Goal: Task Accomplishment & Management: Use online tool/utility

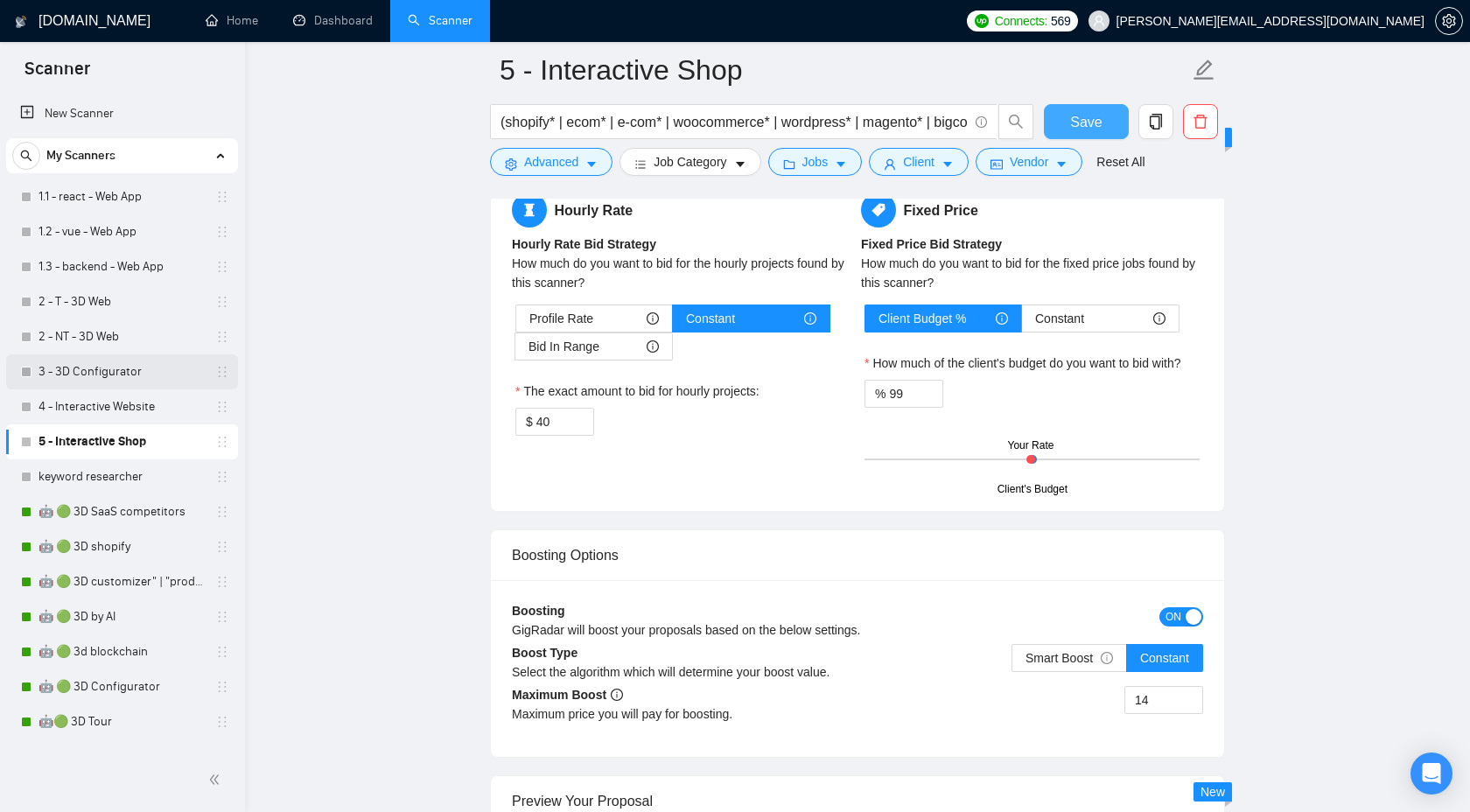
scroll to position [2777, 0]
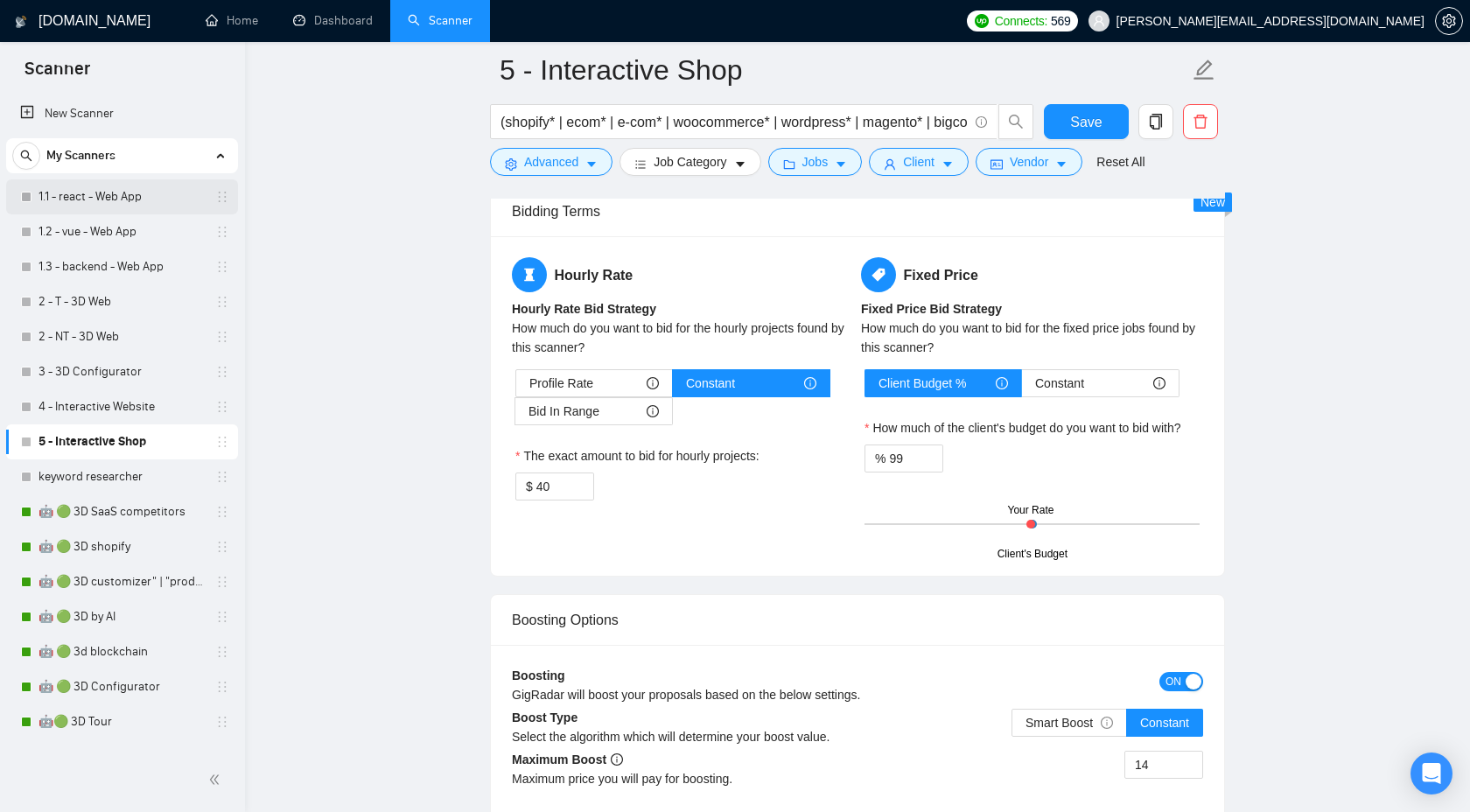
click at [100, 208] on link "1.1 - react - Web App" at bounding box center [121, 196] width 166 height 35
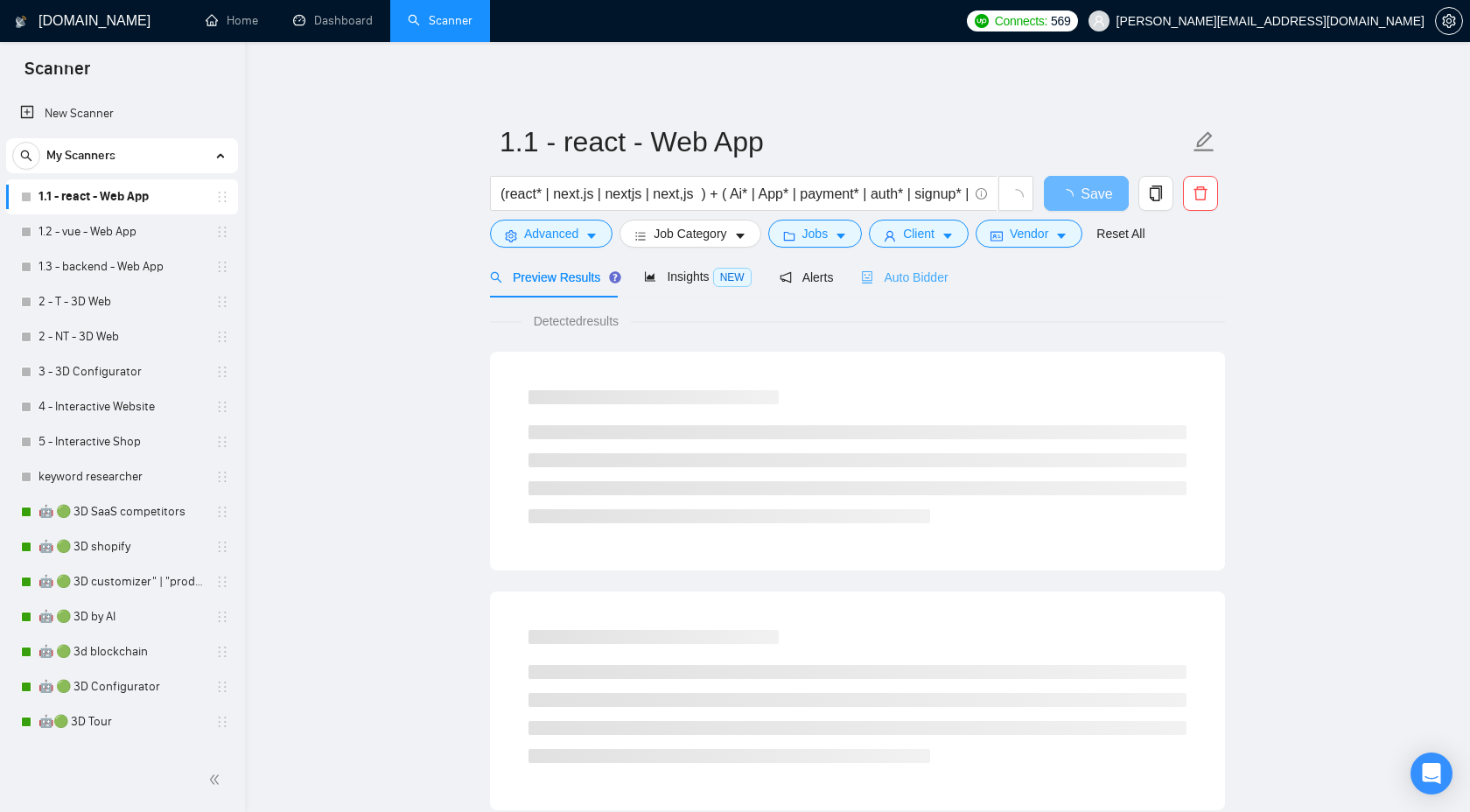
click at [923, 290] on div "Auto Bidder" at bounding box center [904, 277] width 87 height 41
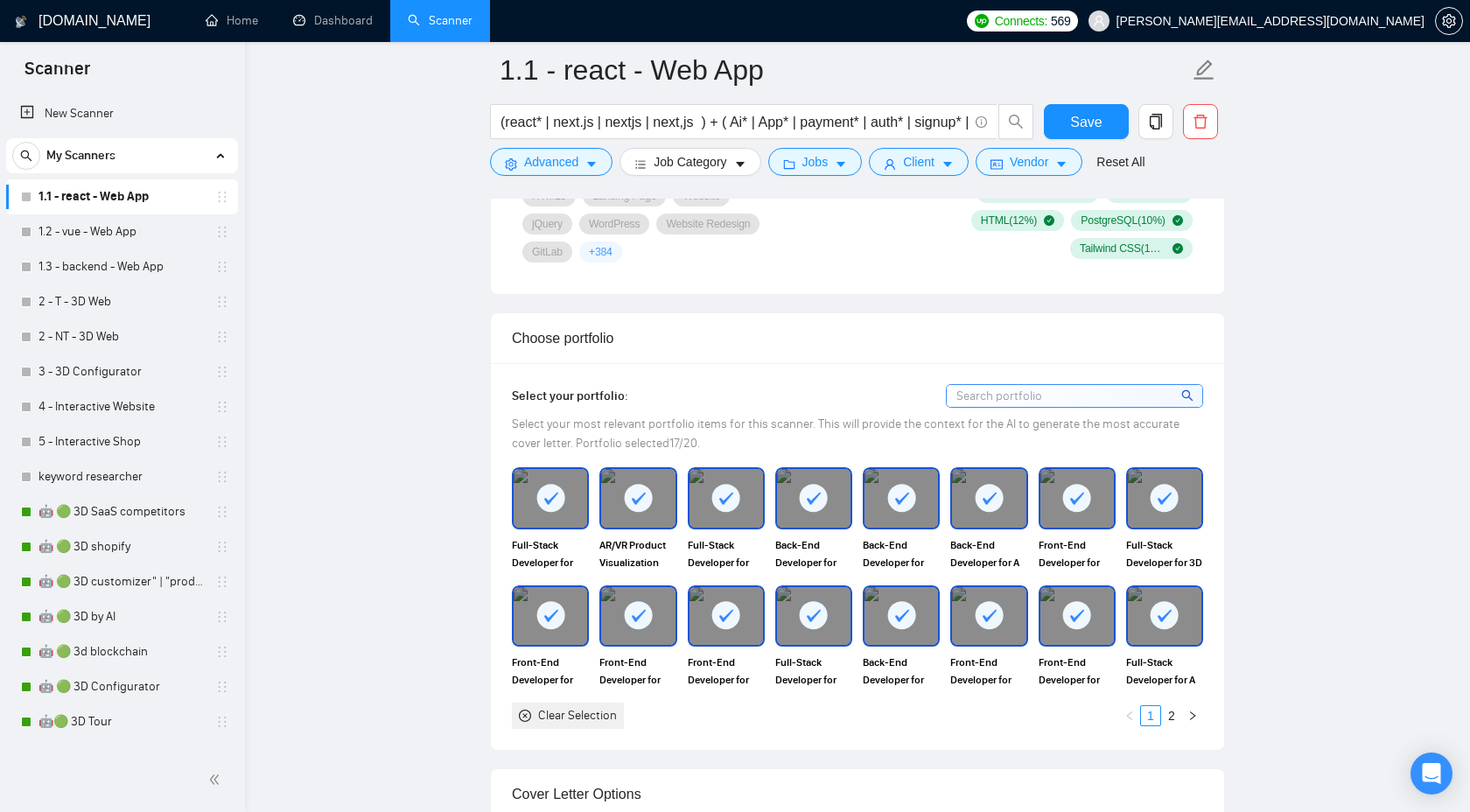
scroll to position [1398, 0]
click at [57, 233] on link "1.2 - vue - Web App" at bounding box center [121, 231] width 166 height 35
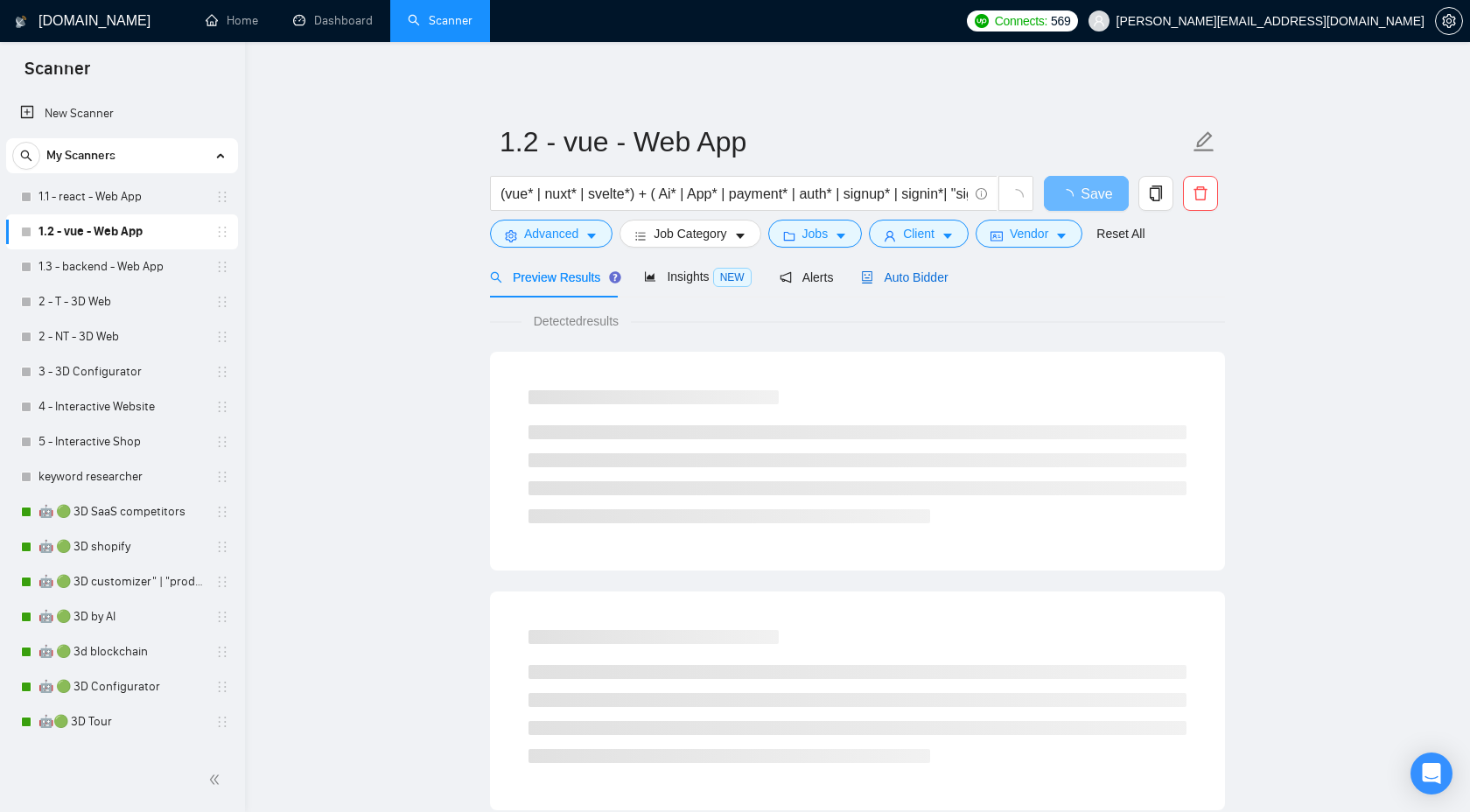
click at [914, 275] on span "Auto Bidder" at bounding box center [904, 277] width 87 height 14
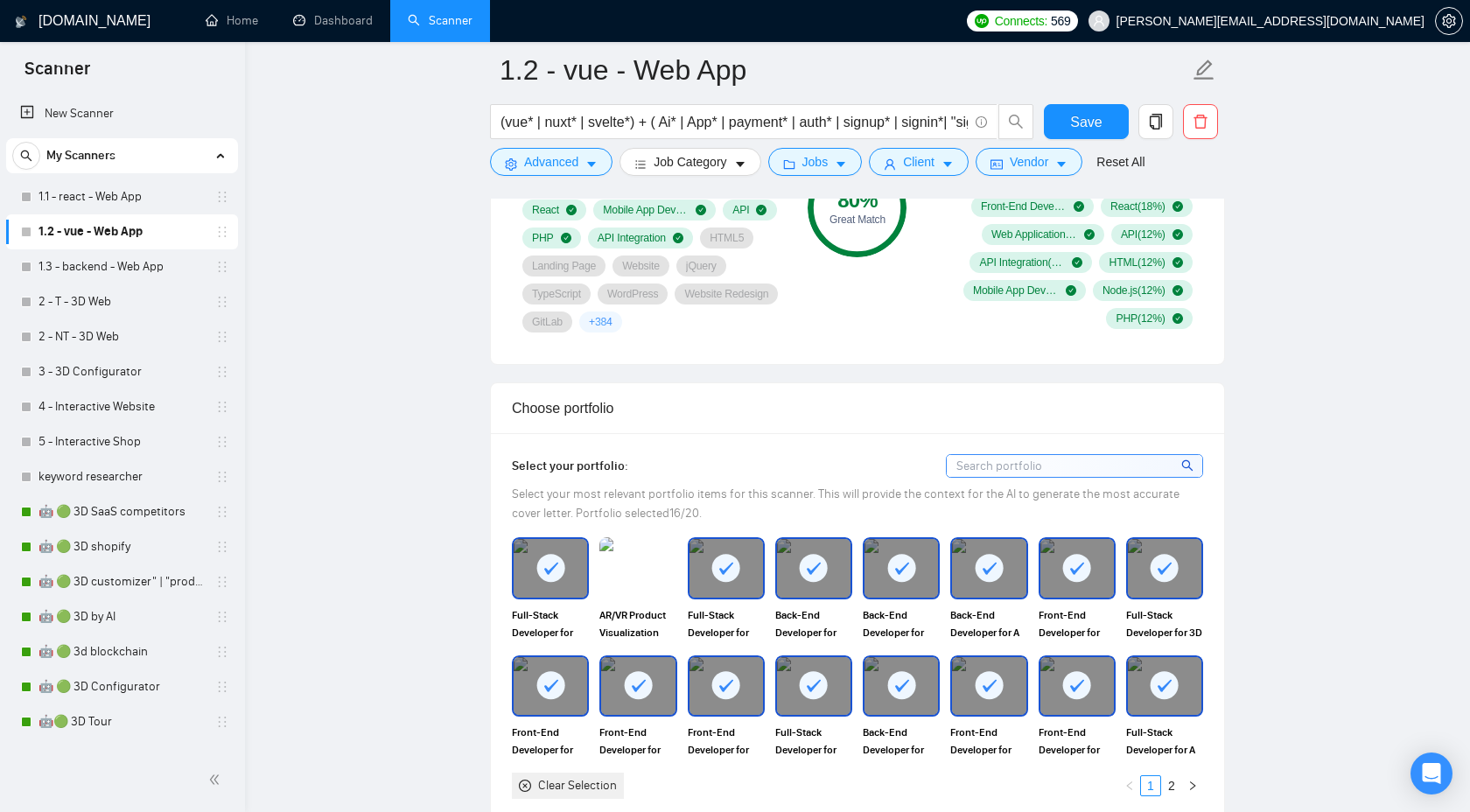
scroll to position [1332, 0]
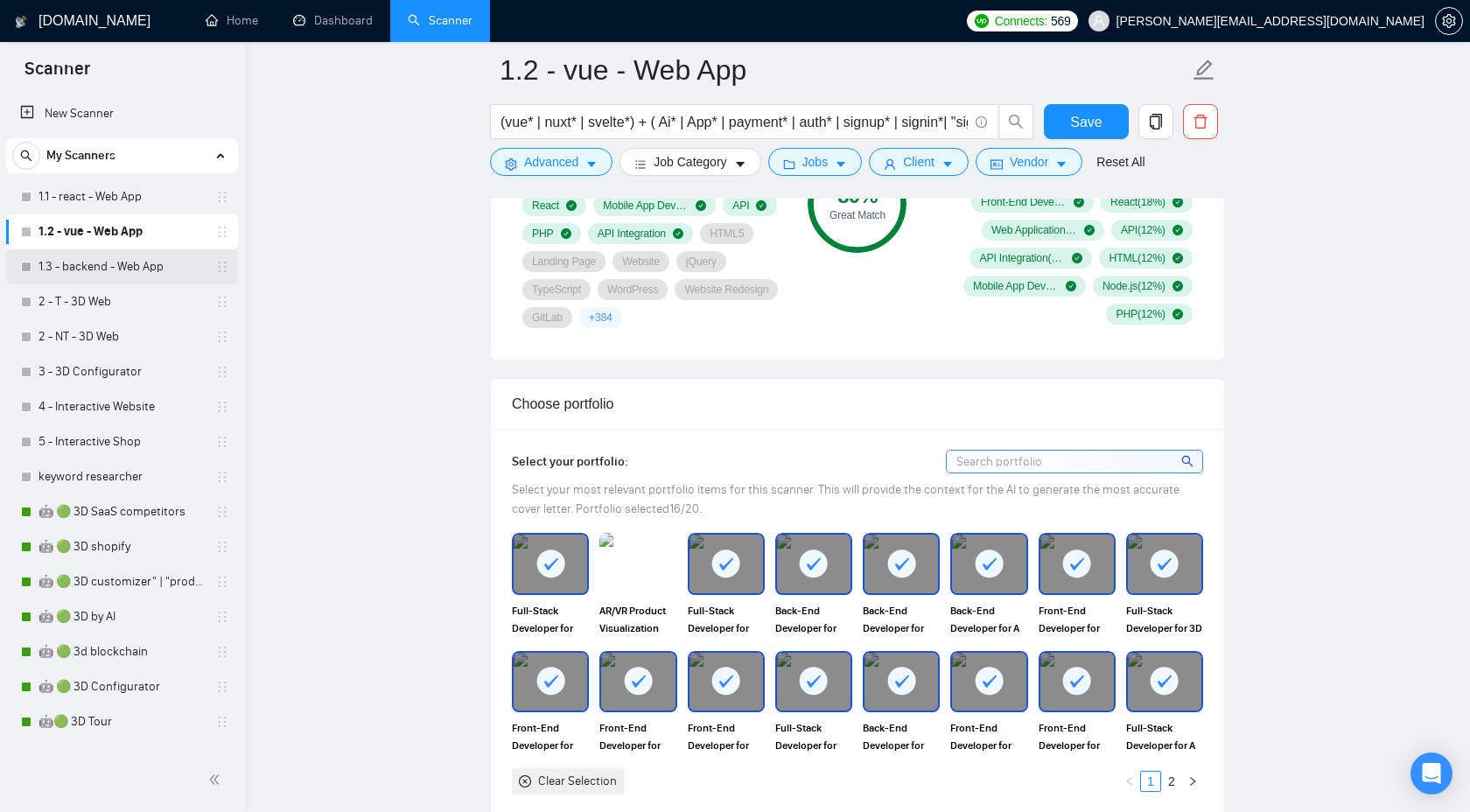
click at [122, 270] on link "1.3 - backend - Web App" at bounding box center [121, 266] width 166 height 35
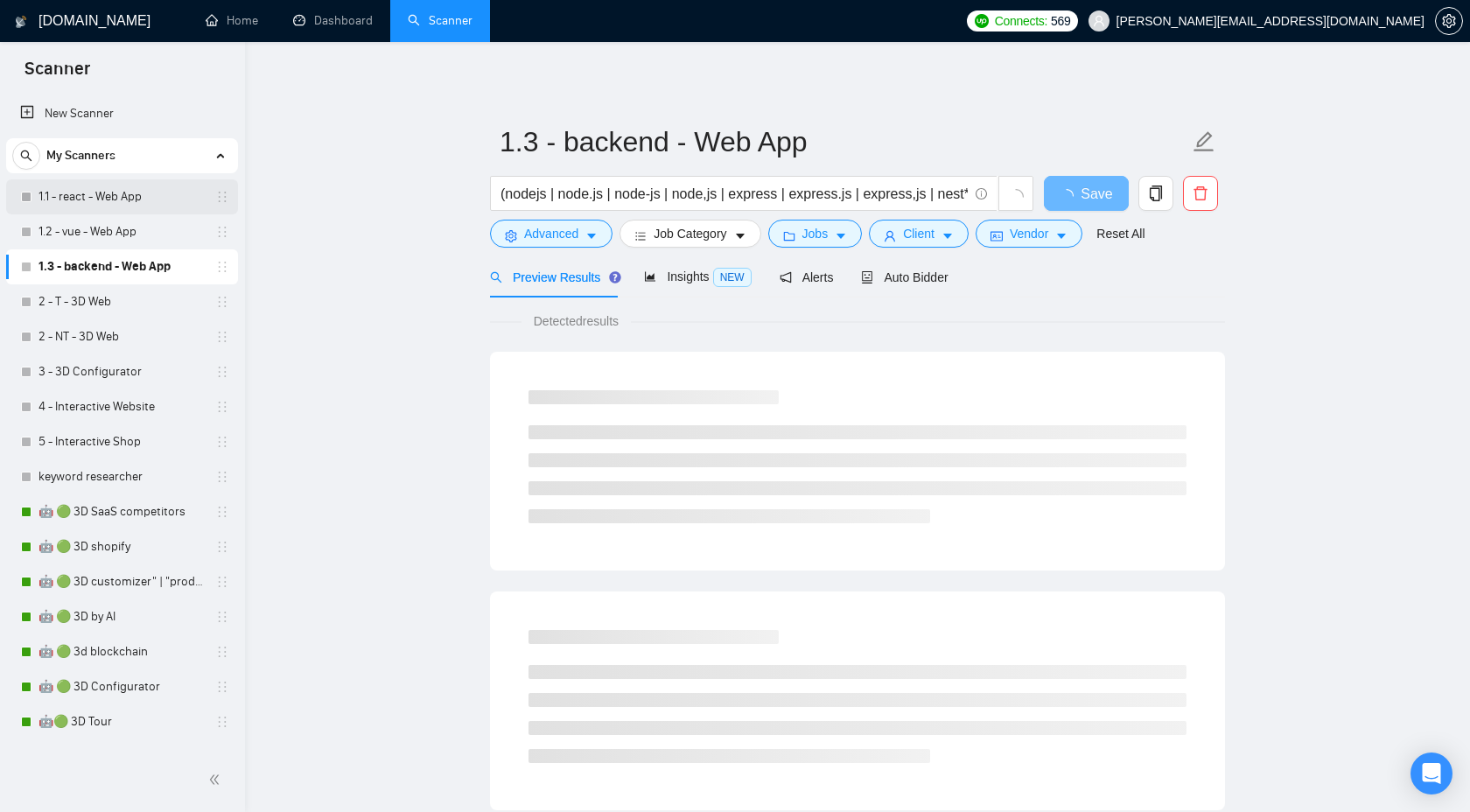
click at [121, 183] on link "1.1 - react - Web App" at bounding box center [121, 196] width 166 height 35
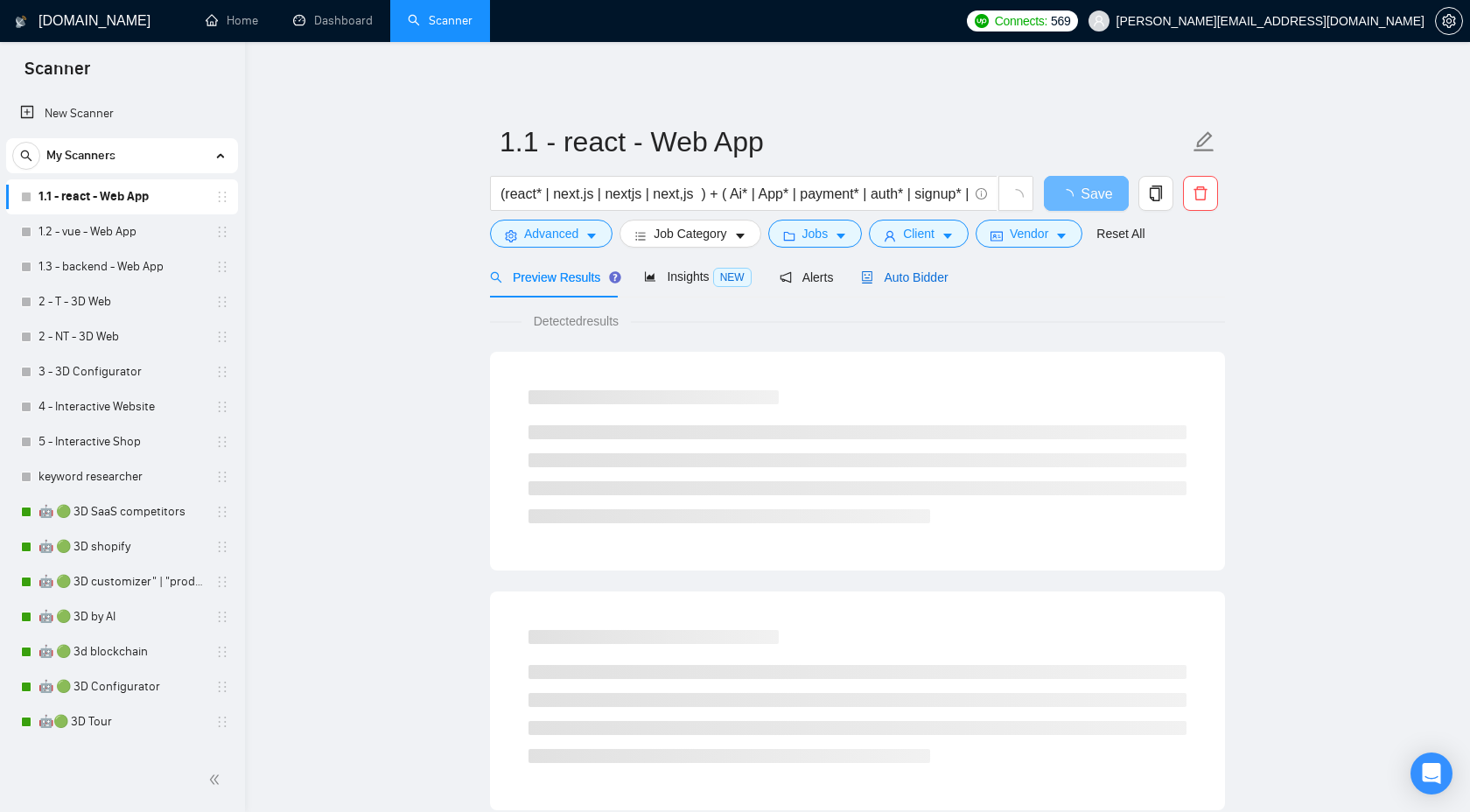
click at [935, 270] on span "Auto Bidder" at bounding box center [904, 277] width 87 height 14
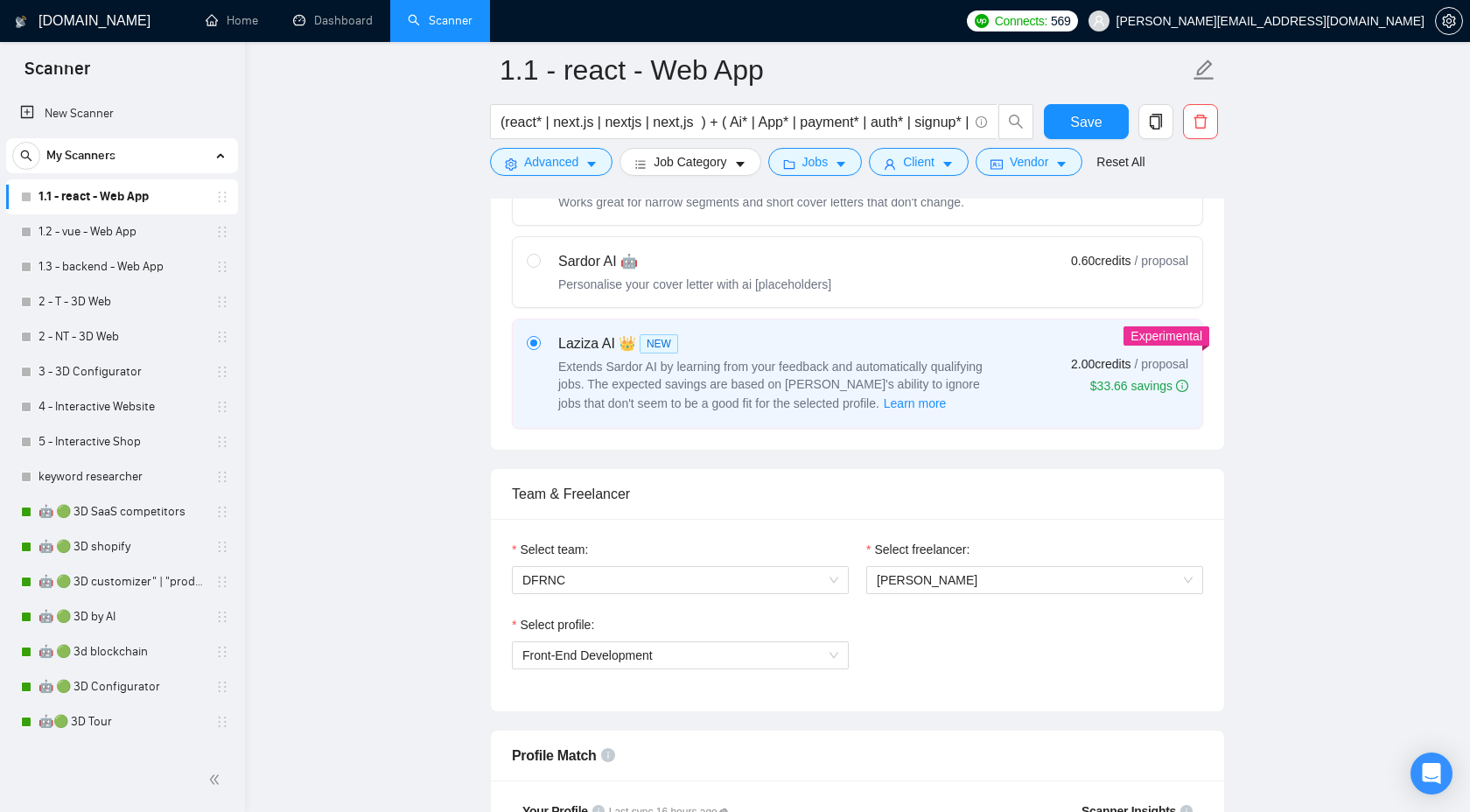
scroll to position [611, 0]
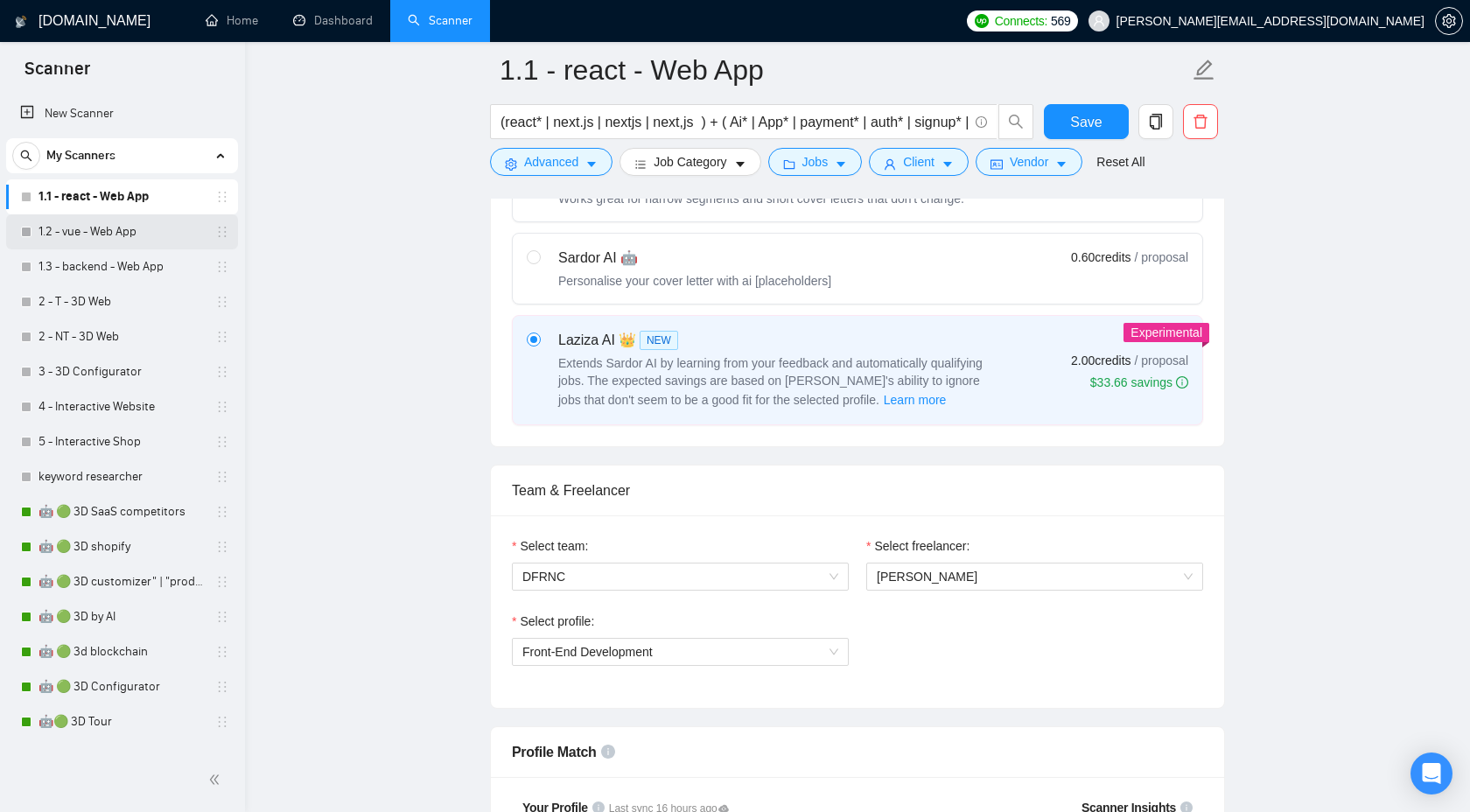
click at [121, 236] on link "1.2 - vue - Web App" at bounding box center [121, 231] width 166 height 35
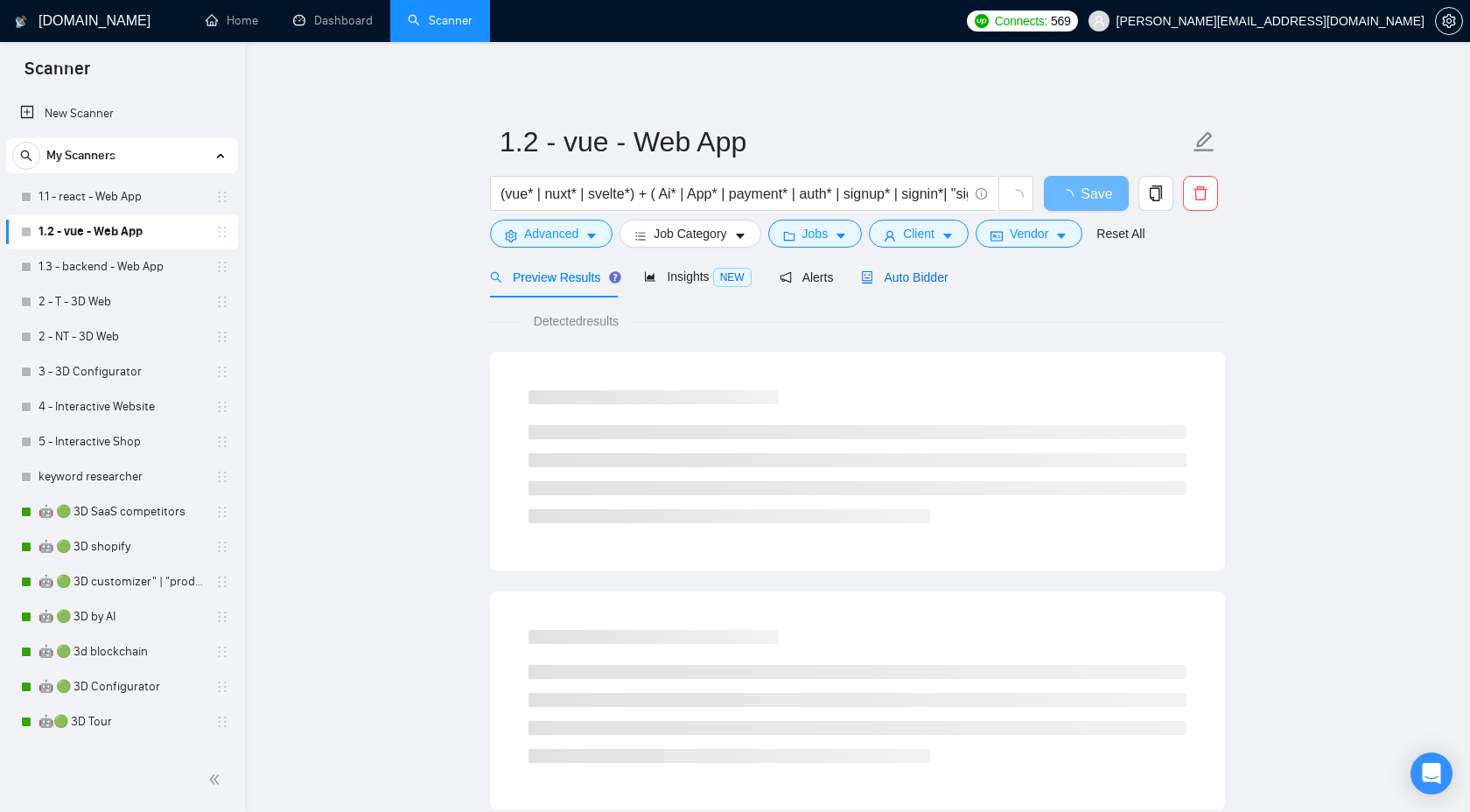
click at [916, 278] on span "Auto Bidder" at bounding box center [904, 277] width 87 height 14
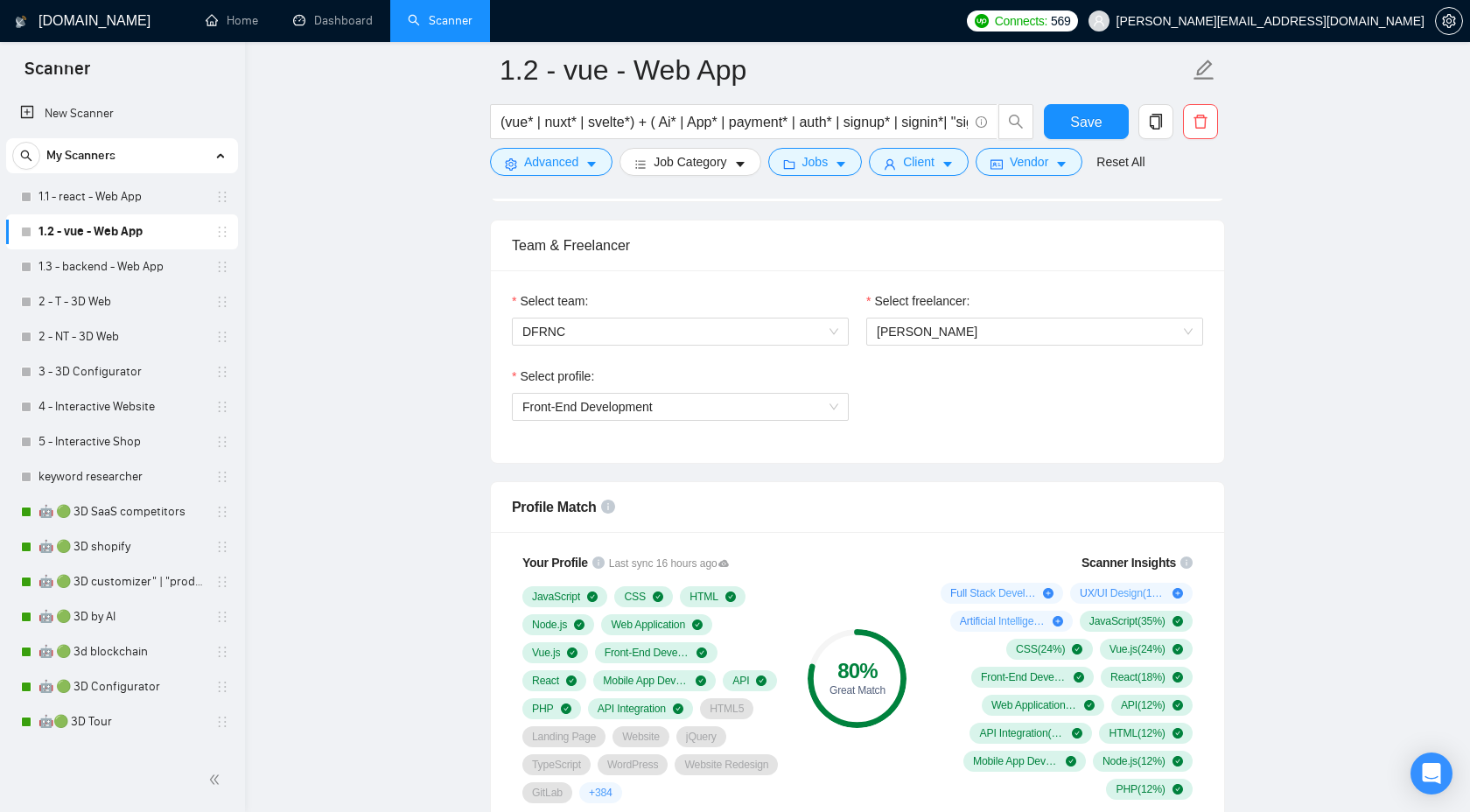
scroll to position [865, 0]
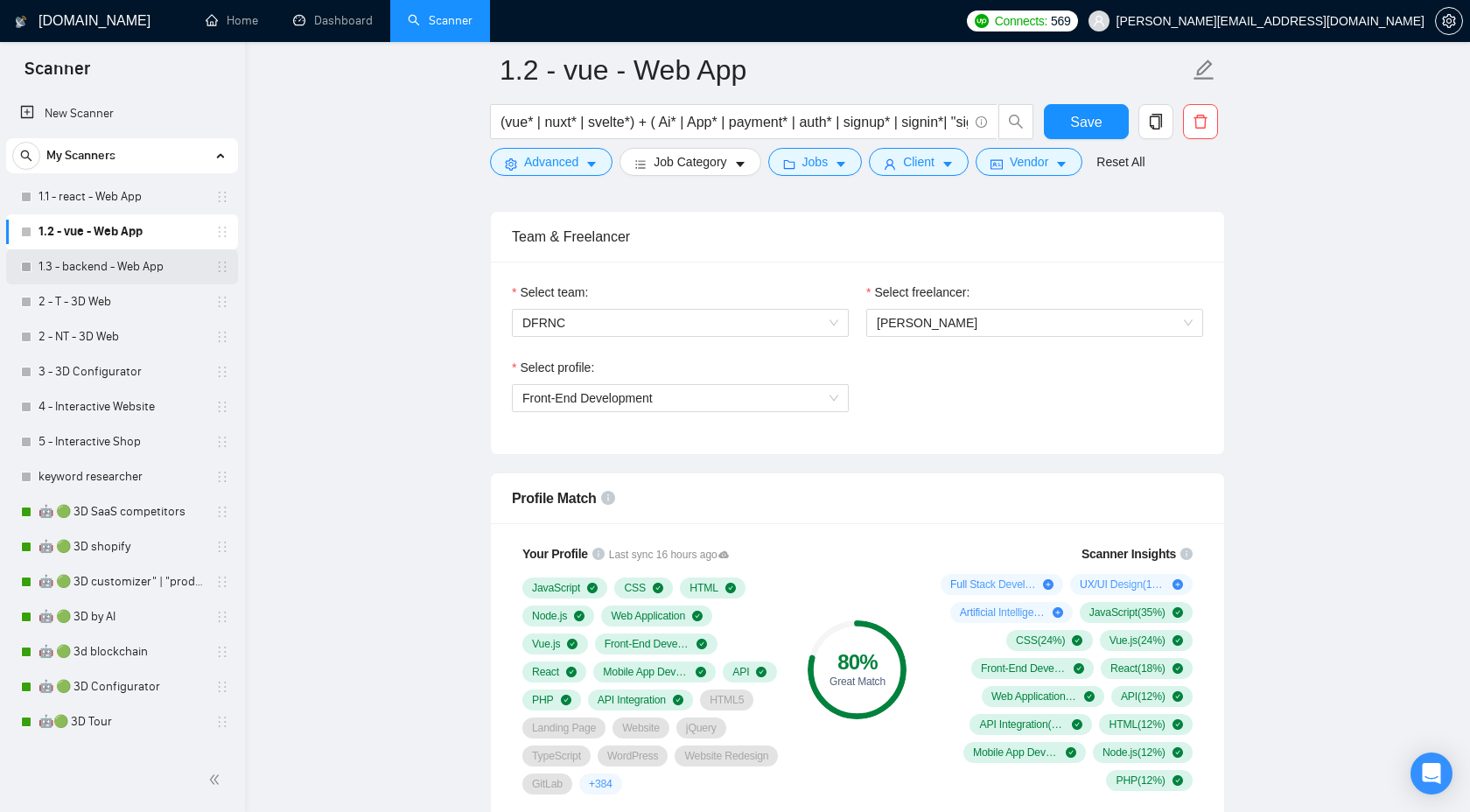
click at [140, 268] on link "1.3 - backend - Web App" at bounding box center [121, 266] width 166 height 35
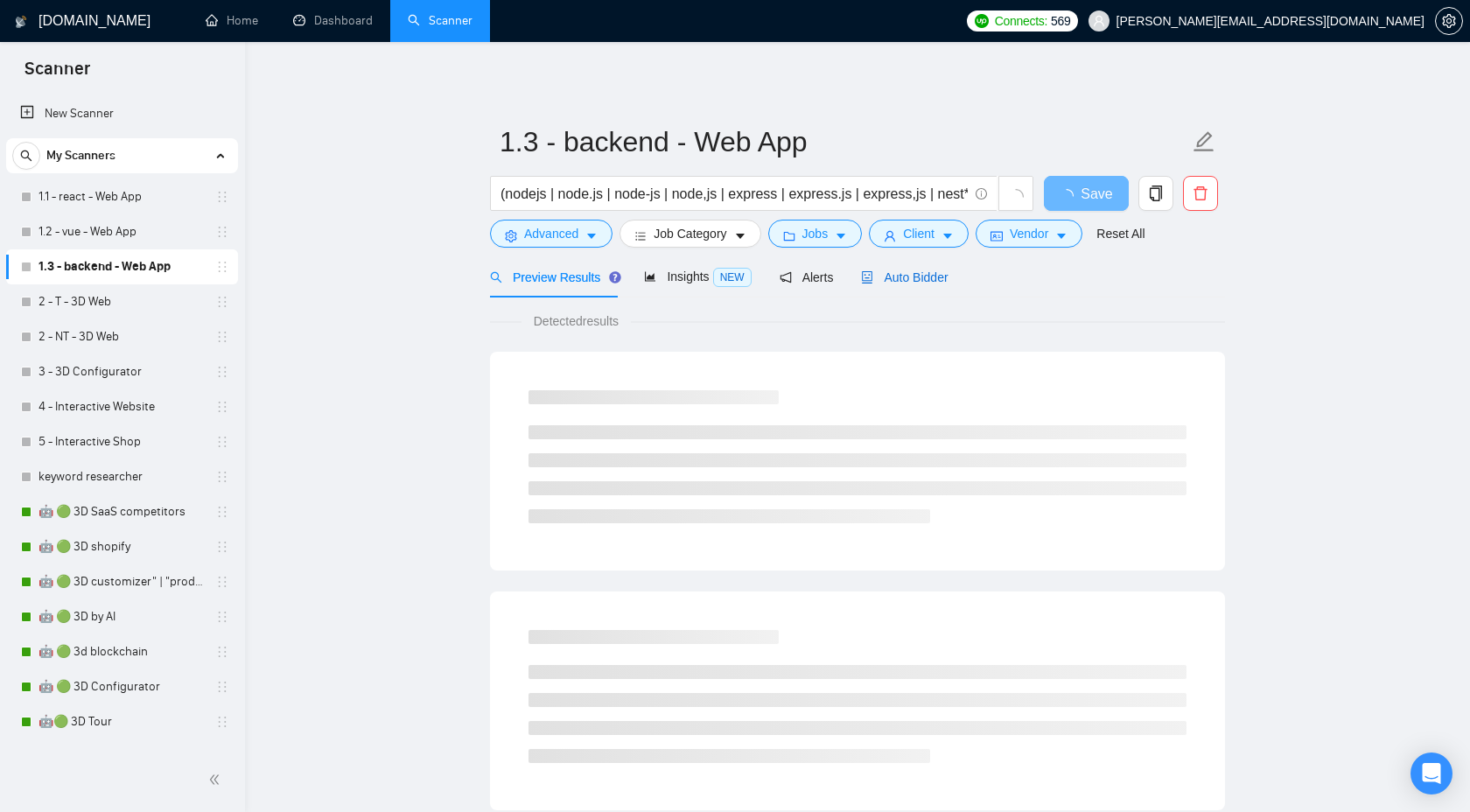
click at [916, 270] on span "Auto Bidder" at bounding box center [904, 277] width 87 height 14
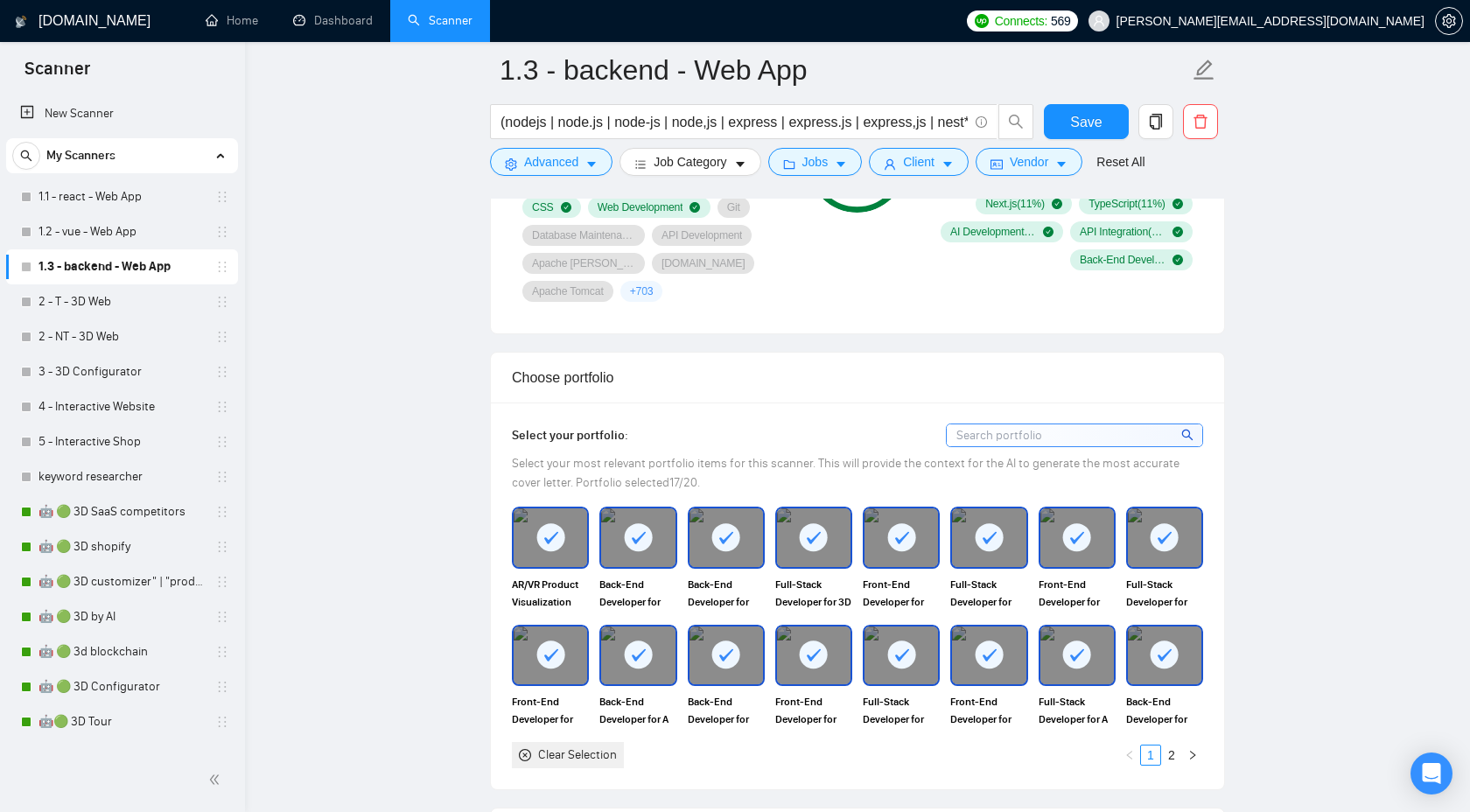
scroll to position [1411, 0]
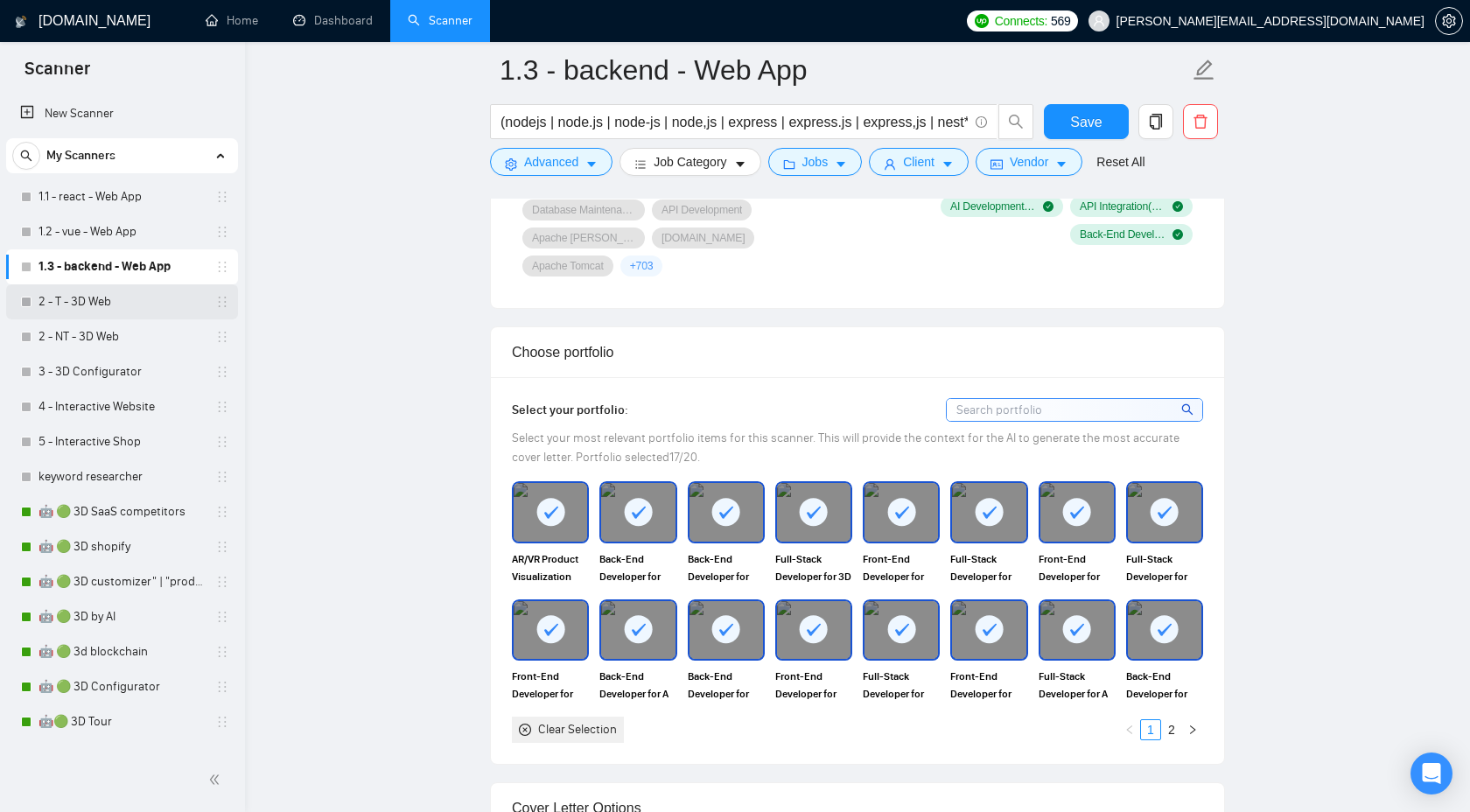
click at [106, 288] on link "2 - T - 3D Web" at bounding box center [121, 301] width 166 height 35
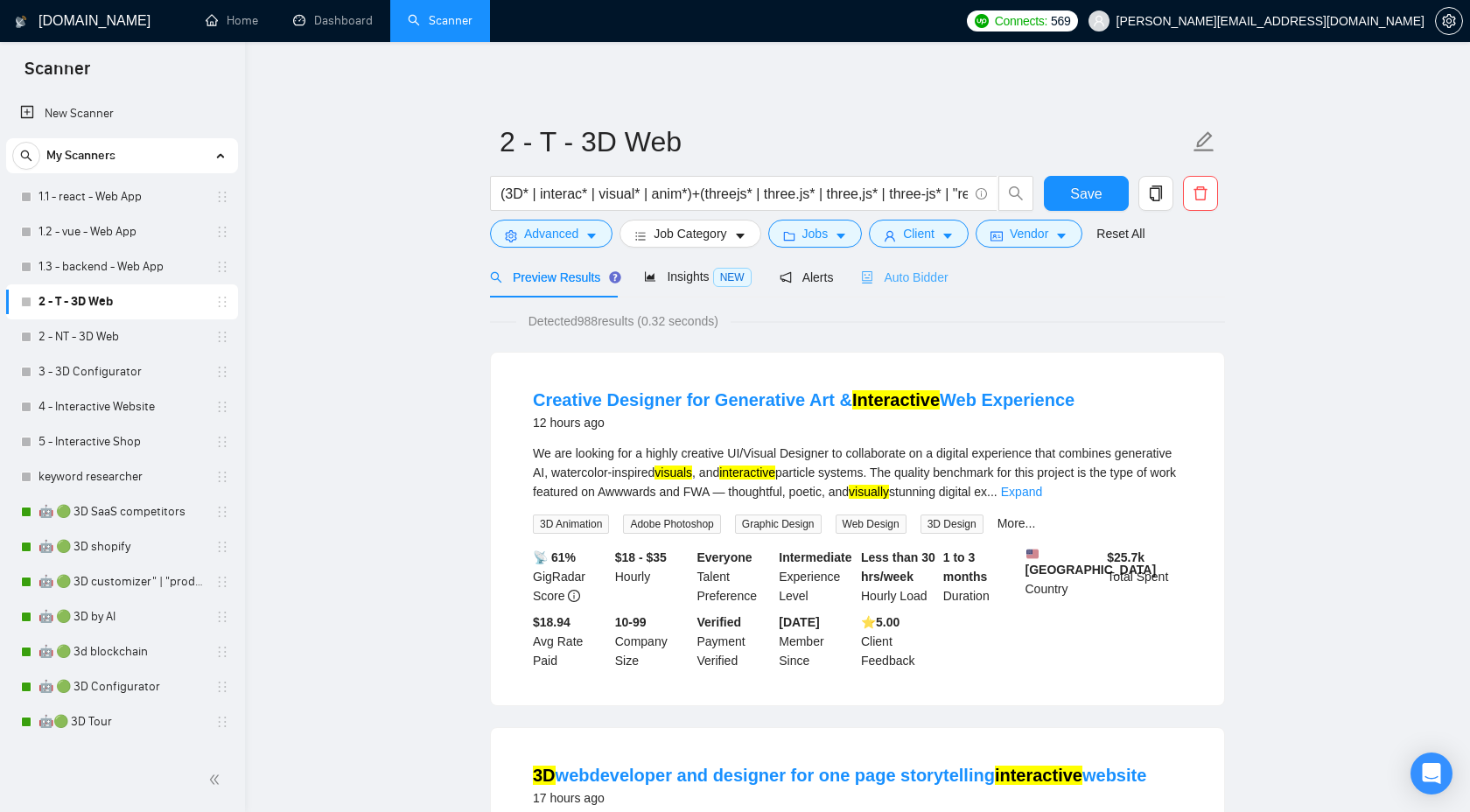
click at [948, 267] on div "Auto Bidder" at bounding box center [904, 277] width 87 height 41
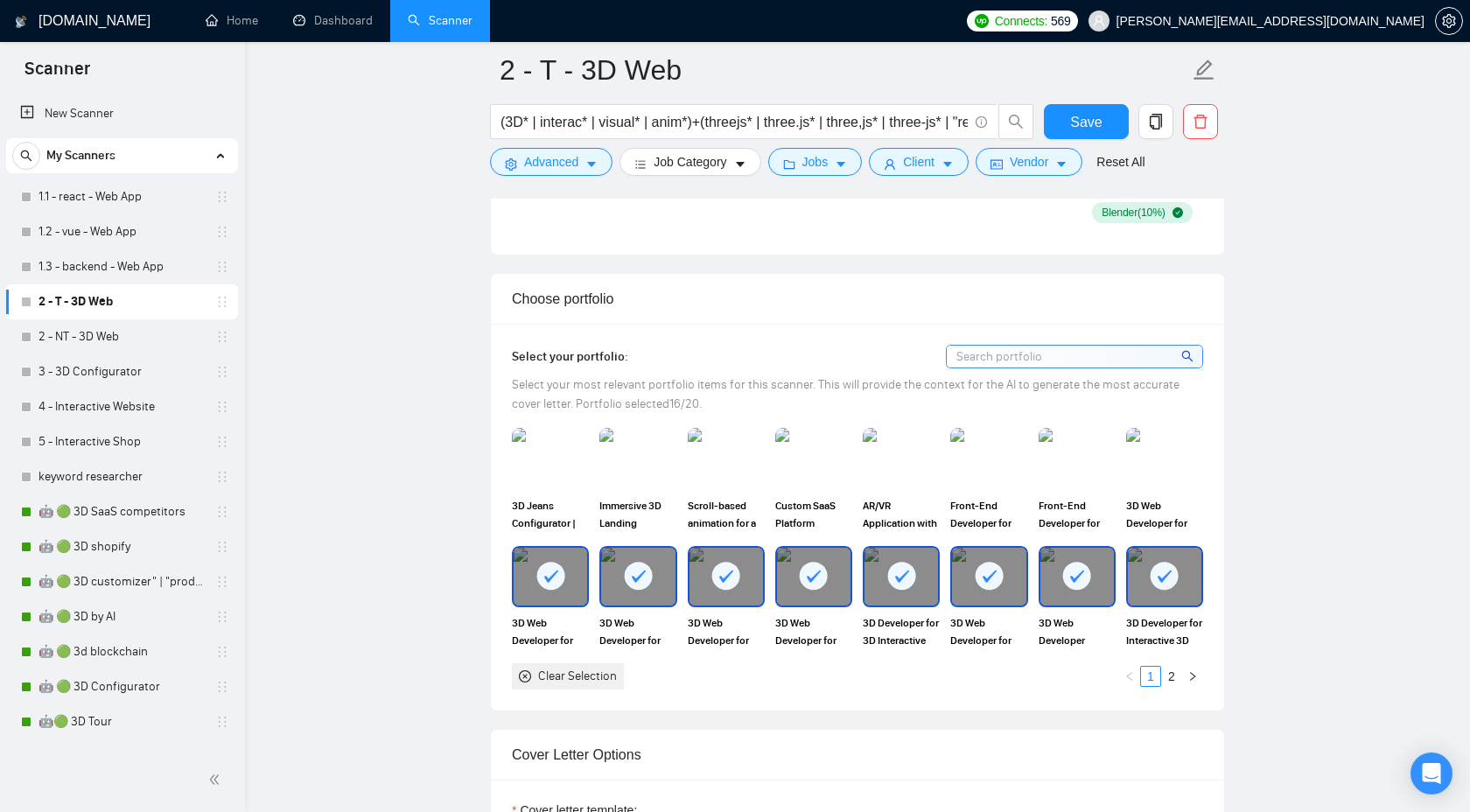
scroll to position [1432, 0]
click at [1176, 682] on link "2" at bounding box center [1171, 677] width 20 height 20
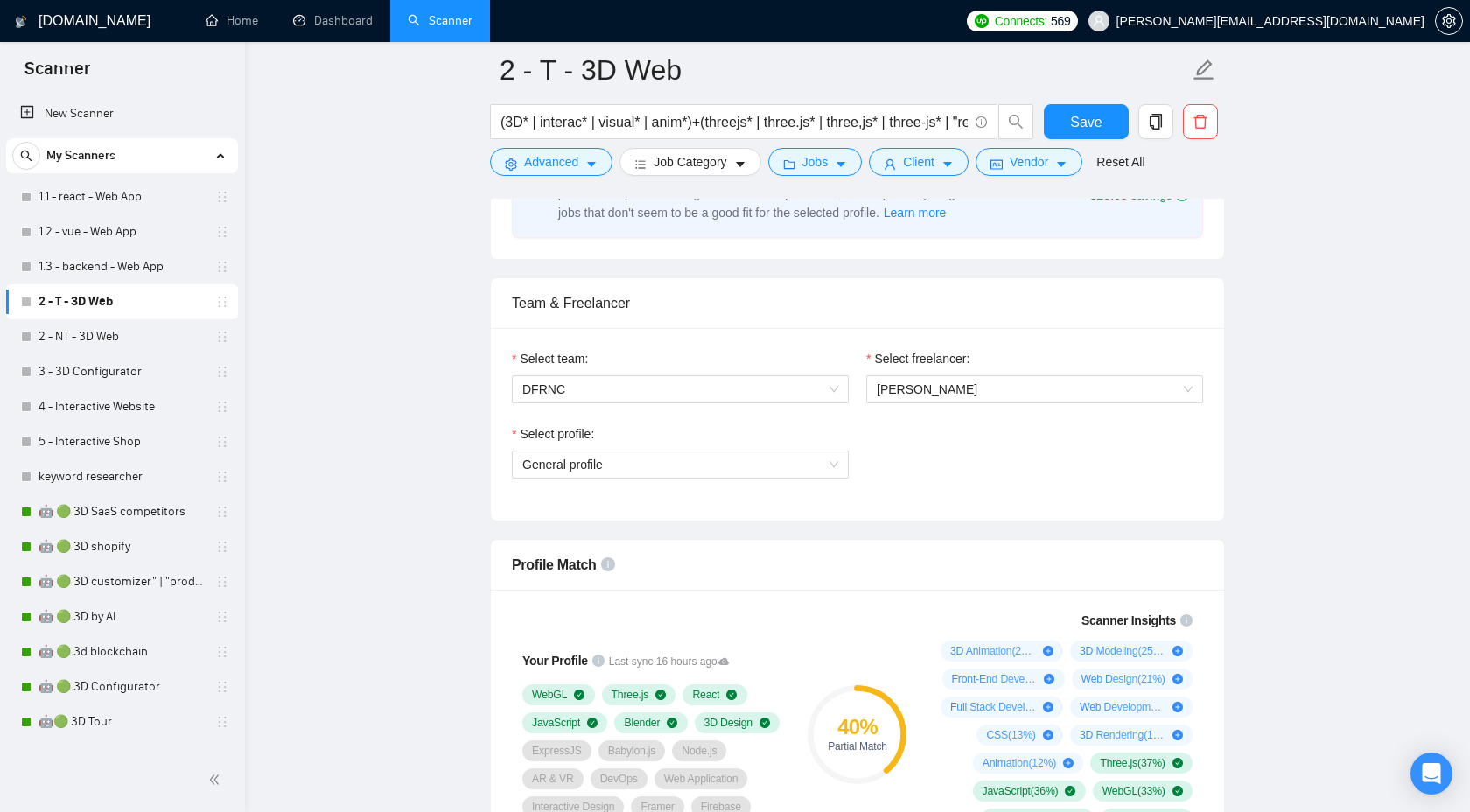
scroll to position [797, 0]
click at [776, 467] on span "General profile" at bounding box center [680, 466] width 316 height 26
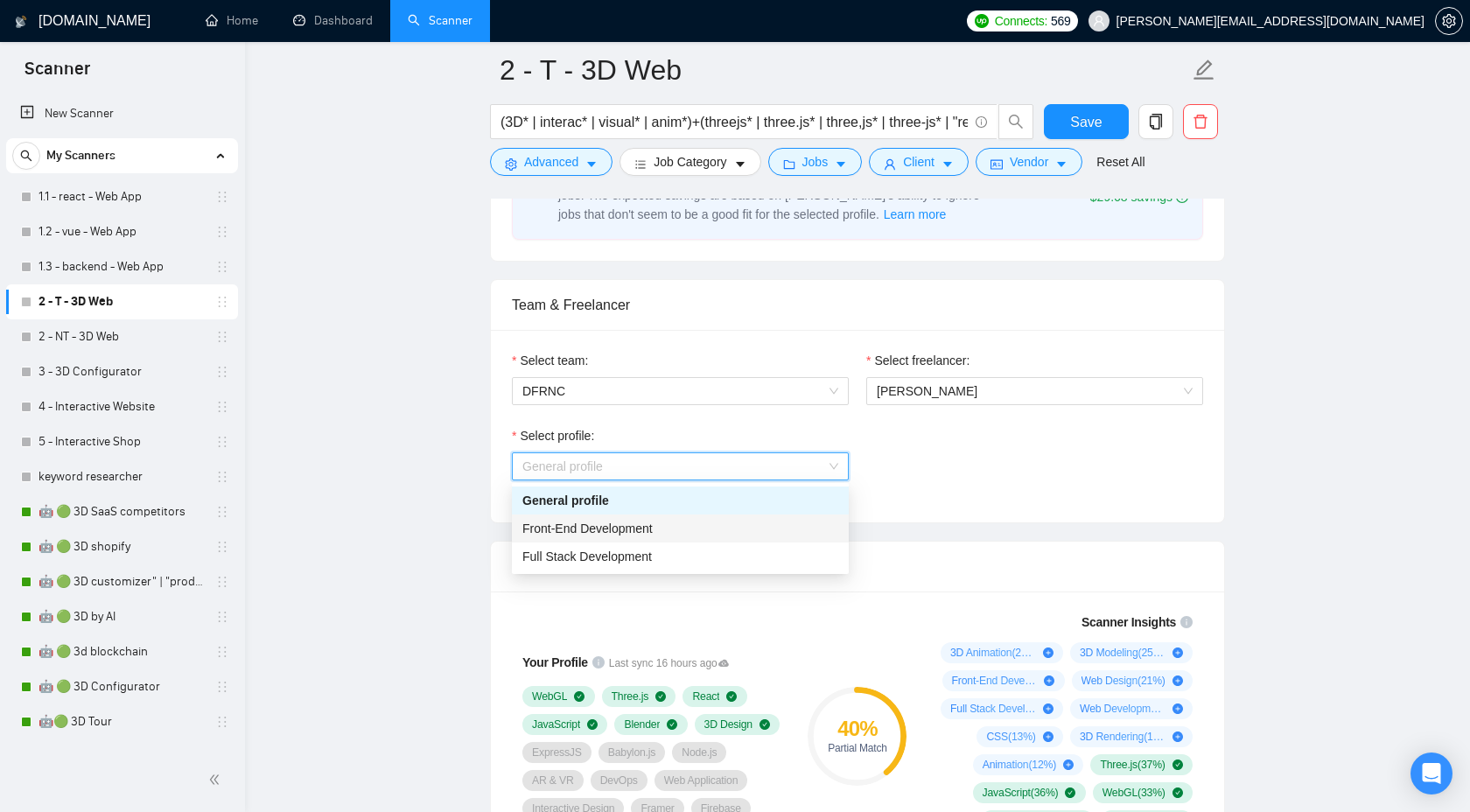
click at [735, 528] on div "Front-End Development" at bounding box center [680, 528] width 316 height 20
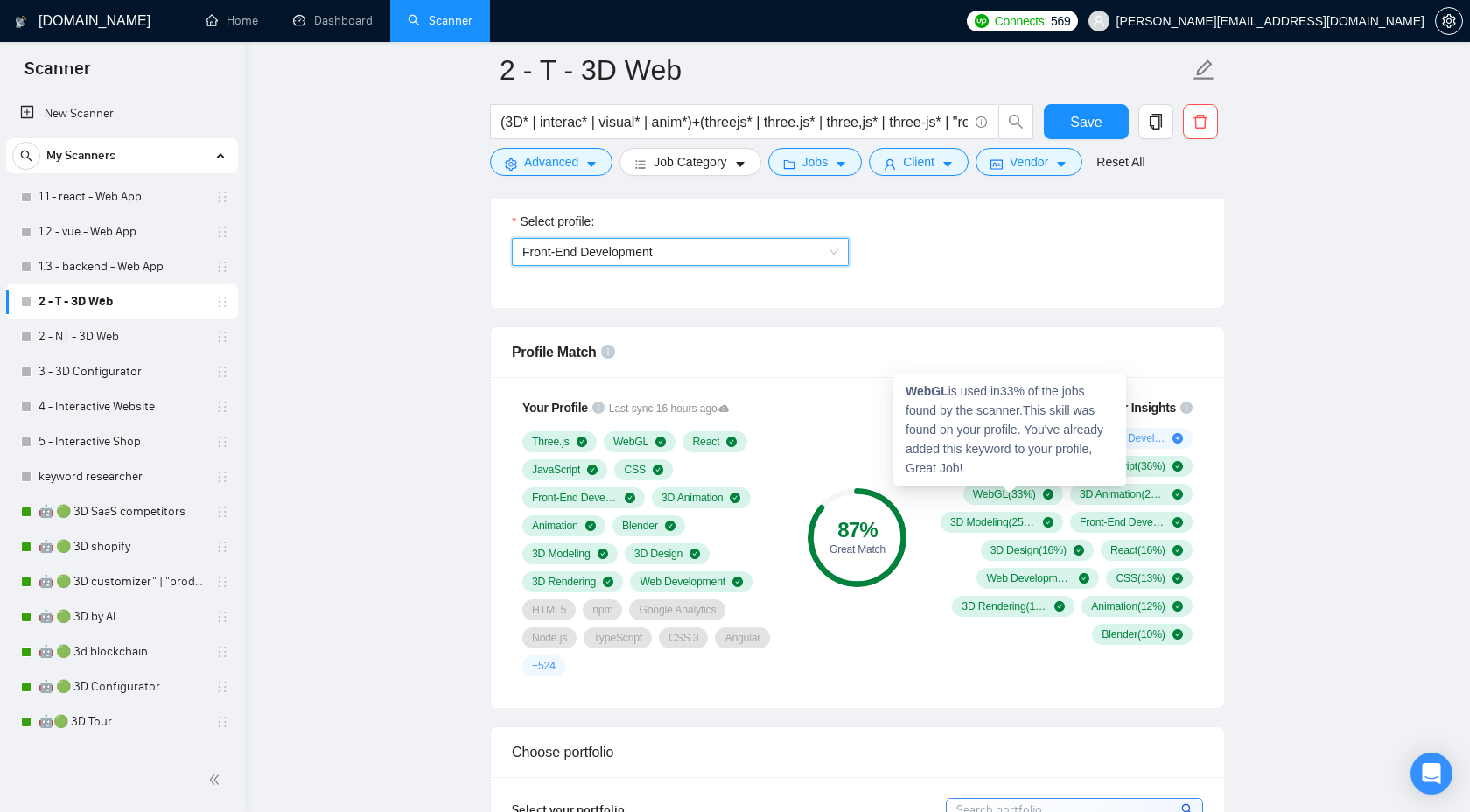
scroll to position [981, 0]
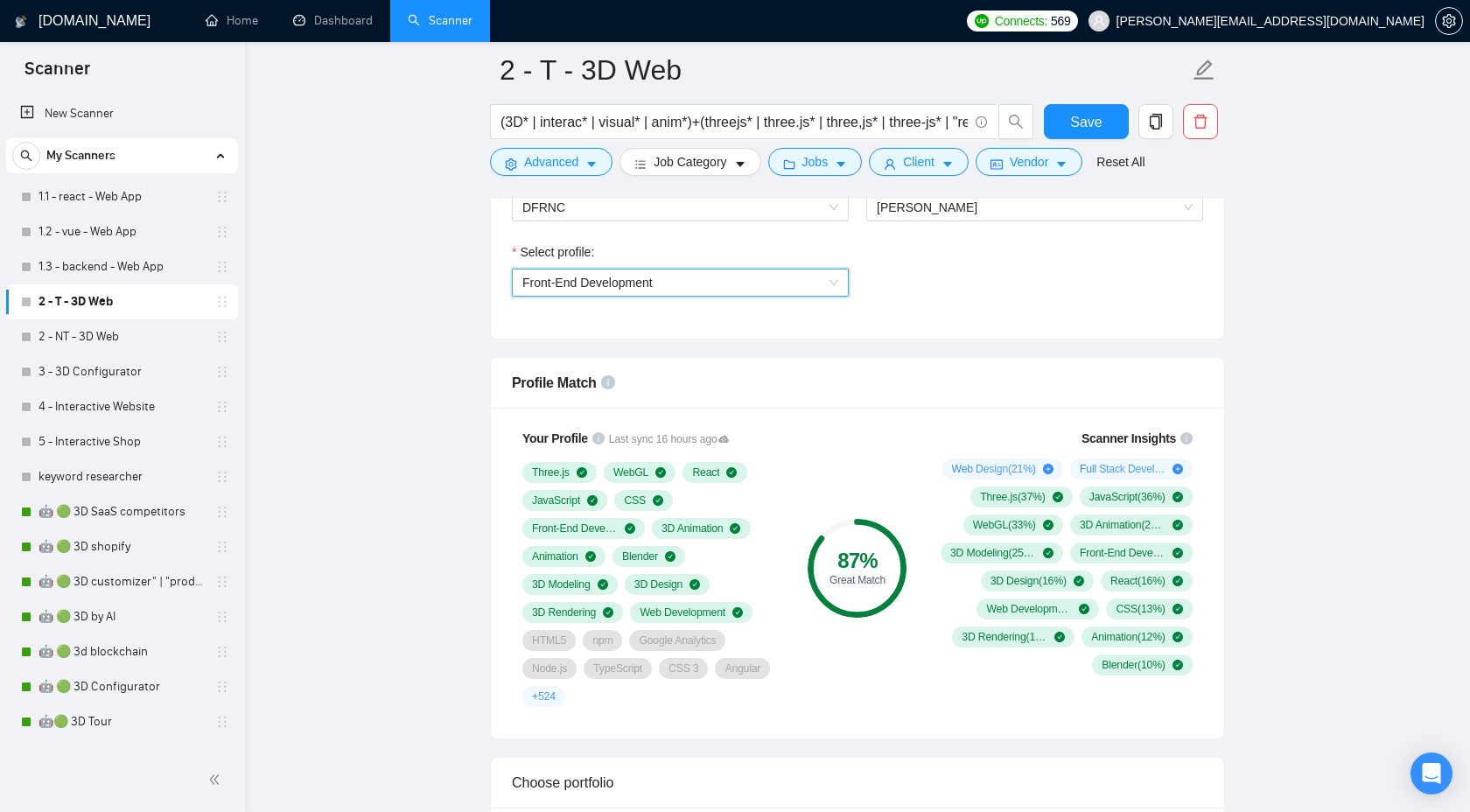
click at [775, 277] on span "Front-End Development" at bounding box center [680, 282] width 316 height 26
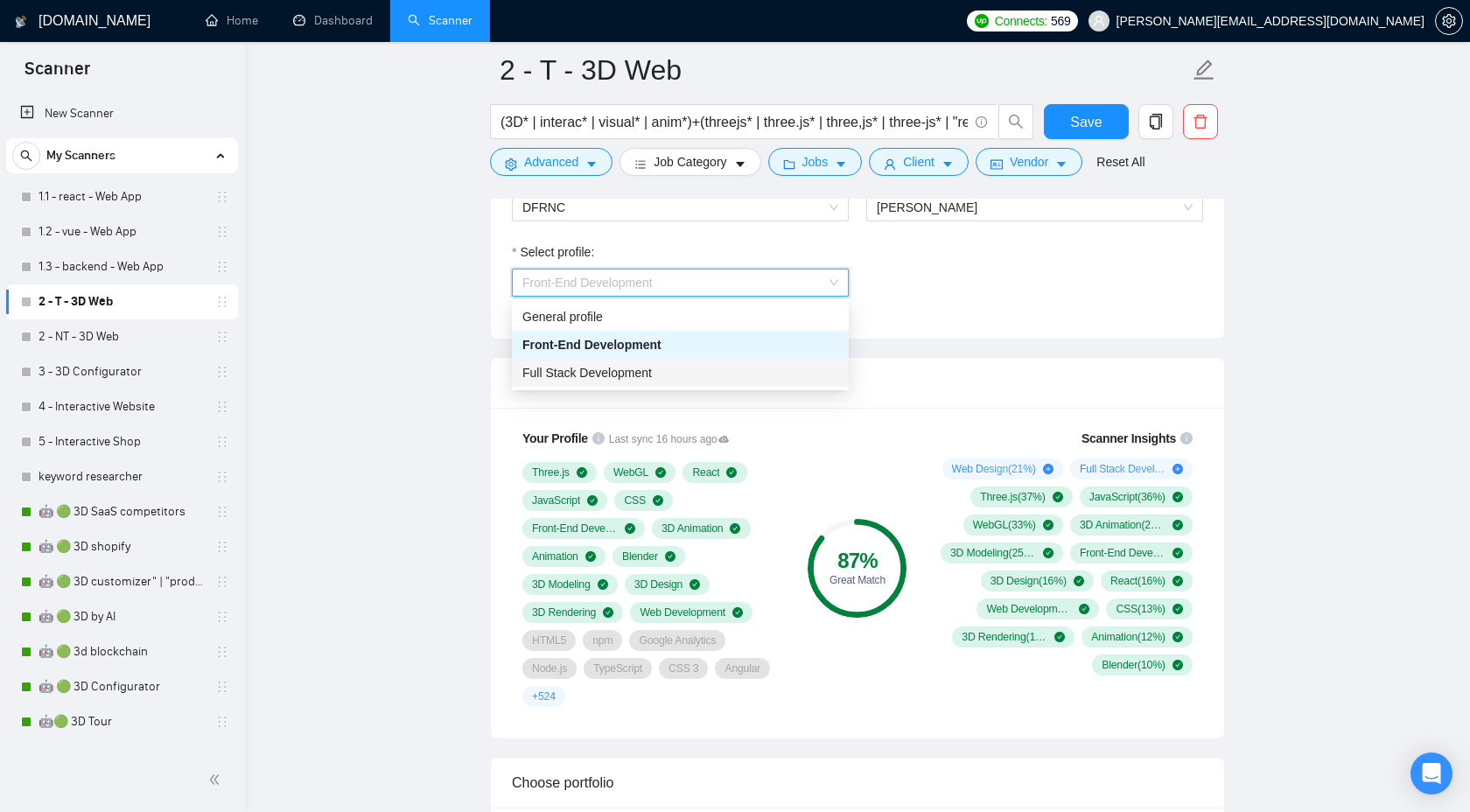
click at [728, 370] on div "Full Stack Development" at bounding box center [680, 373] width 316 height 20
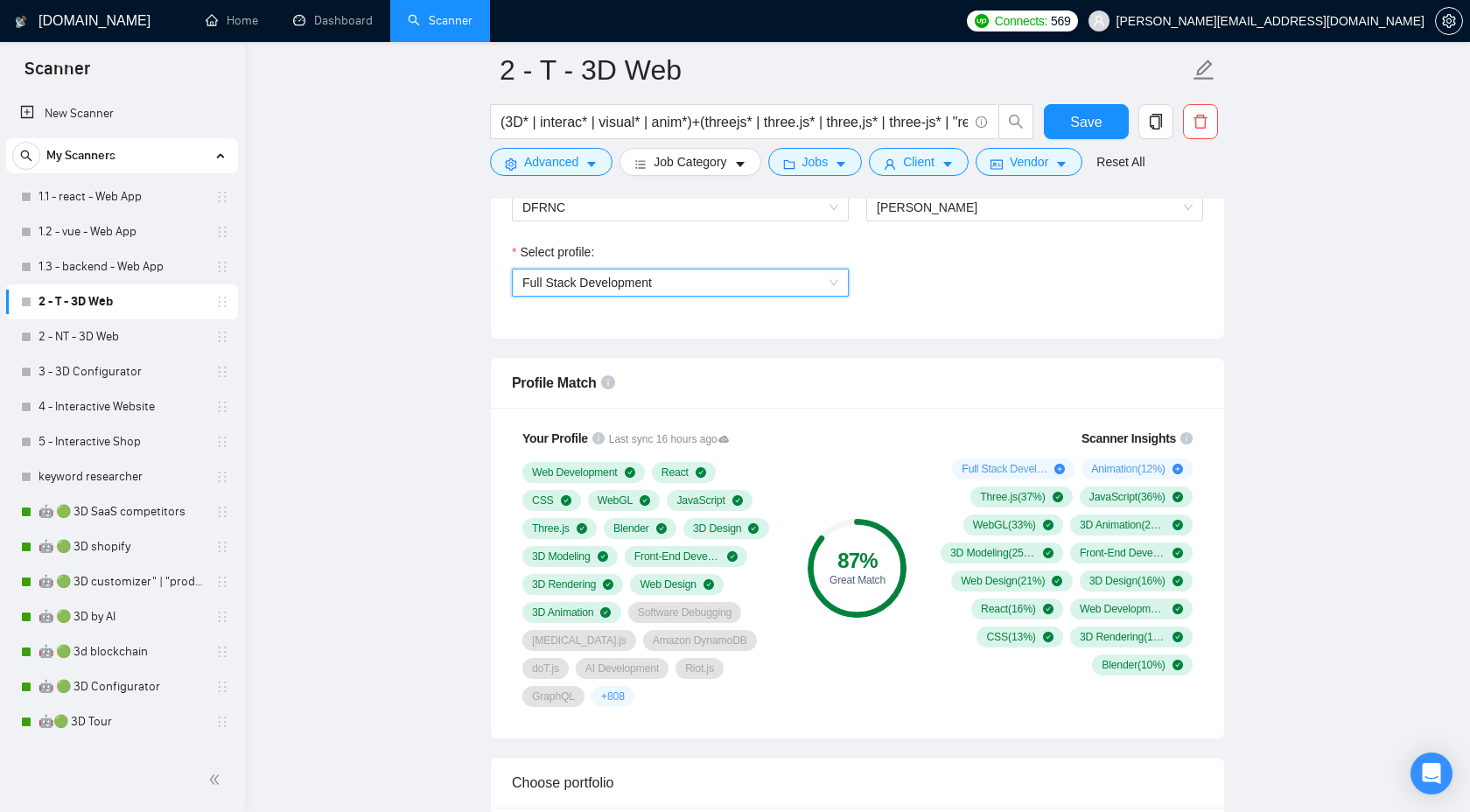
click at [740, 271] on span "Full Stack Development" at bounding box center [680, 282] width 316 height 26
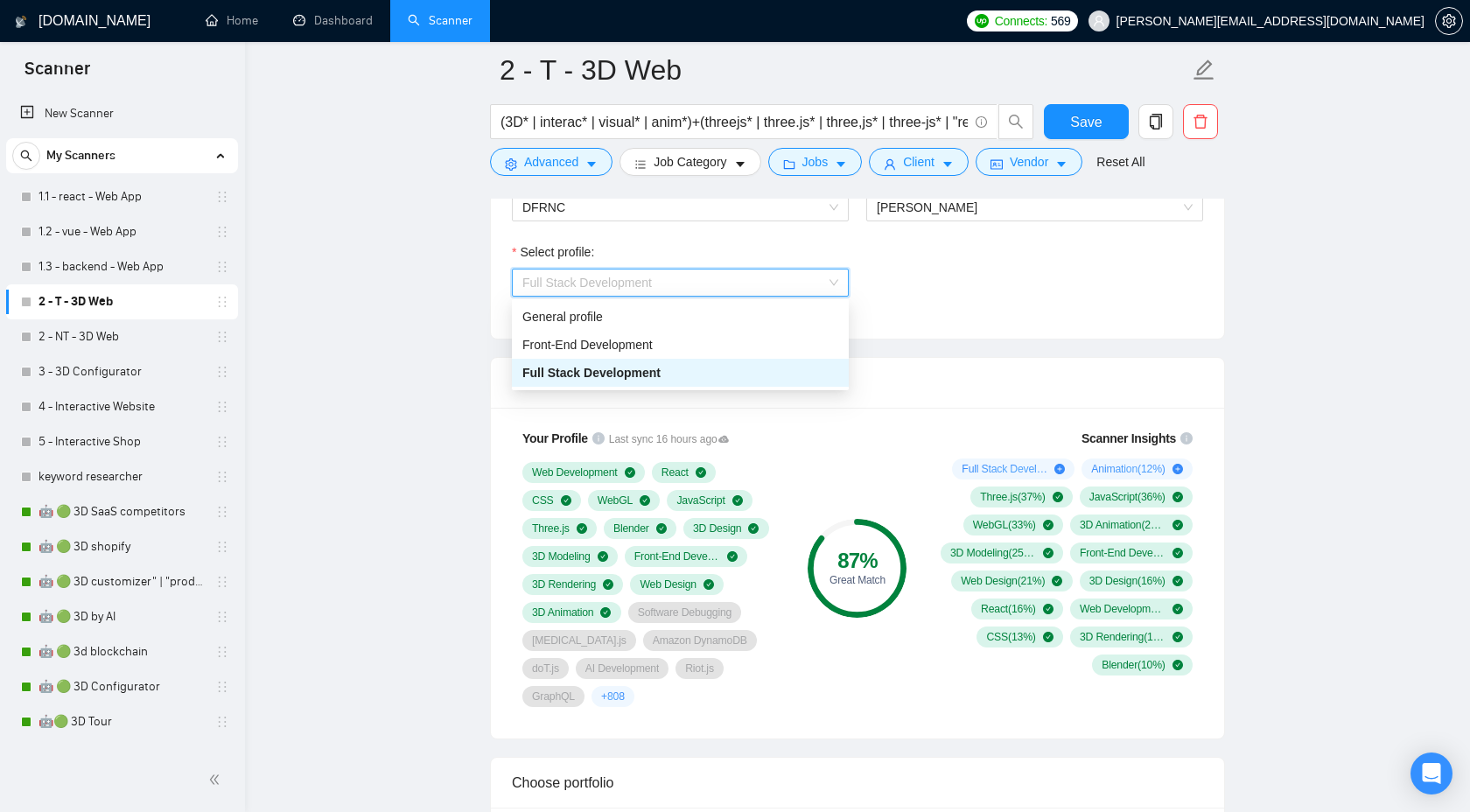
click at [1030, 337] on div "Select team: DFRNC Select freelancer: [PERSON_NAME] Select profile: Full Stack …" at bounding box center [857, 242] width 734 height 192
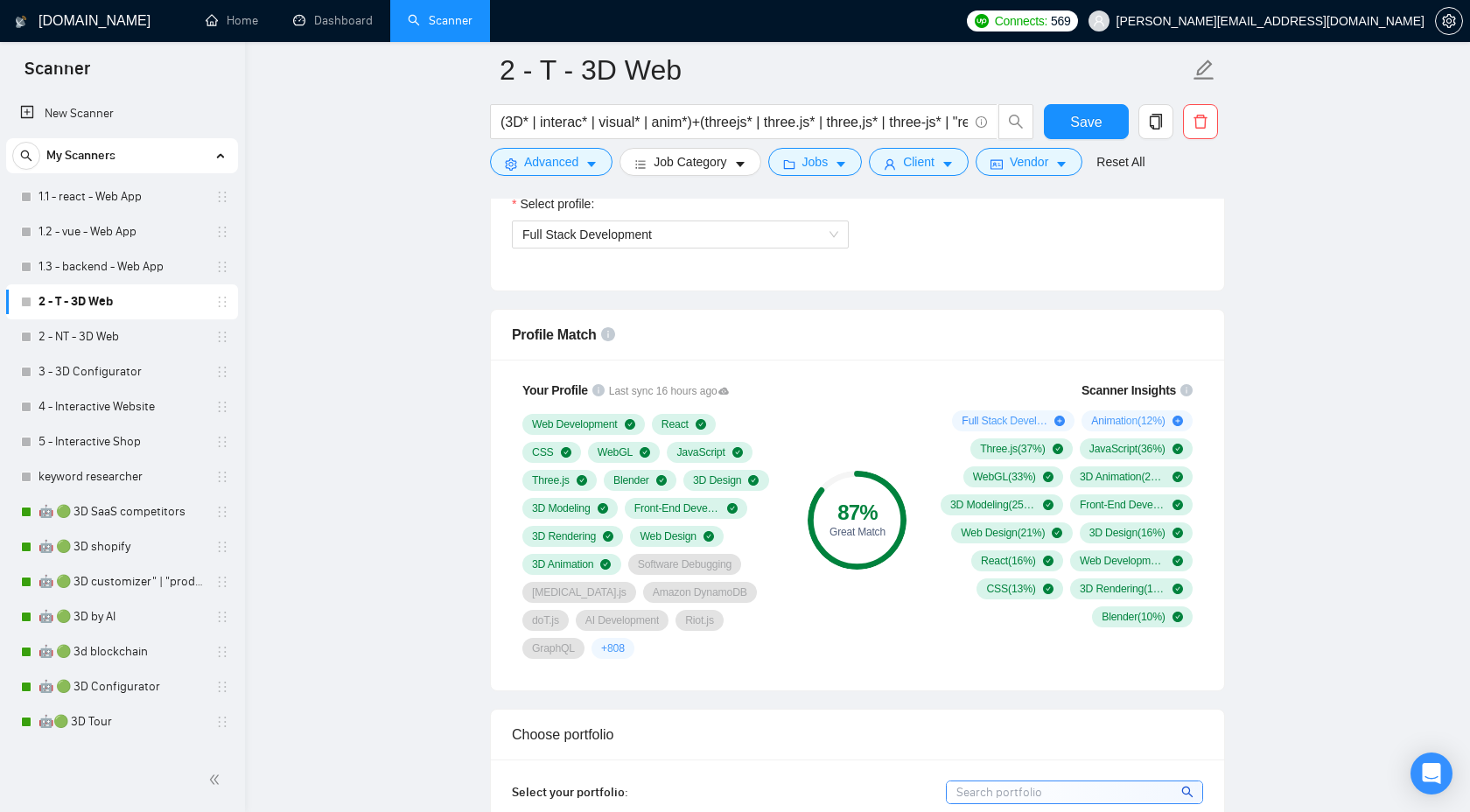
scroll to position [984, 0]
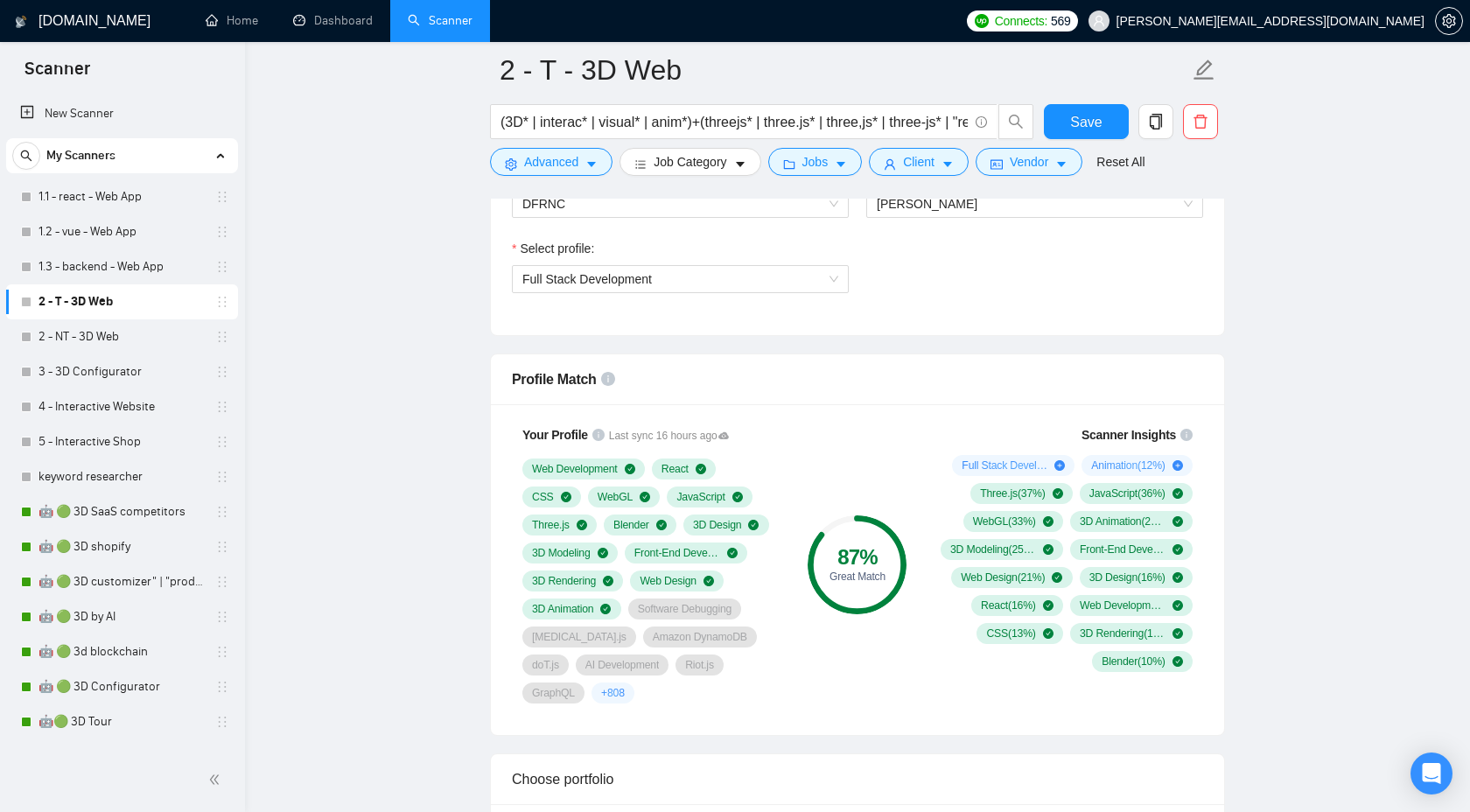
click at [762, 249] on div "Select profile:" at bounding box center [680, 252] width 336 height 26
click at [752, 284] on span "Full Stack Development" at bounding box center [680, 279] width 316 height 26
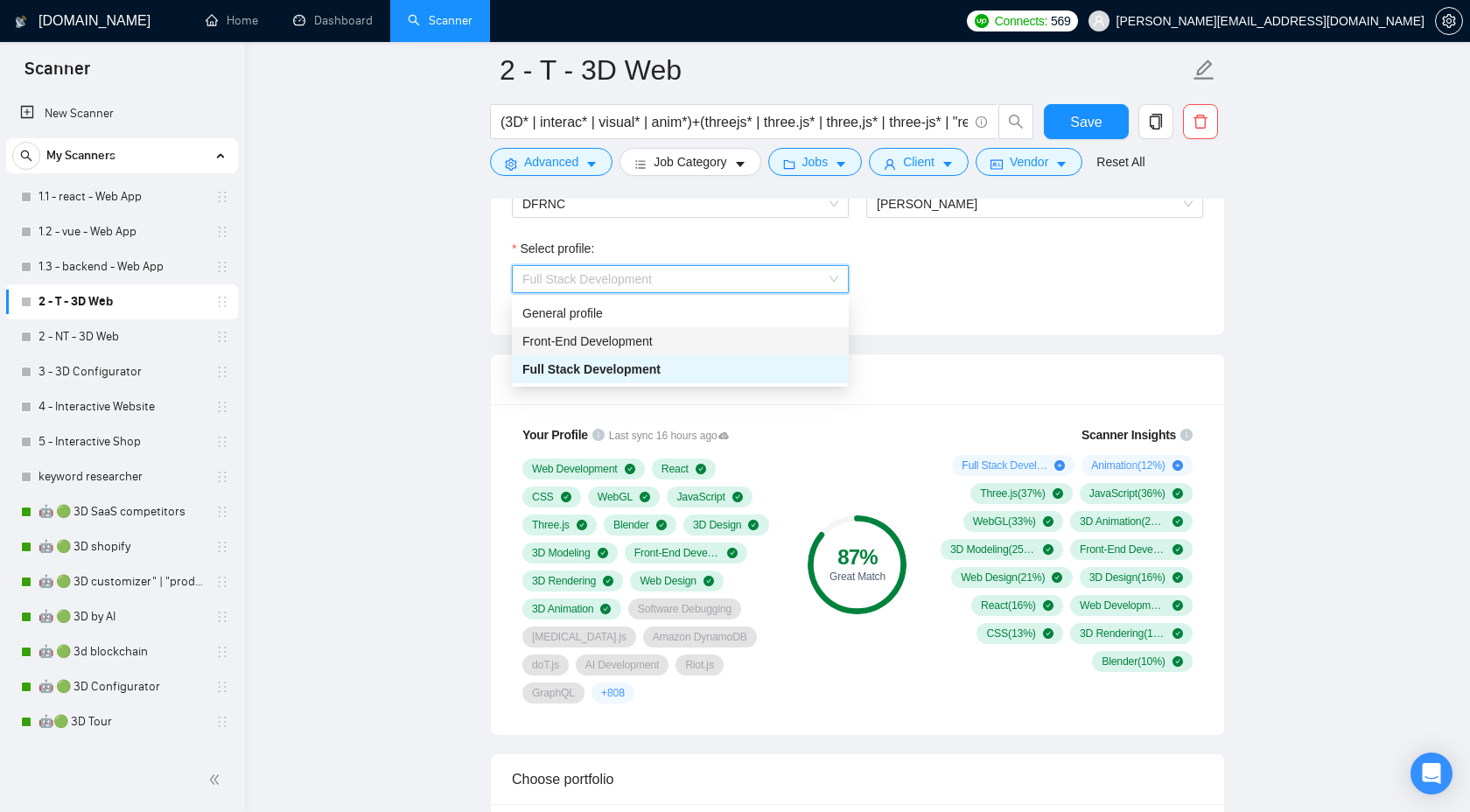
click at [717, 340] on div "Front-End Development" at bounding box center [680, 341] width 316 height 20
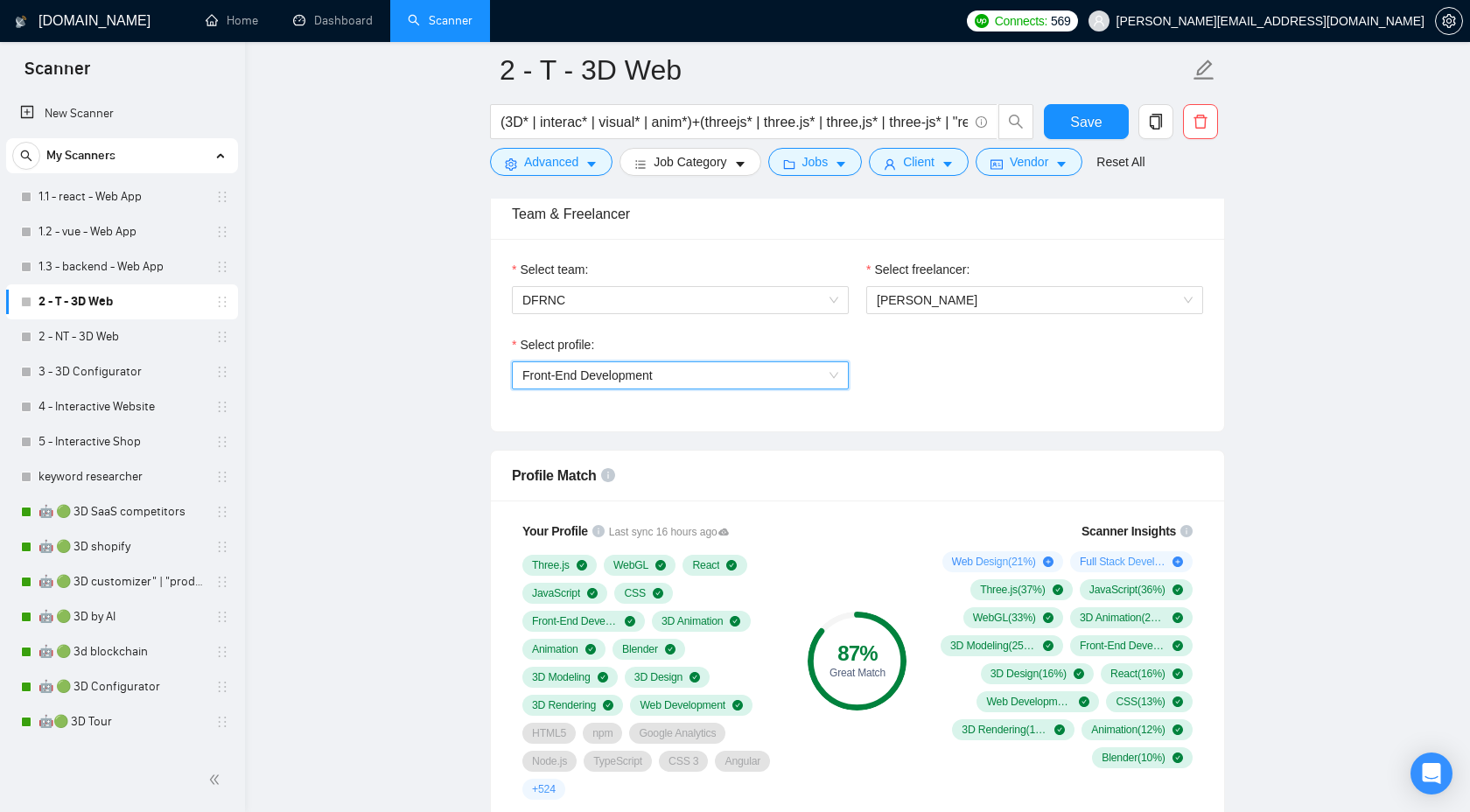
scroll to position [874, 0]
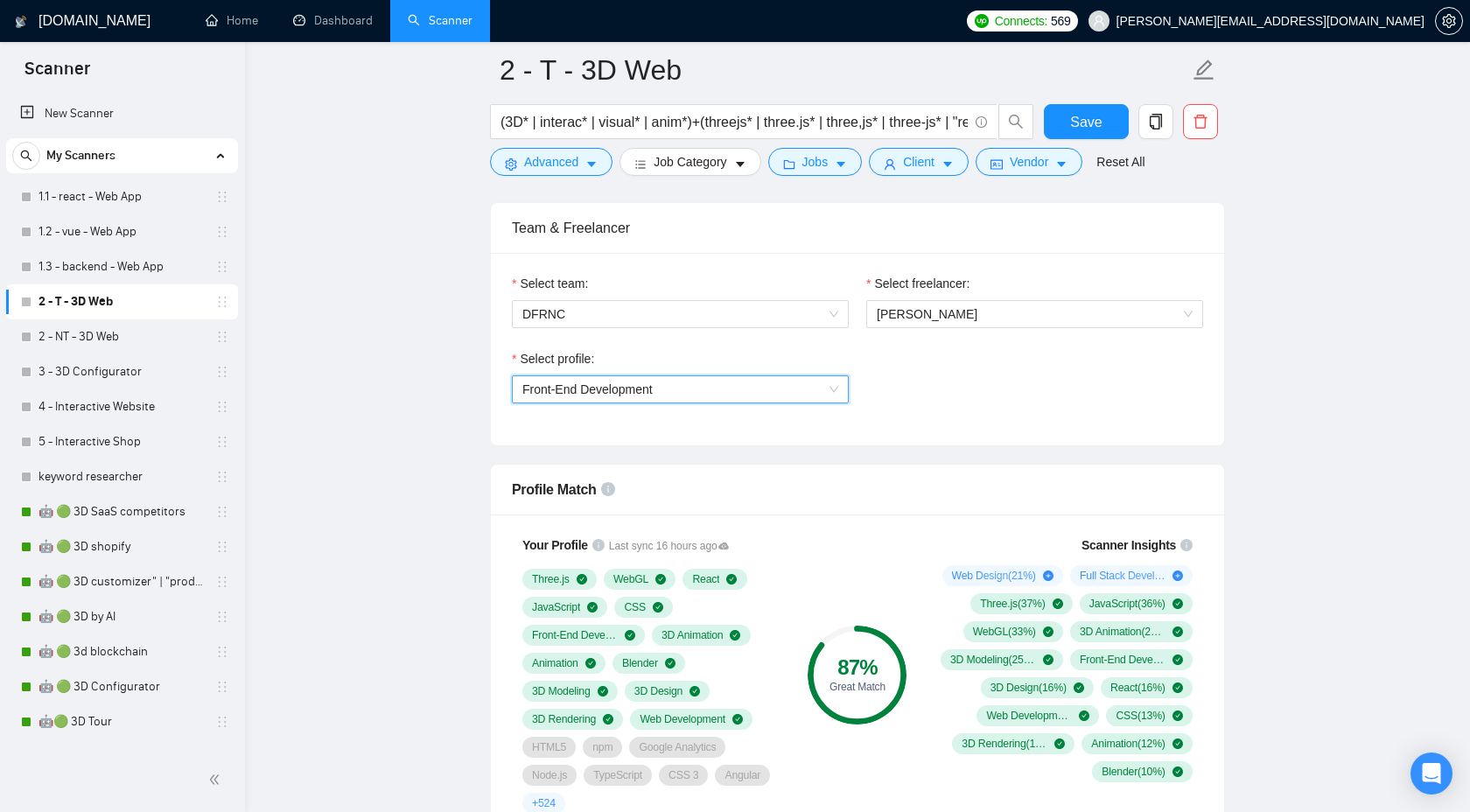
click at [758, 400] on span "Front-End Development" at bounding box center [680, 390] width 316 height 26
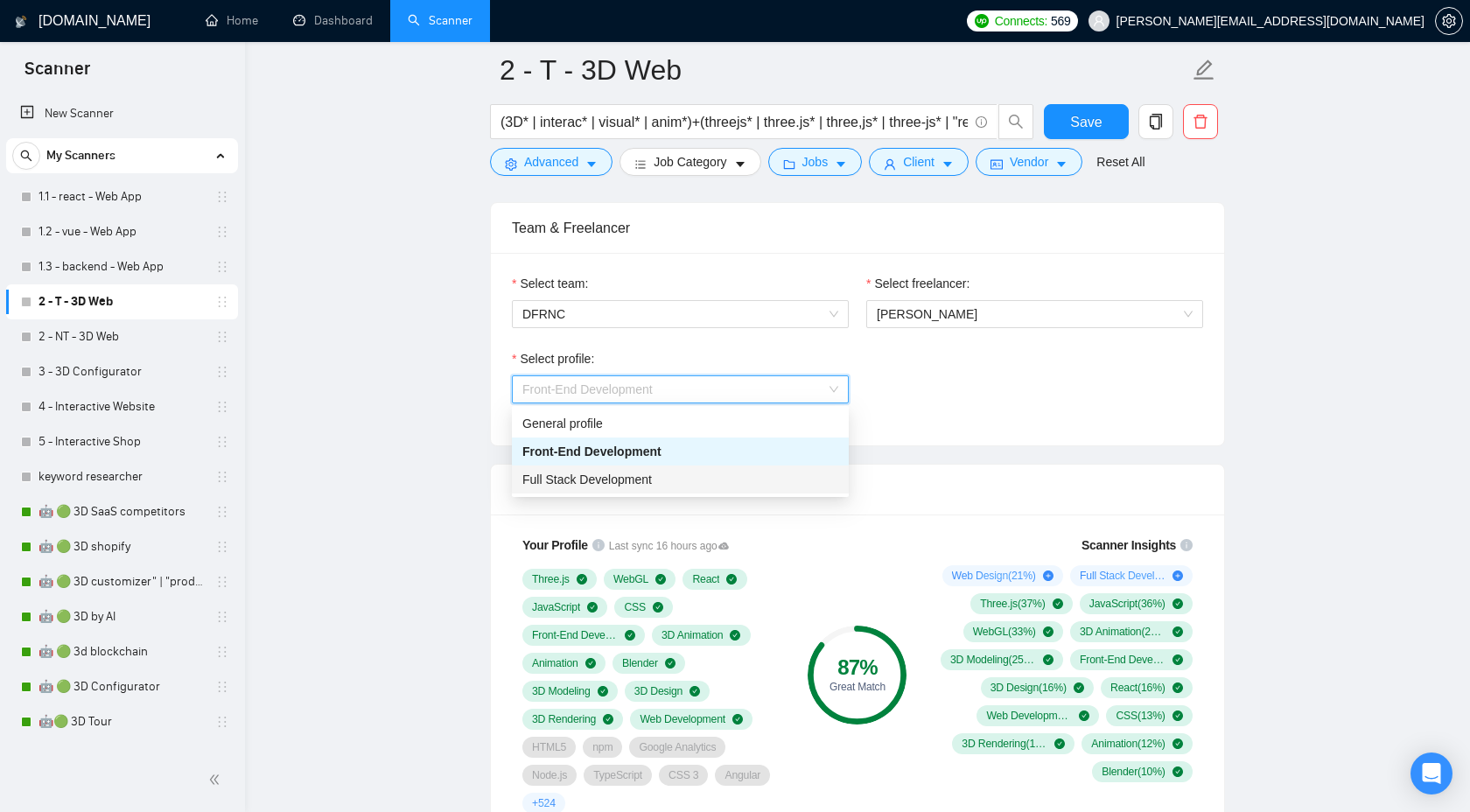
click at [705, 471] on div "Full Stack Development" at bounding box center [680, 479] width 316 height 20
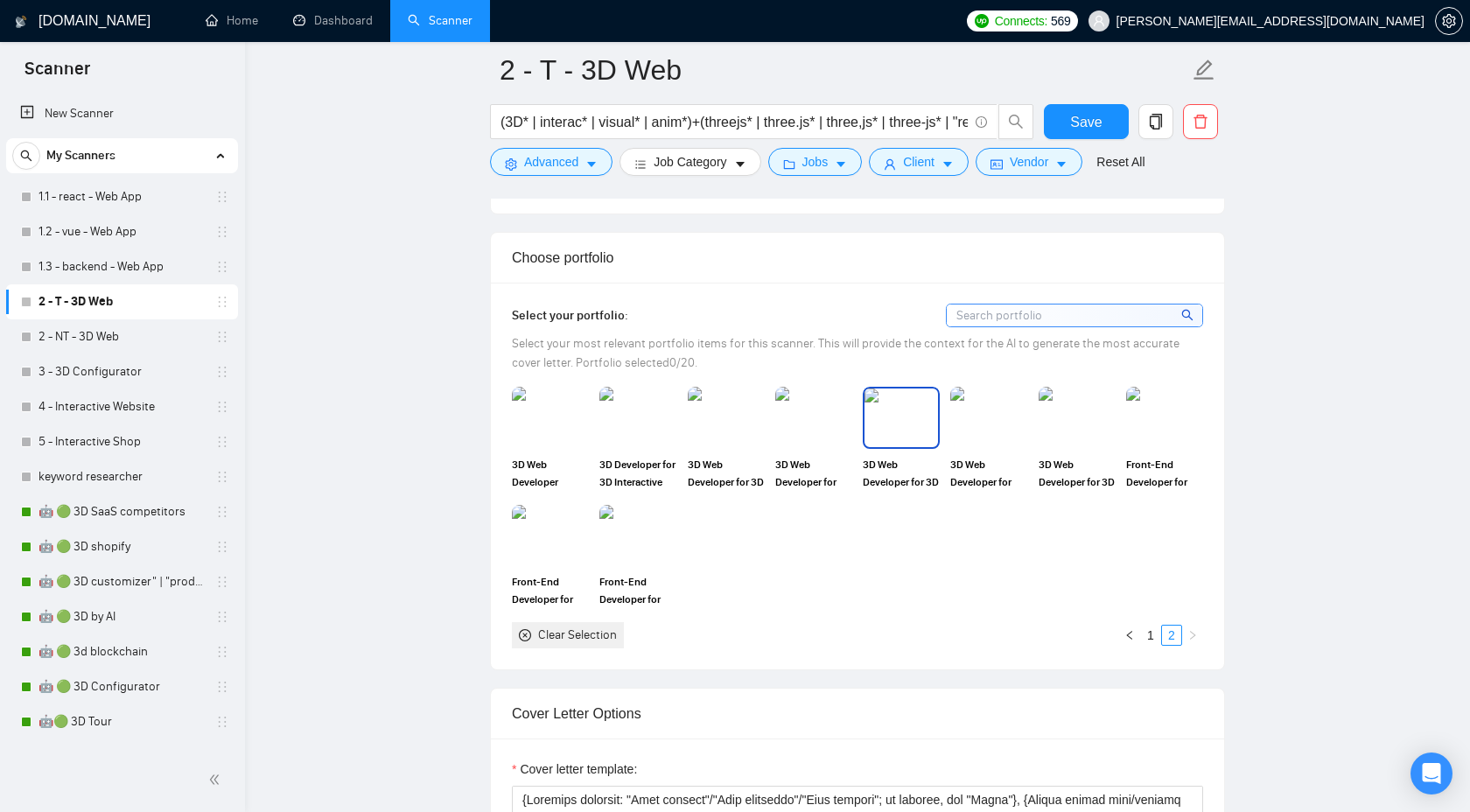
scroll to position [1498, 0]
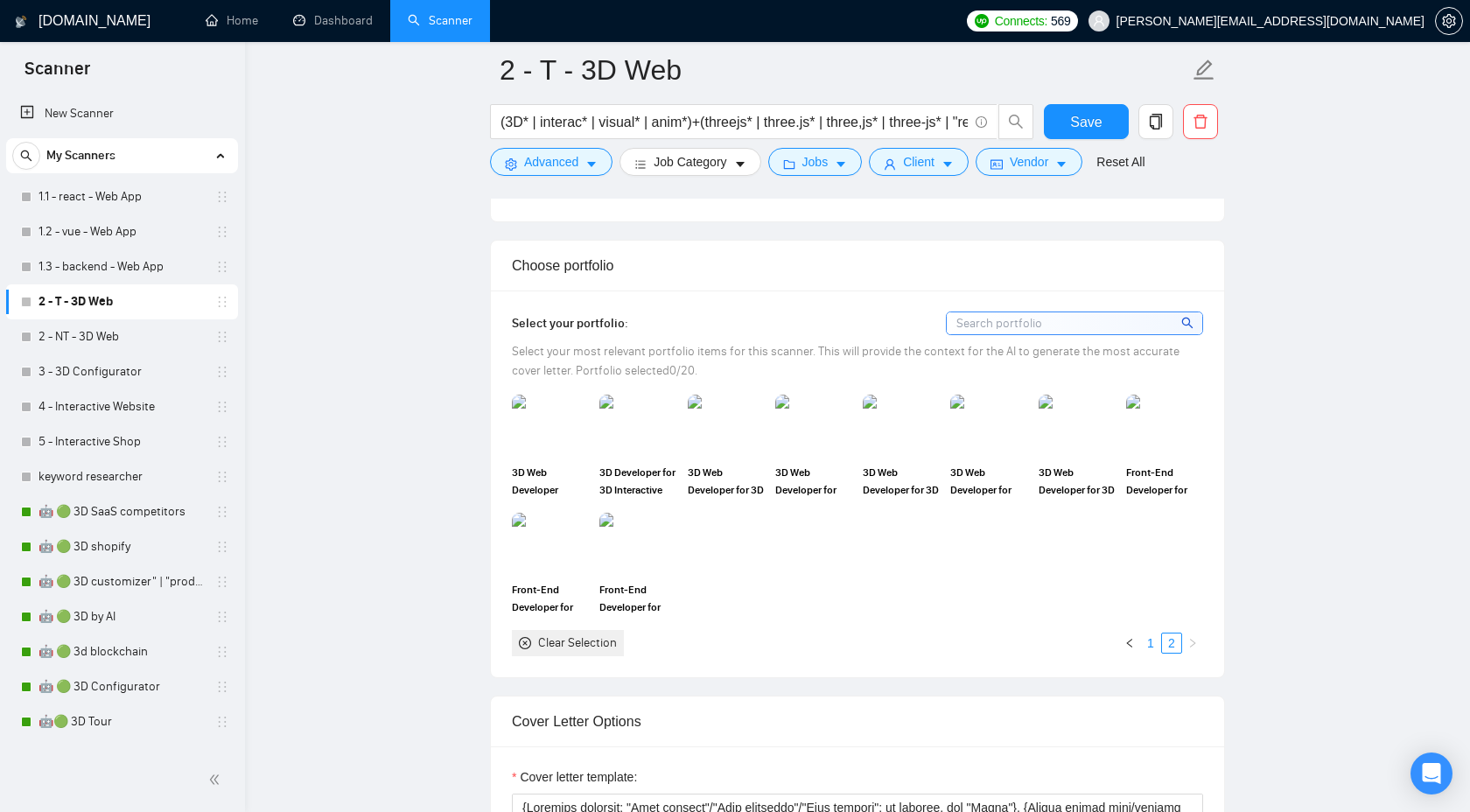
click at [1148, 646] on link "1" at bounding box center [1150, 643] width 20 height 20
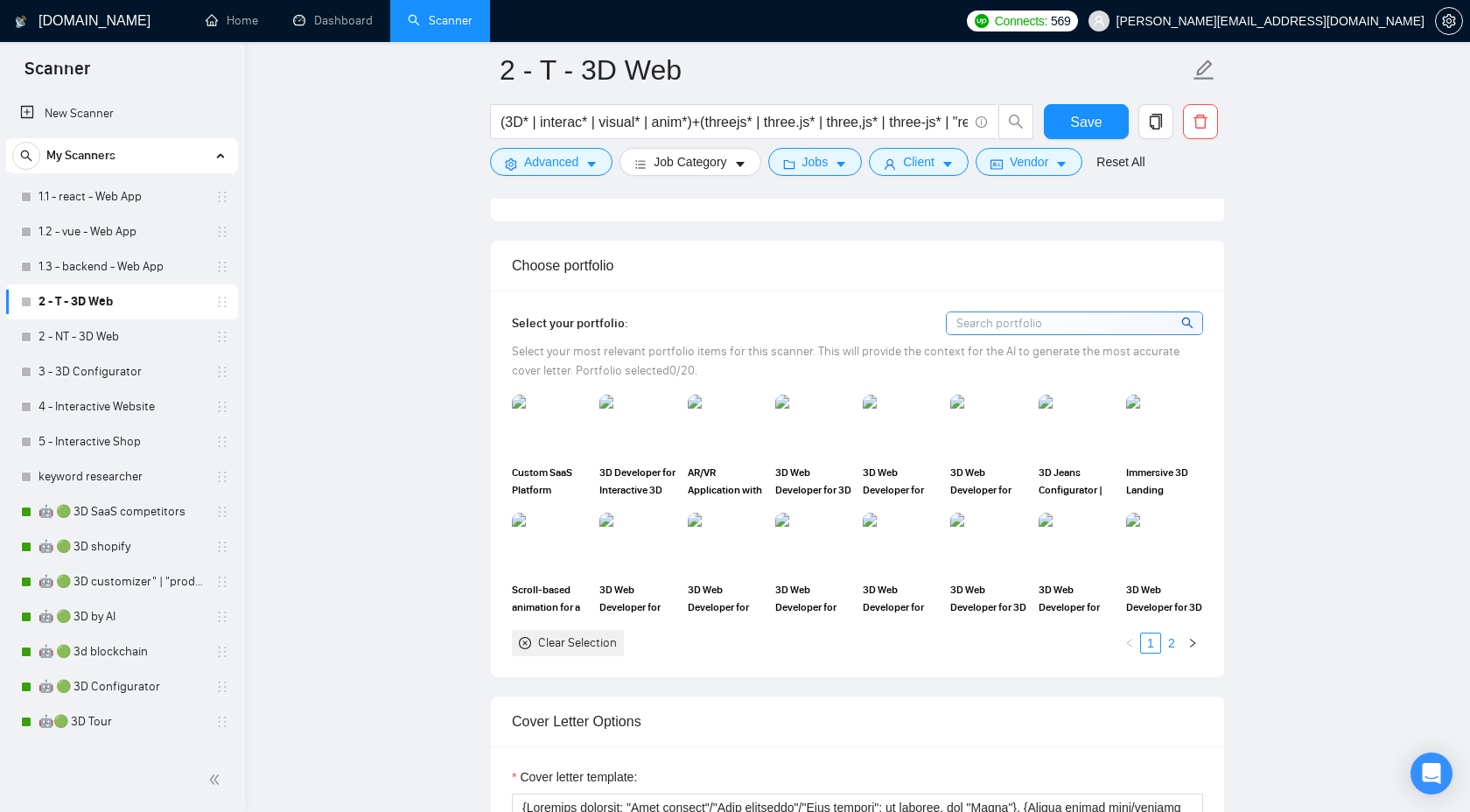
click at [1165, 642] on link "2" at bounding box center [1171, 643] width 20 height 20
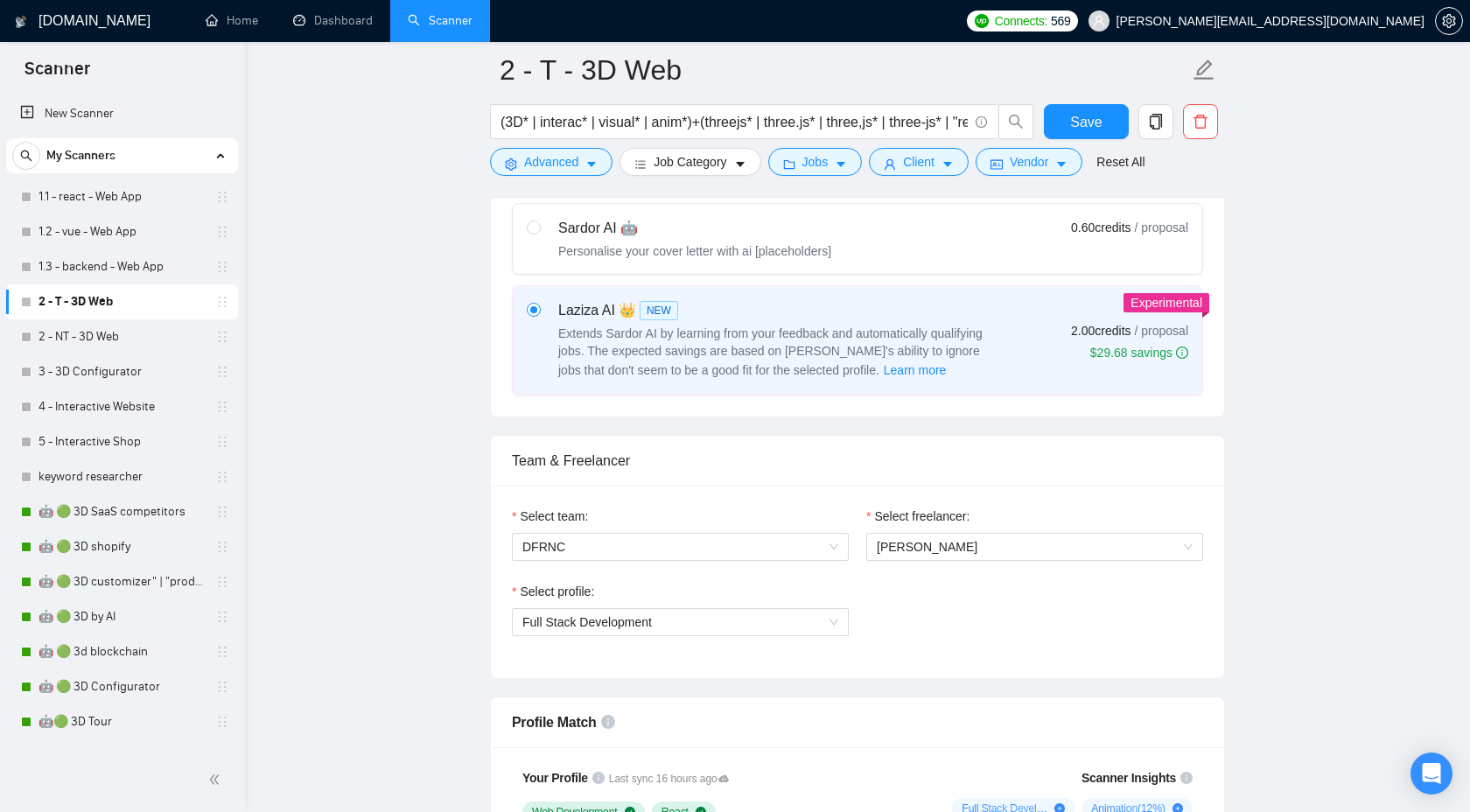
scroll to position [590, 0]
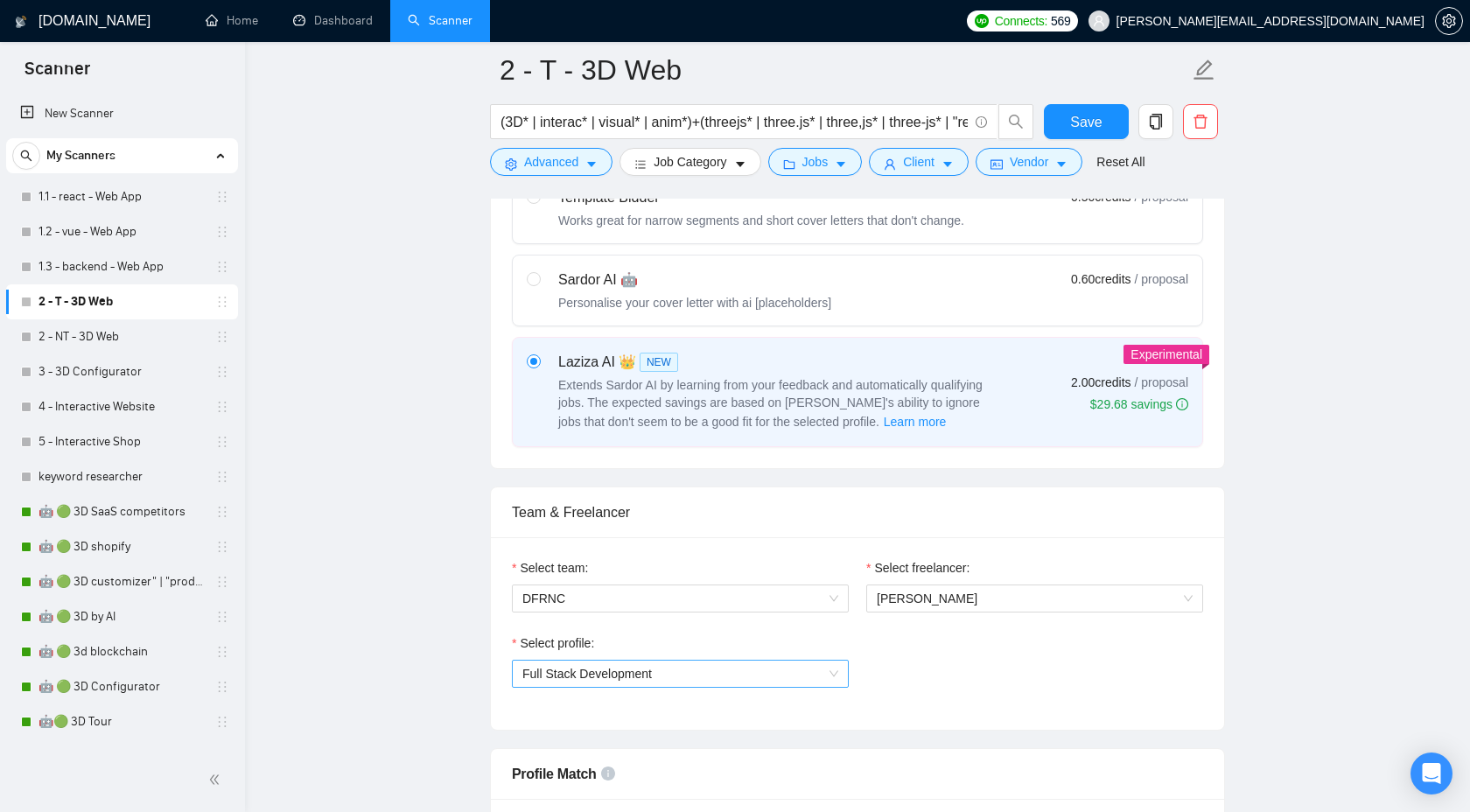
click at [628, 681] on span "Full Stack Development" at bounding box center [680, 674] width 316 height 26
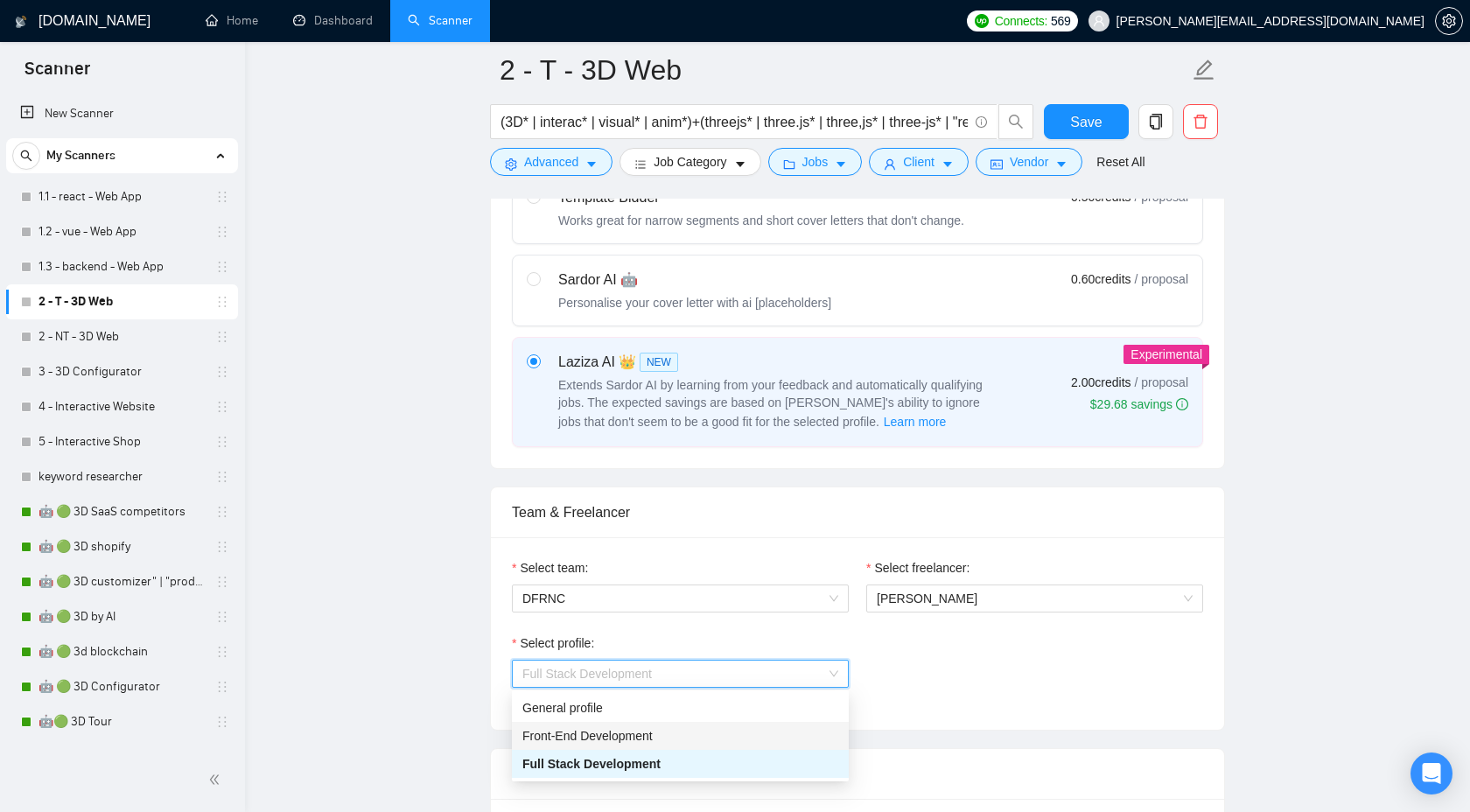
click at [617, 730] on span "Front-End Development" at bounding box center [587, 735] width 130 height 14
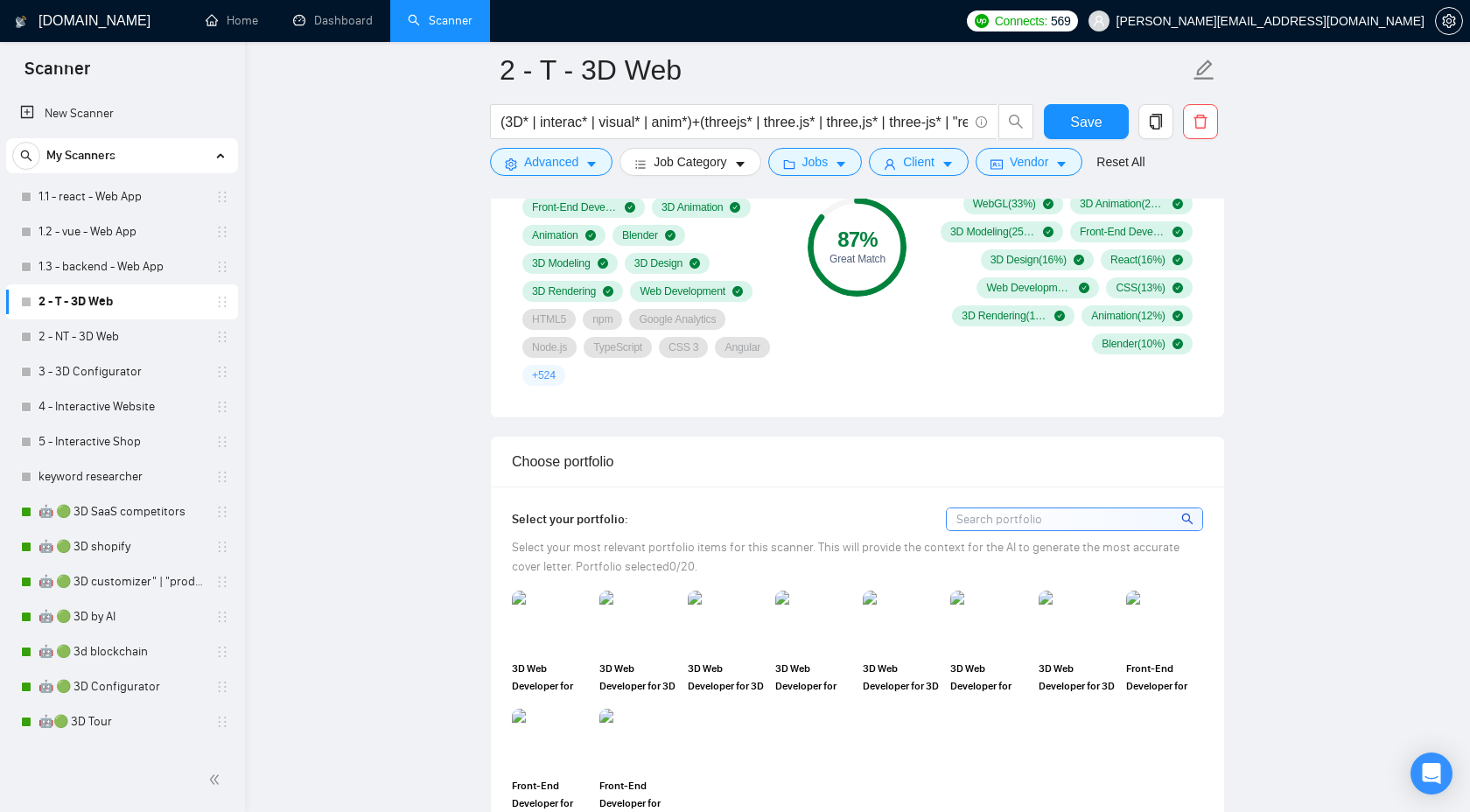
scroll to position [1416, 0]
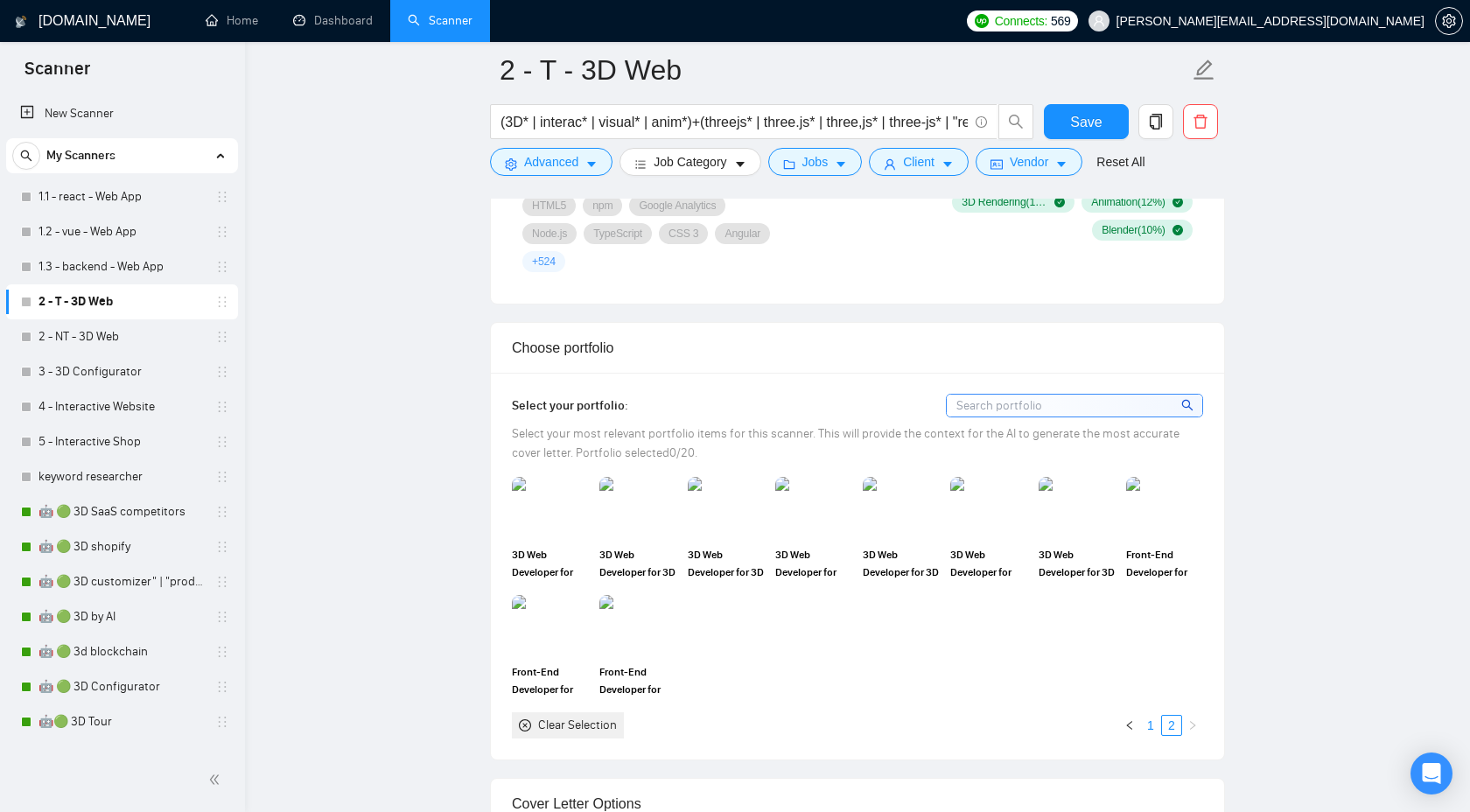
click at [1154, 729] on link "1" at bounding box center [1150, 725] width 20 height 20
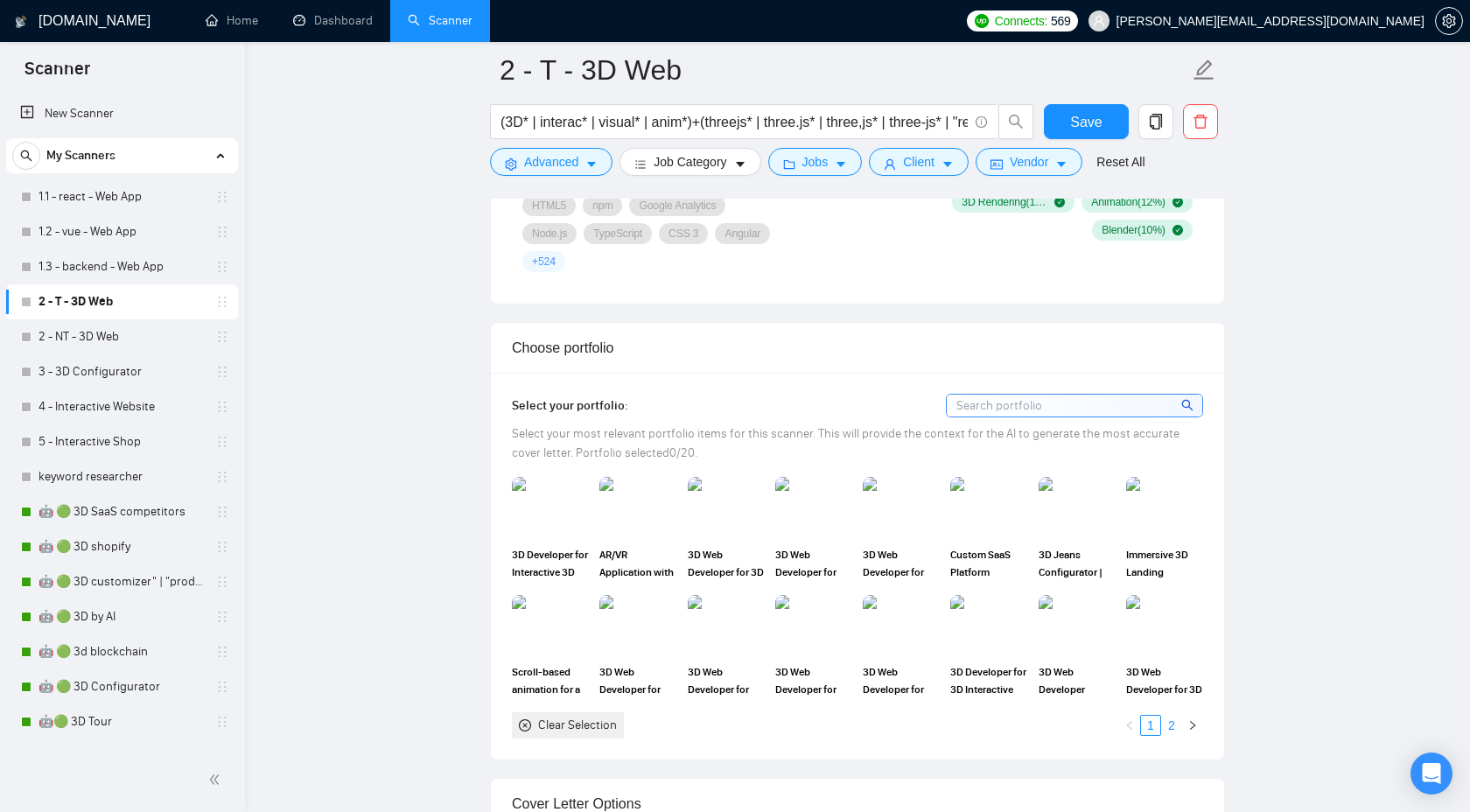
click at [1171, 728] on link "2" at bounding box center [1171, 725] width 20 height 20
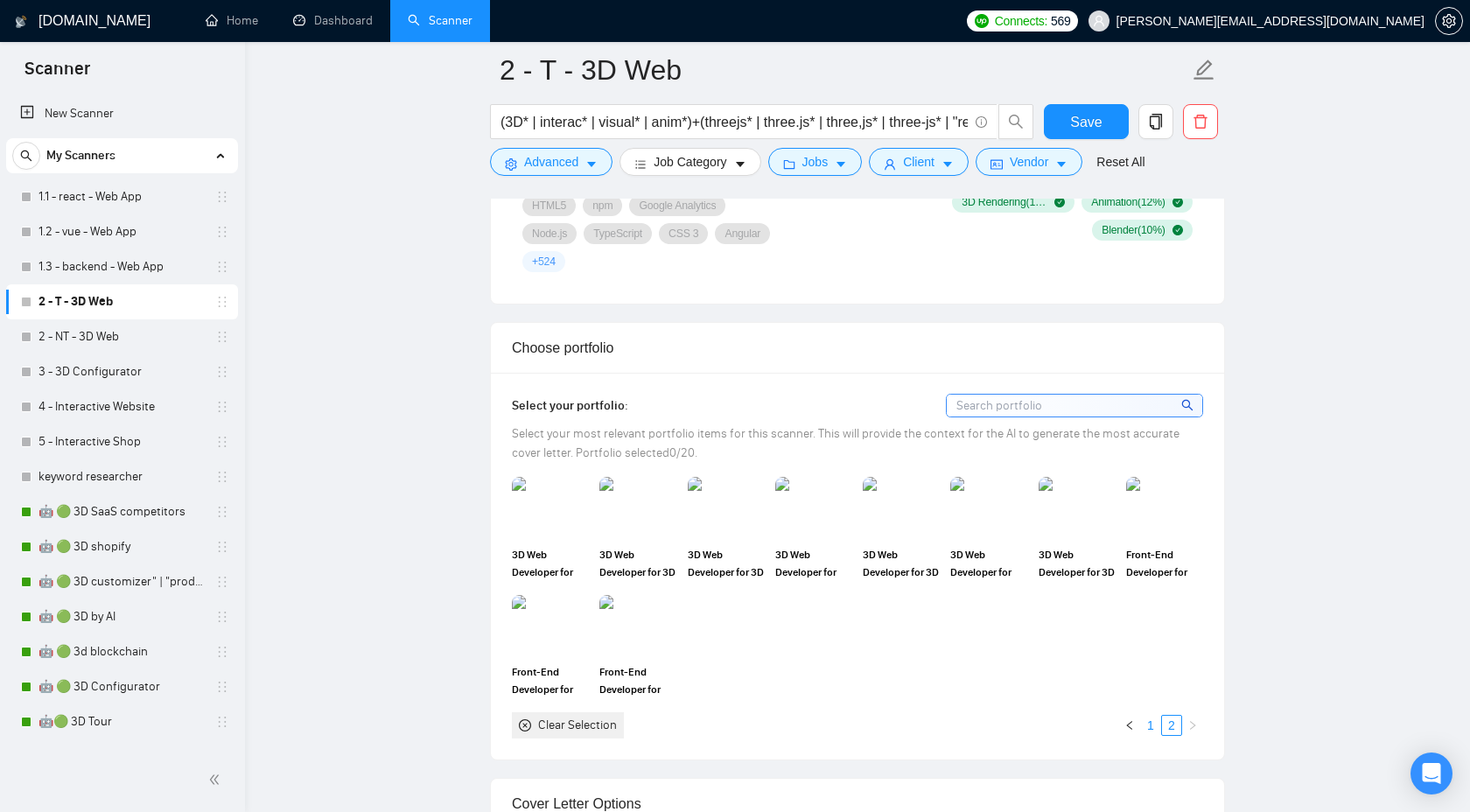
click at [1147, 726] on link "1" at bounding box center [1150, 725] width 20 height 20
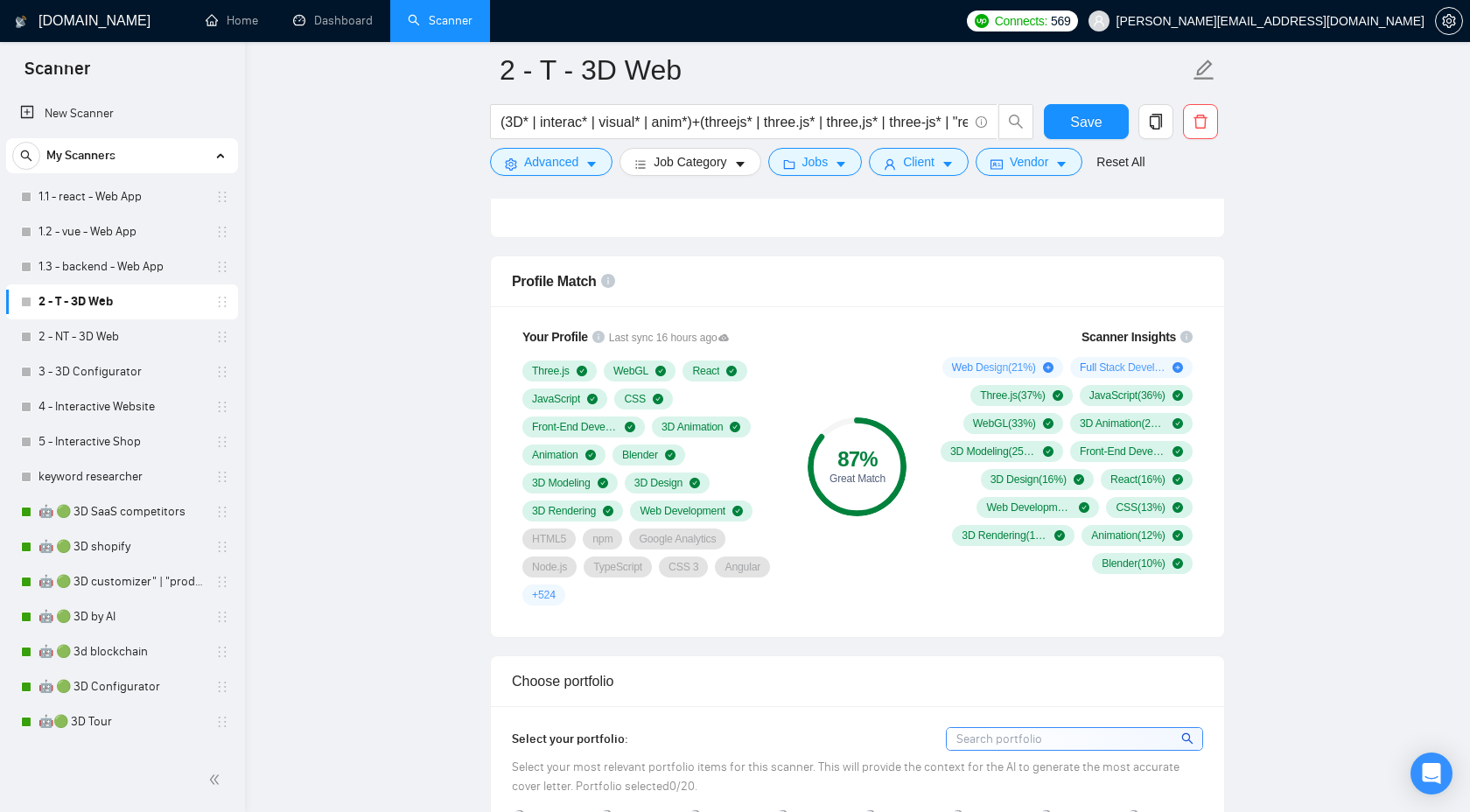
scroll to position [976, 0]
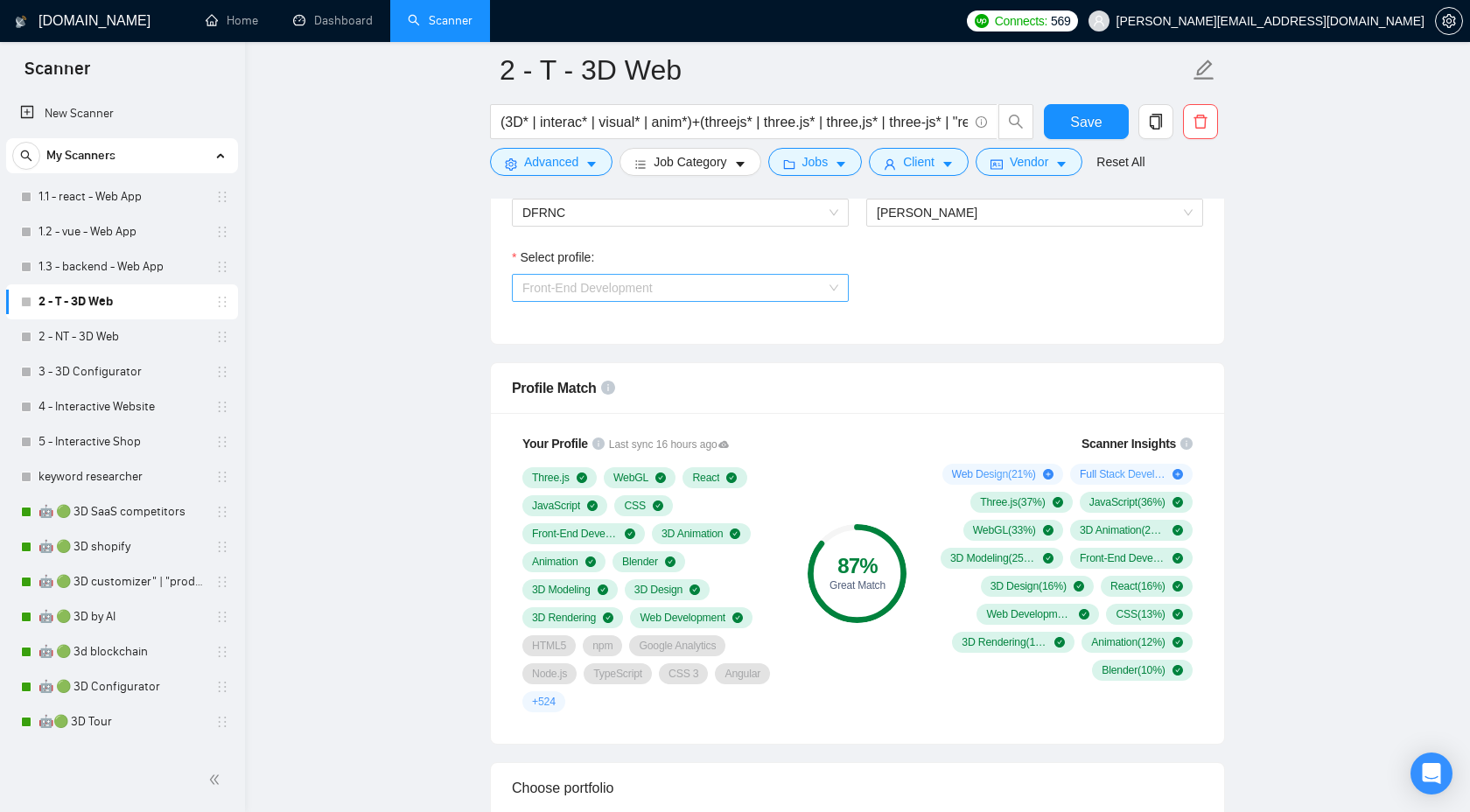
click at [753, 296] on span "Front-End Development" at bounding box center [680, 288] width 316 height 26
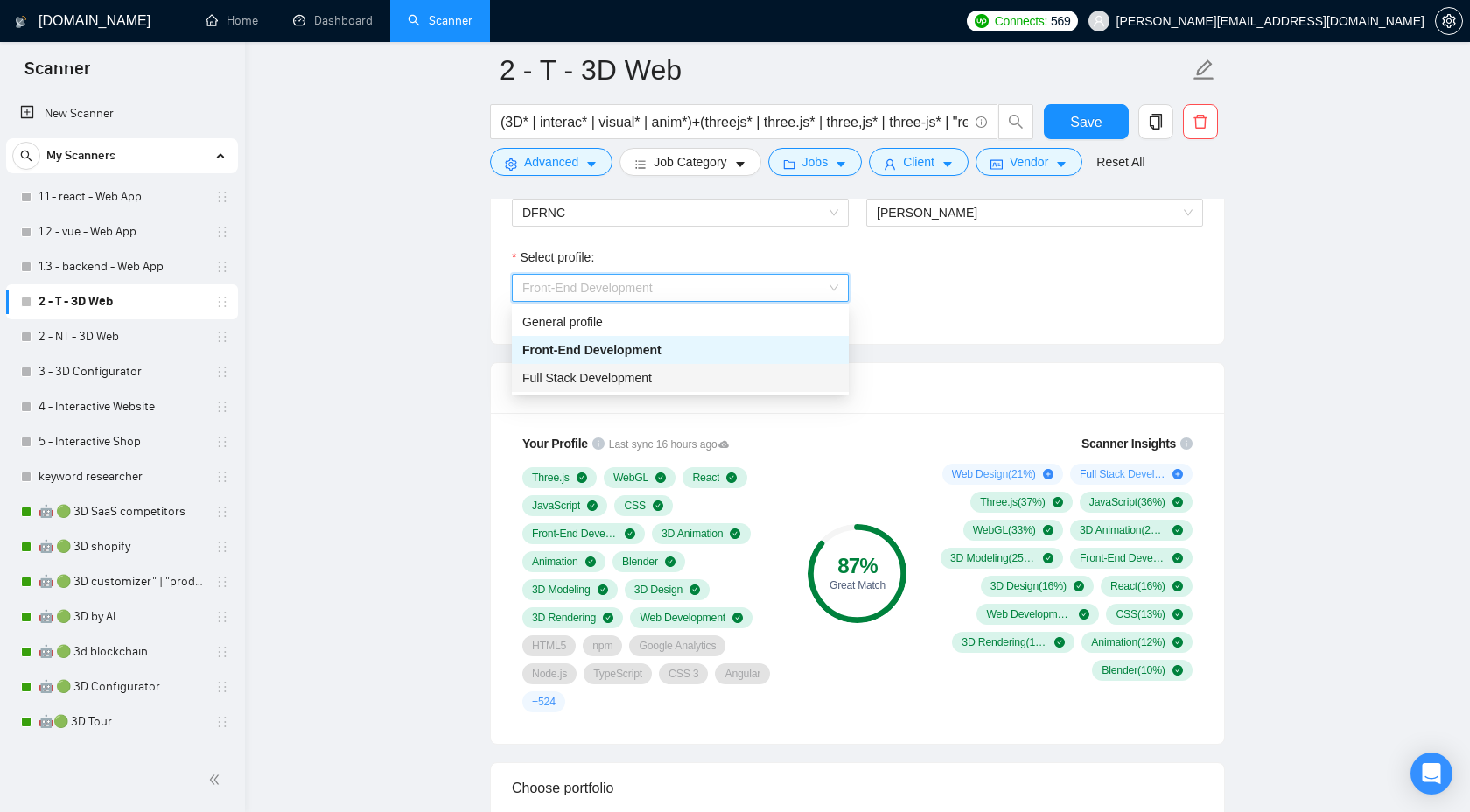
click at [697, 373] on div "Full Stack Development" at bounding box center [680, 378] width 316 height 20
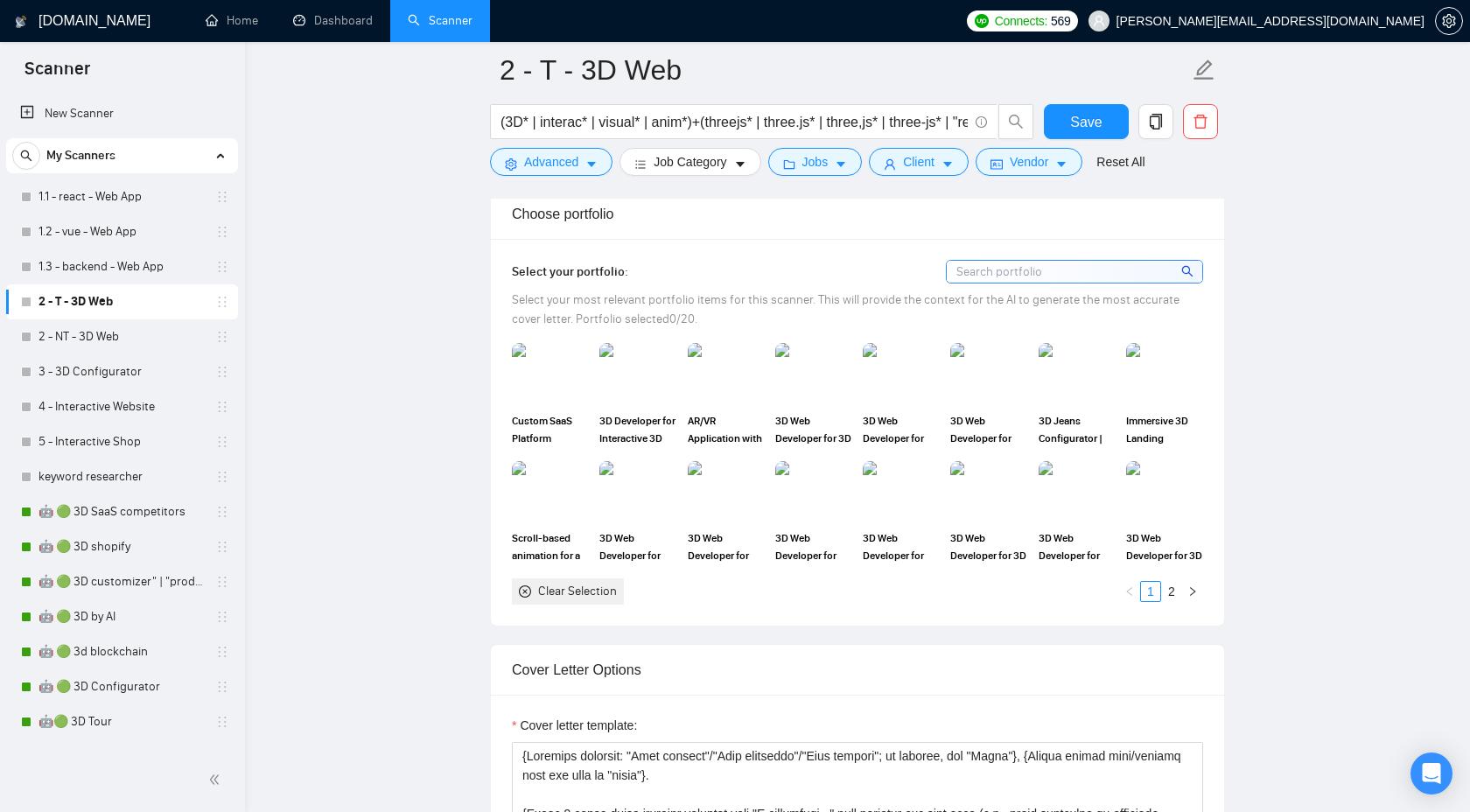
scroll to position [1551, 0]
click at [833, 501] on img at bounding box center [813, 490] width 74 height 58
click at [1163, 588] on link "2" at bounding box center [1171, 590] width 20 height 20
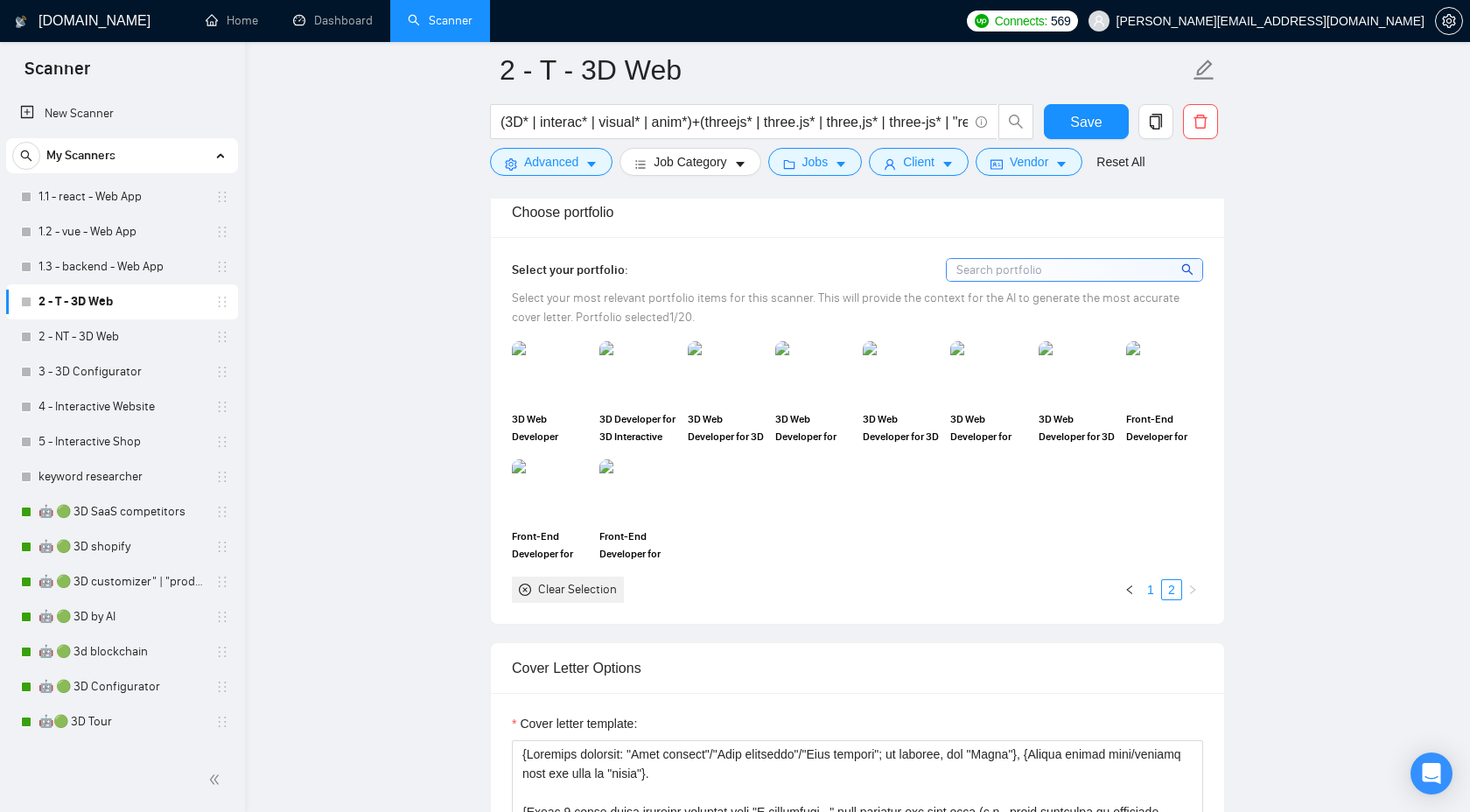
click at [1146, 589] on link "1" at bounding box center [1150, 590] width 20 height 20
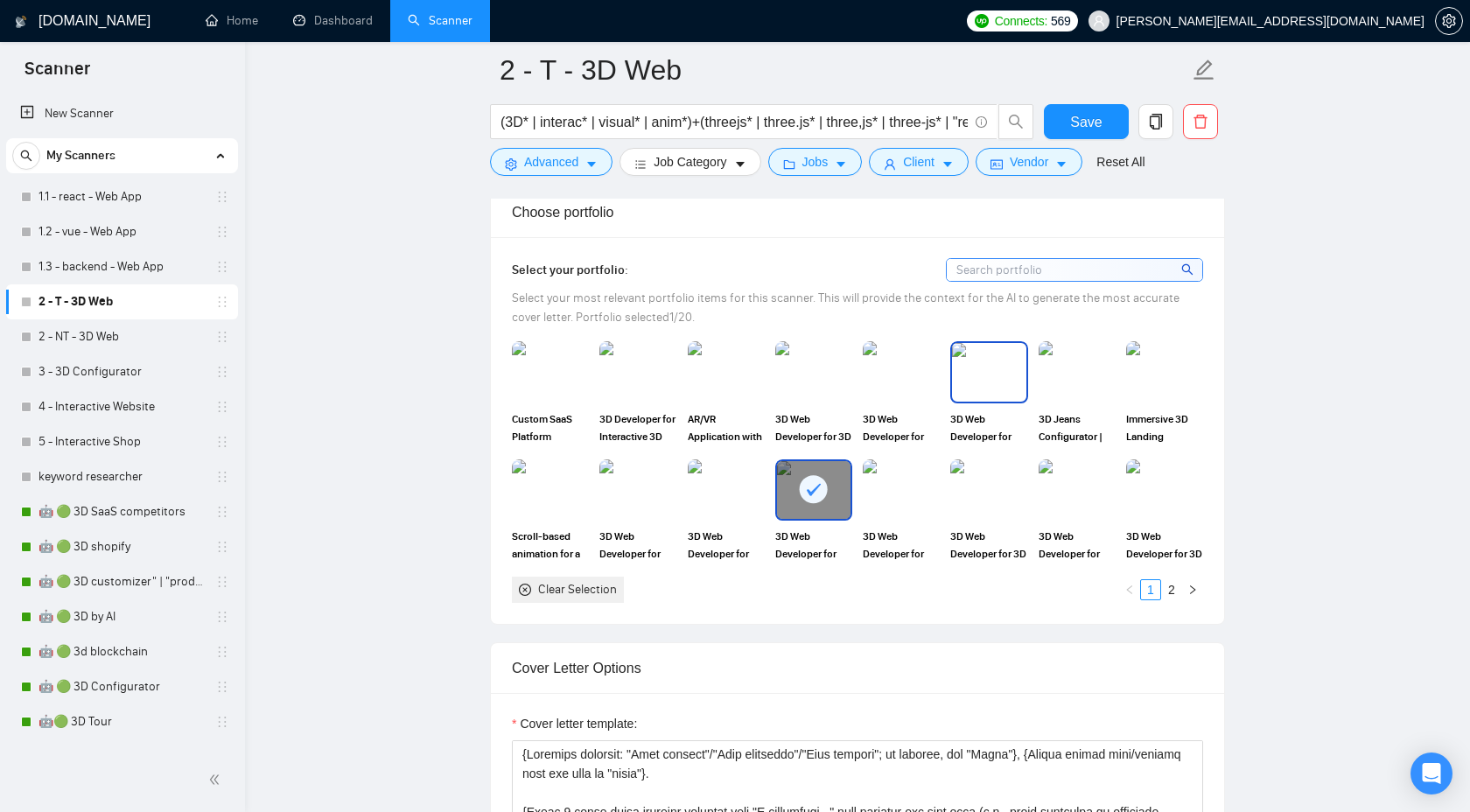
click at [978, 363] on img at bounding box center [989, 372] width 74 height 58
click at [639, 495] on img at bounding box center [637, 490] width 74 height 58
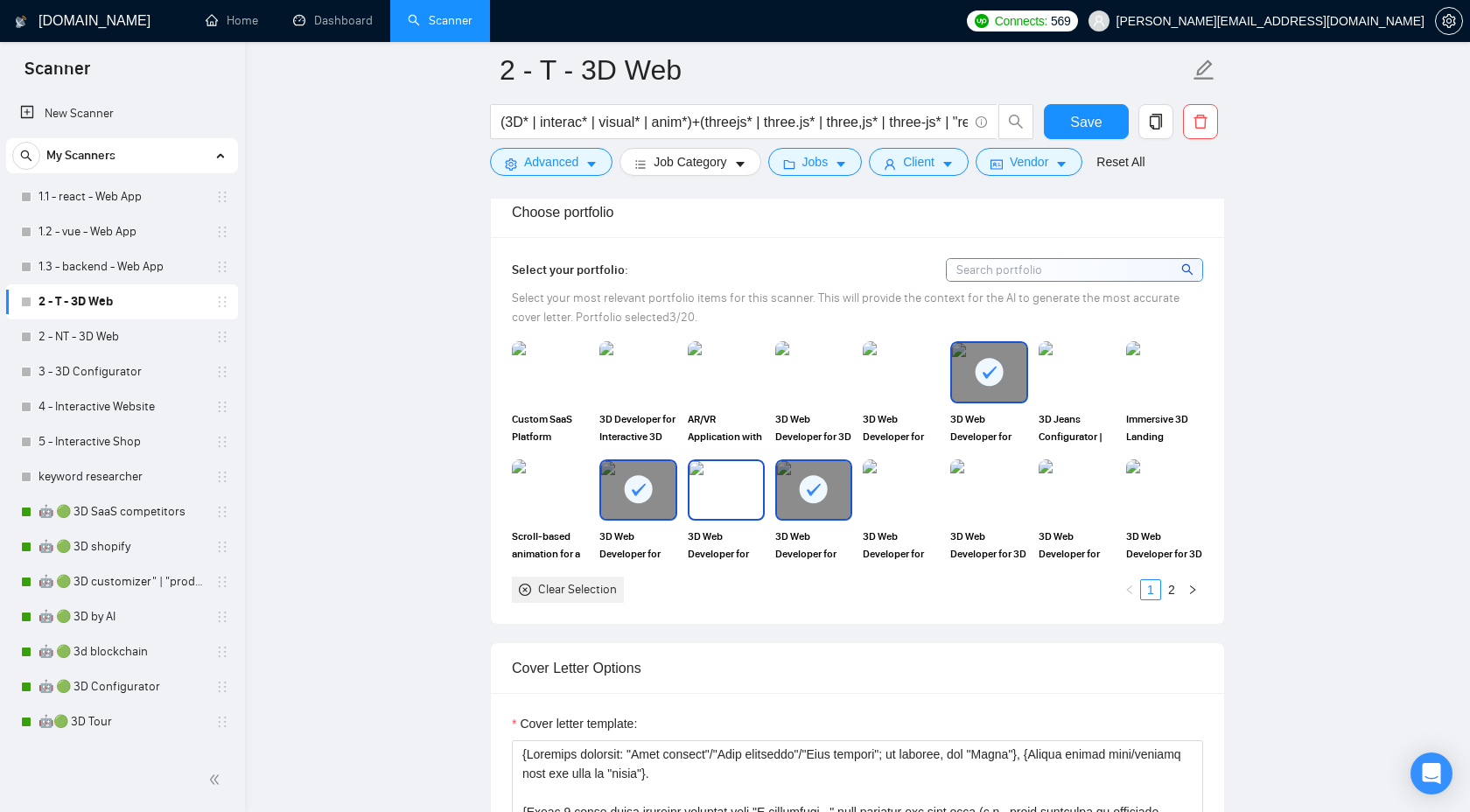
click at [739, 500] on img at bounding box center [726, 490] width 74 height 58
click at [889, 367] on img at bounding box center [901, 372] width 74 height 58
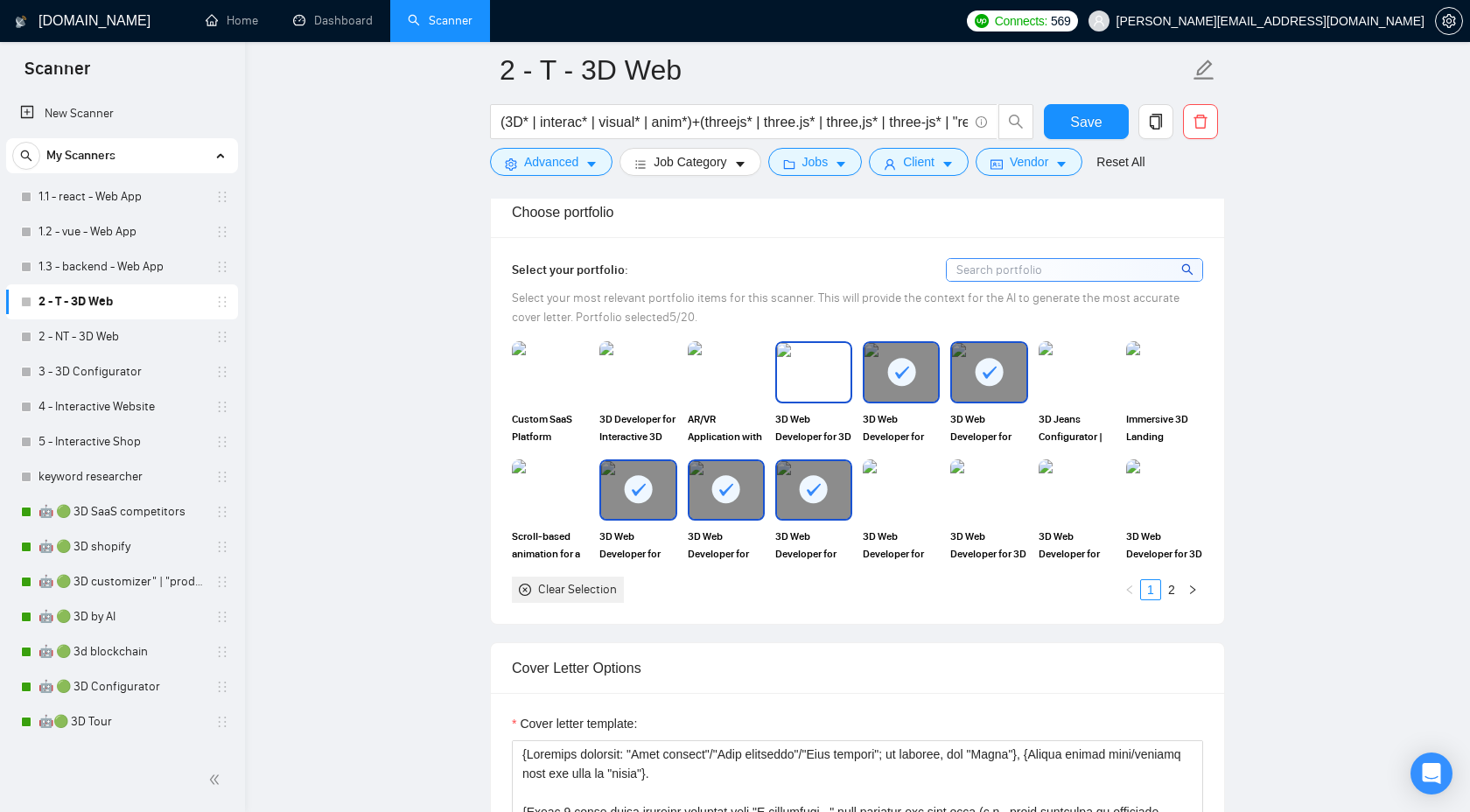
click at [810, 374] on img at bounding box center [813, 372] width 74 height 58
click at [810, 389] on div at bounding box center [813, 372] width 74 height 58
click at [1173, 588] on link "2" at bounding box center [1171, 590] width 20 height 20
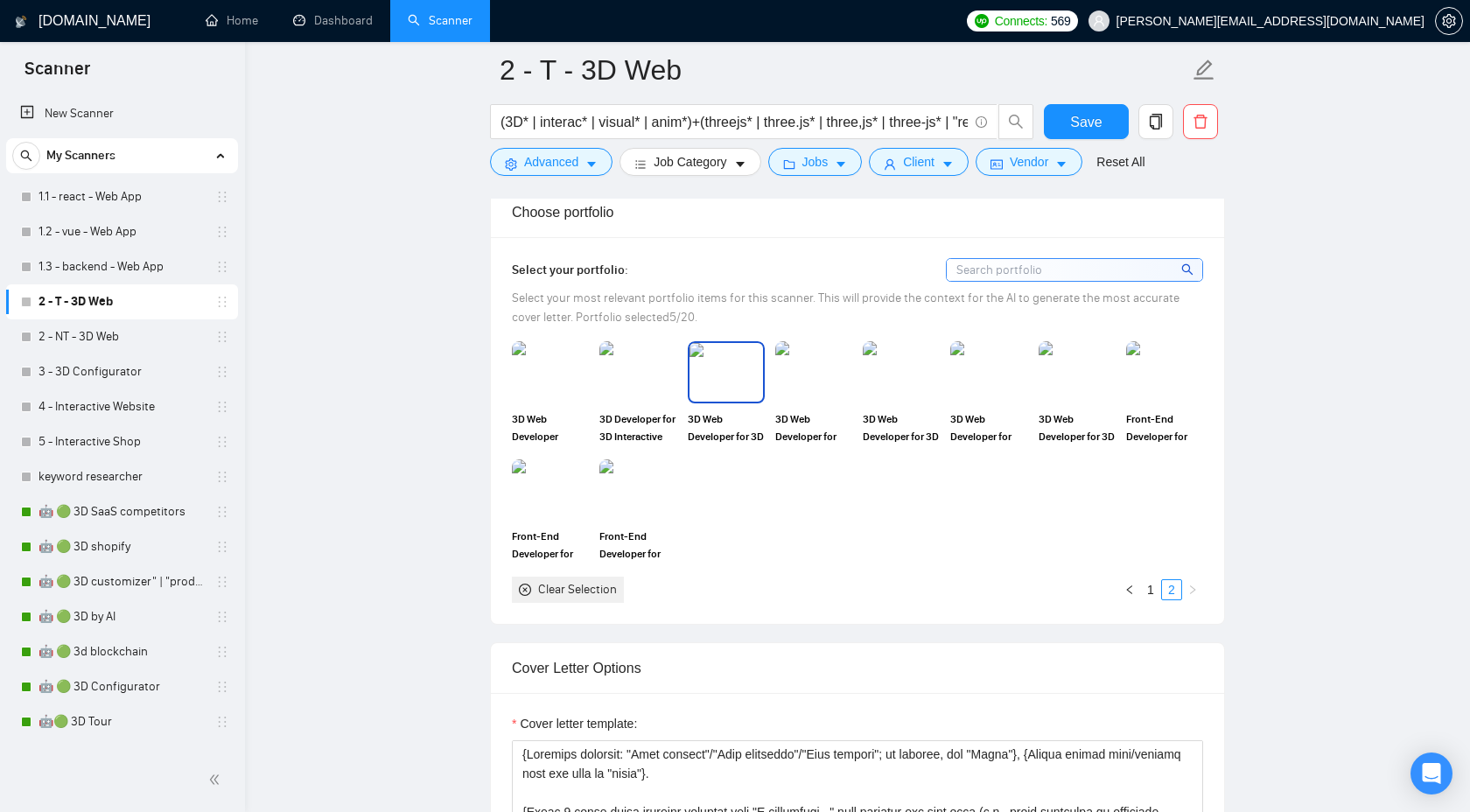
click at [705, 390] on img at bounding box center [726, 372] width 74 height 58
click at [638, 378] on img at bounding box center [637, 372] width 74 height 58
click at [1149, 587] on link "1" at bounding box center [1150, 590] width 20 height 20
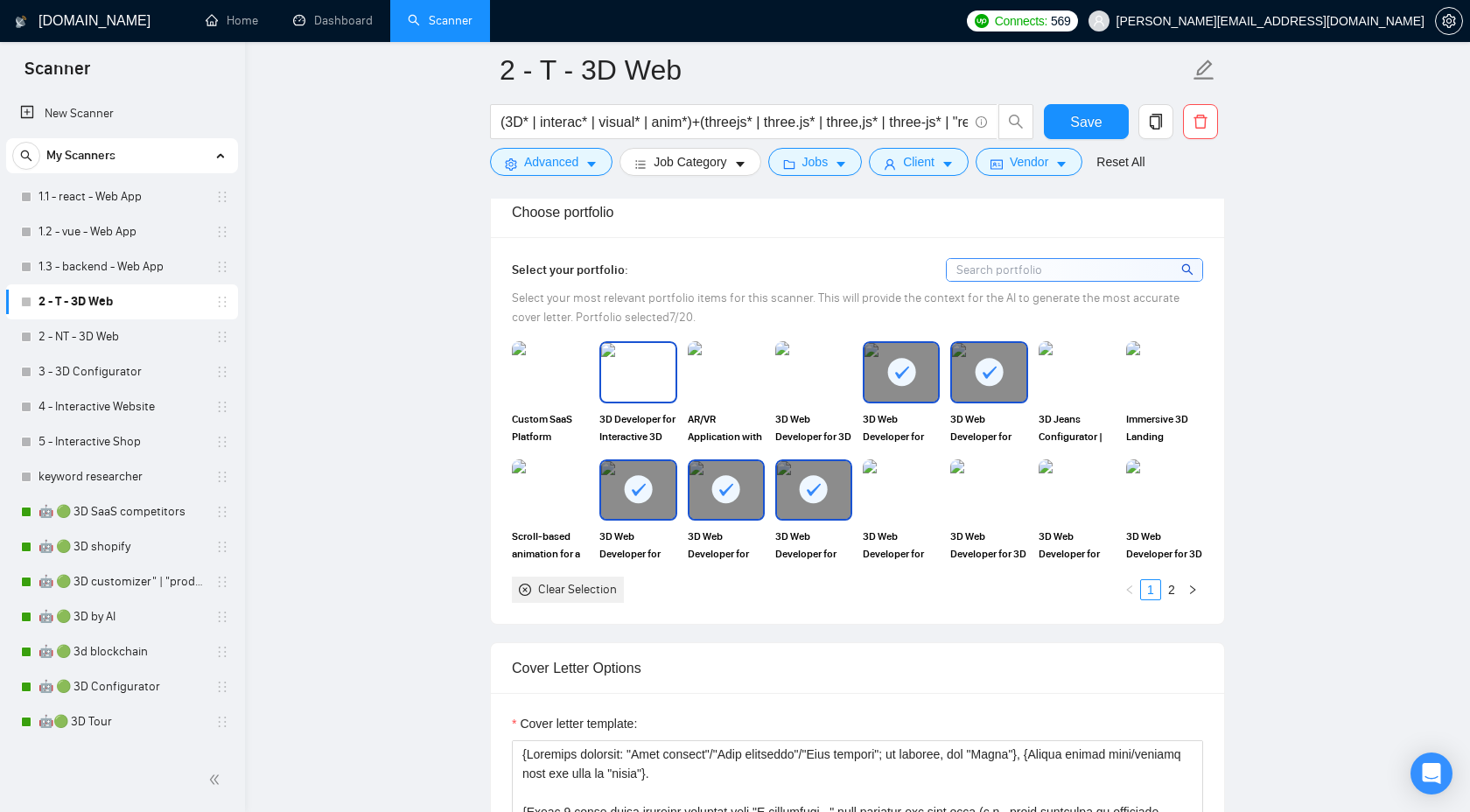
click at [647, 389] on img at bounding box center [637, 372] width 74 height 58
click at [1173, 591] on link "2" at bounding box center [1171, 590] width 20 height 20
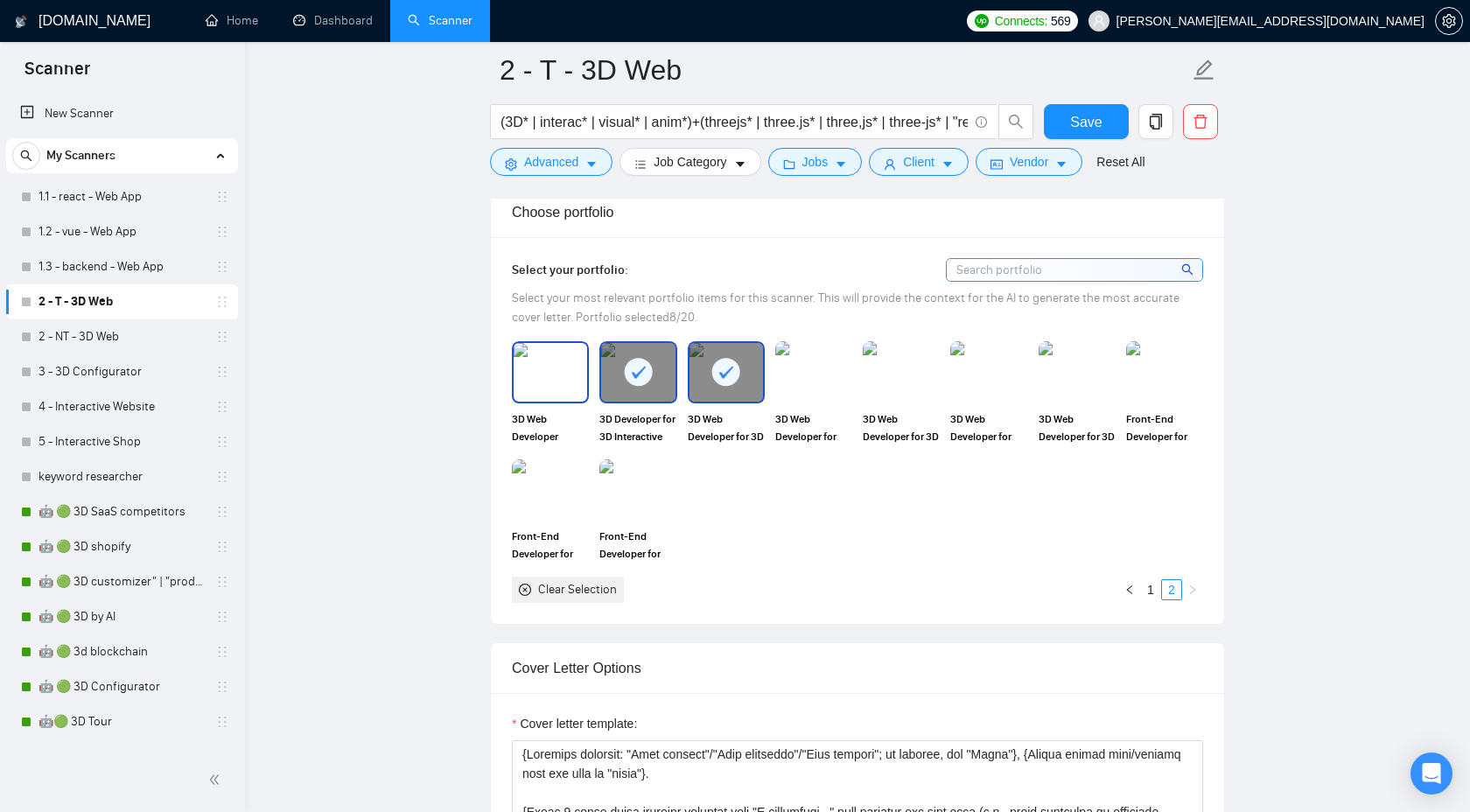
click at [524, 364] on img at bounding box center [550, 372] width 74 height 58
click at [850, 381] on div at bounding box center [813, 372] width 77 height 62
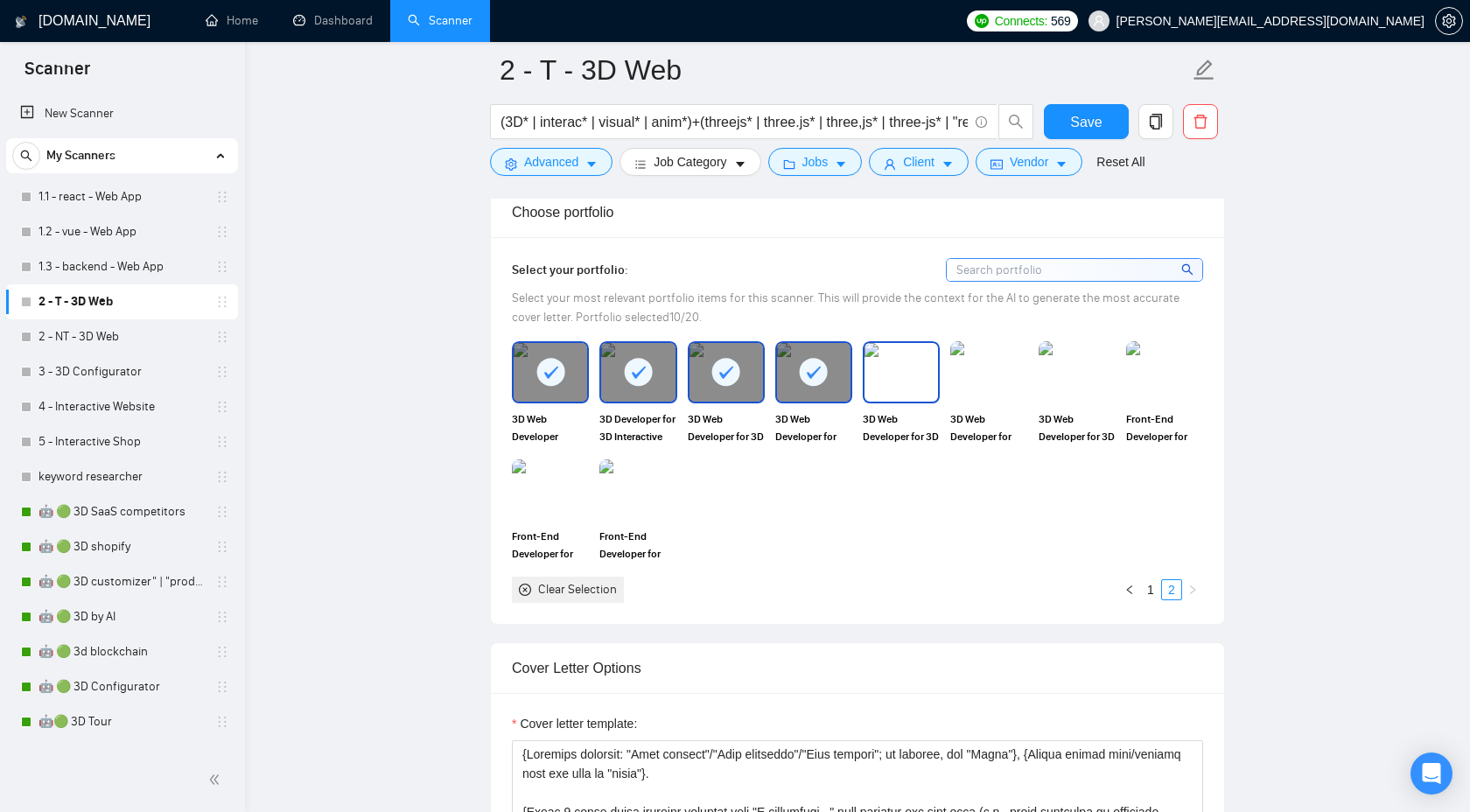
click at [923, 375] on img at bounding box center [901, 372] width 74 height 58
click at [978, 372] on img at bounding box center [989, 372] width 74 height 58
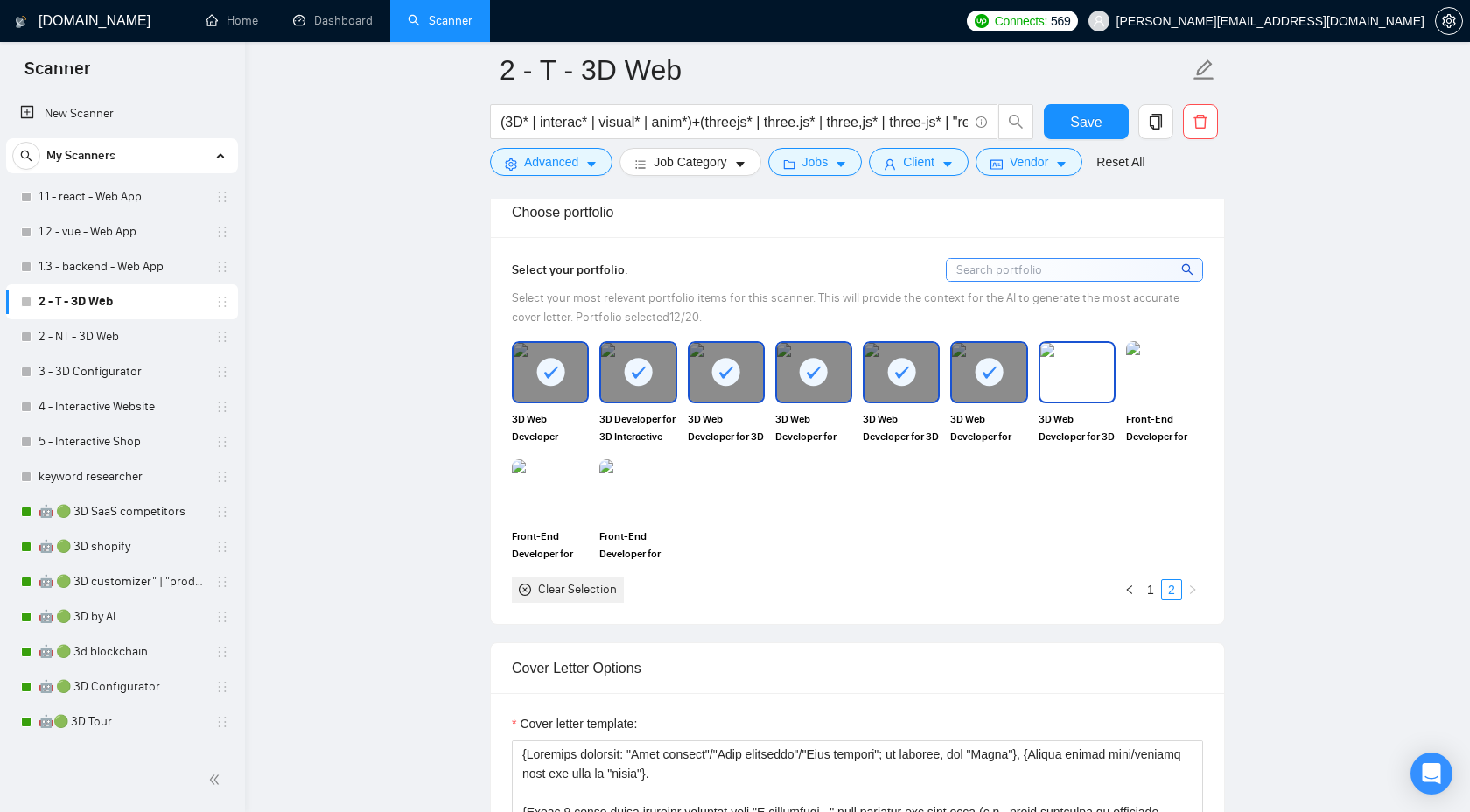
click at [1044, 368] on img at bounding box center [1077, 372] width 74 height 58
click at [1159, 594] on link "1" at bounding box center [1150, 590] width 20 height 20
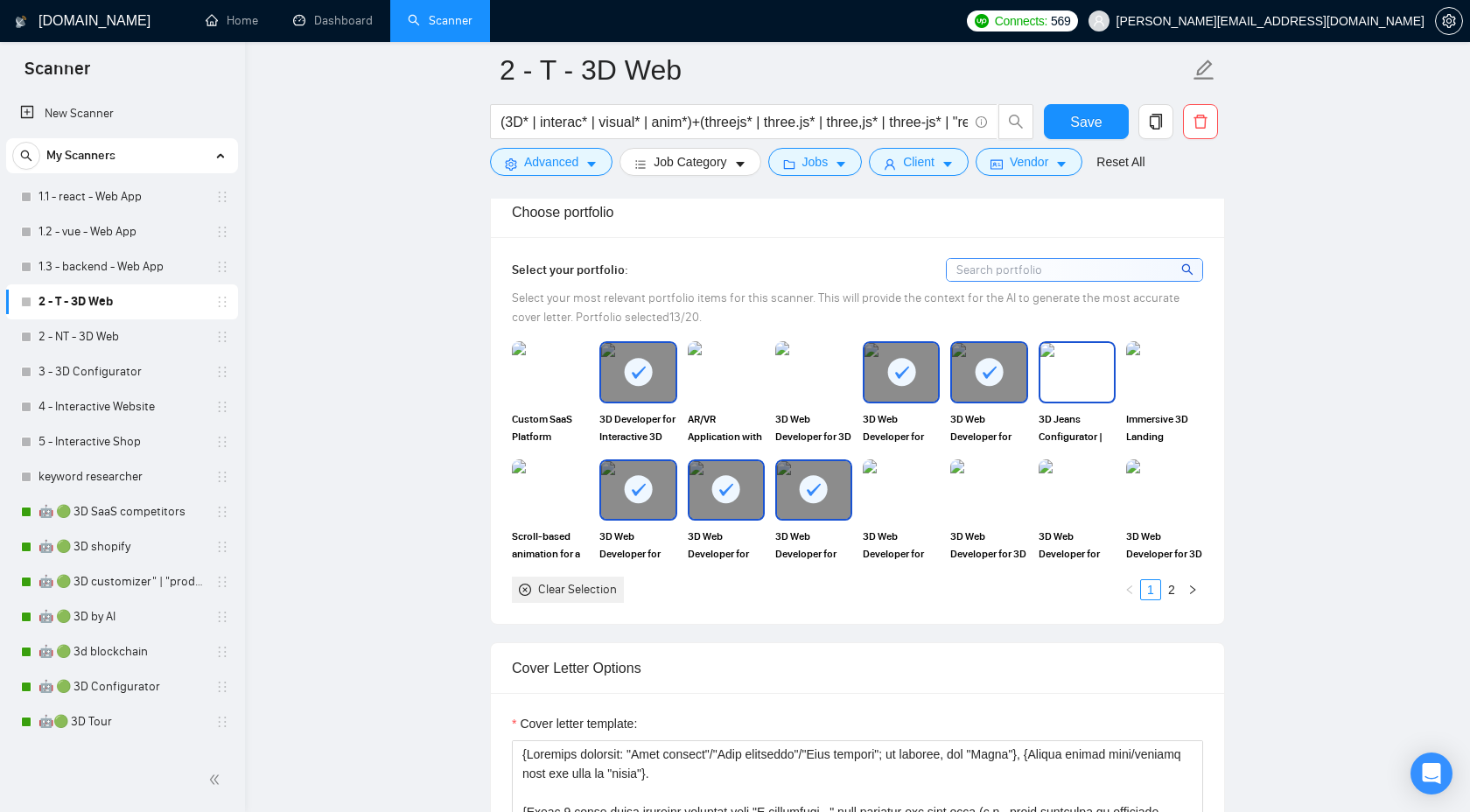
click at [1061, 388] on img at bounding box center [1077, 372] width 74 height 58
click at [893, 496] on img at bounding box center [901, 490] width 74 height 58
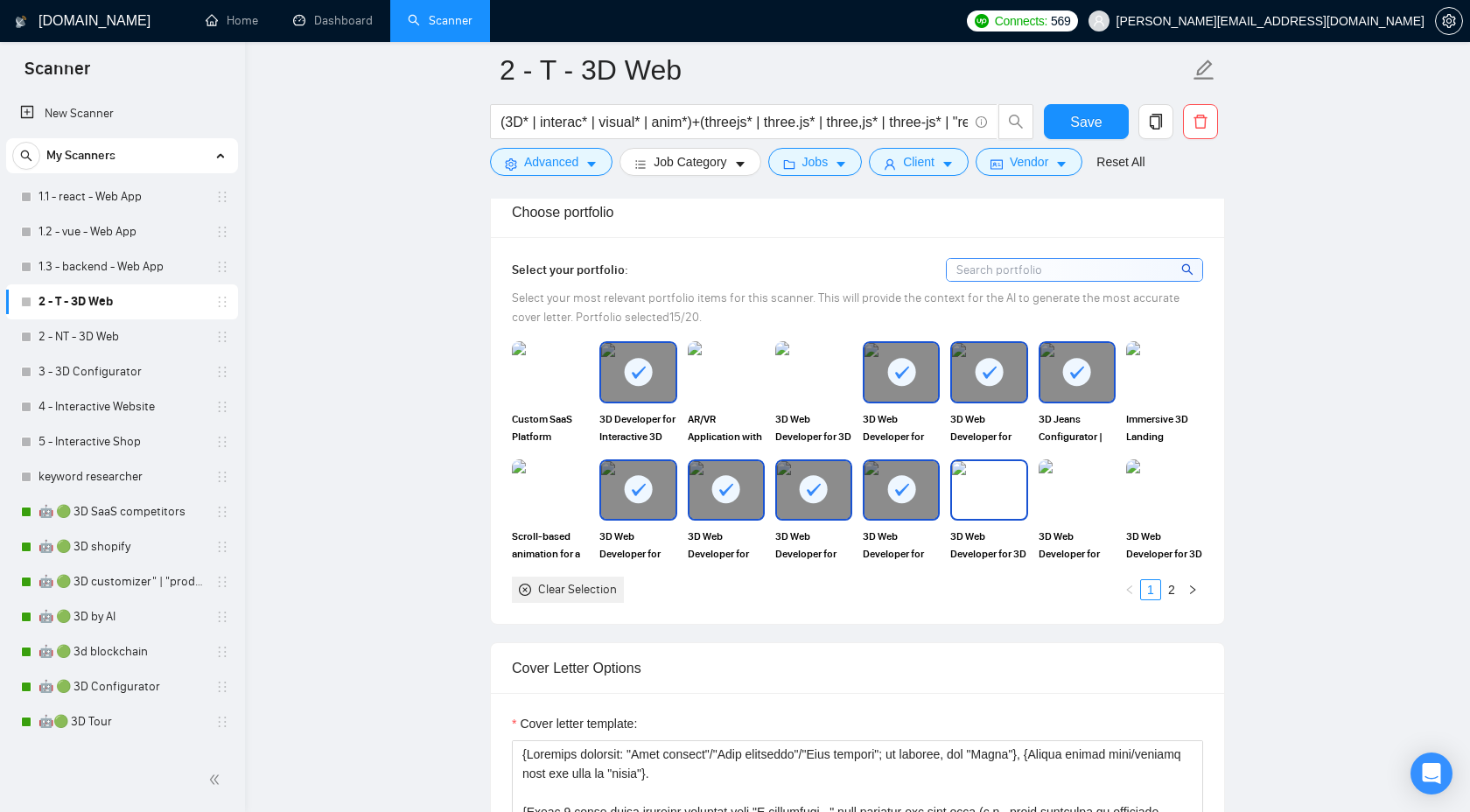
click at [965, 505] on img at bounding box center [989, 490] width 74 height 58
click at [1066, 505] on img at bounding box center [1077, 490] width 74 height 58
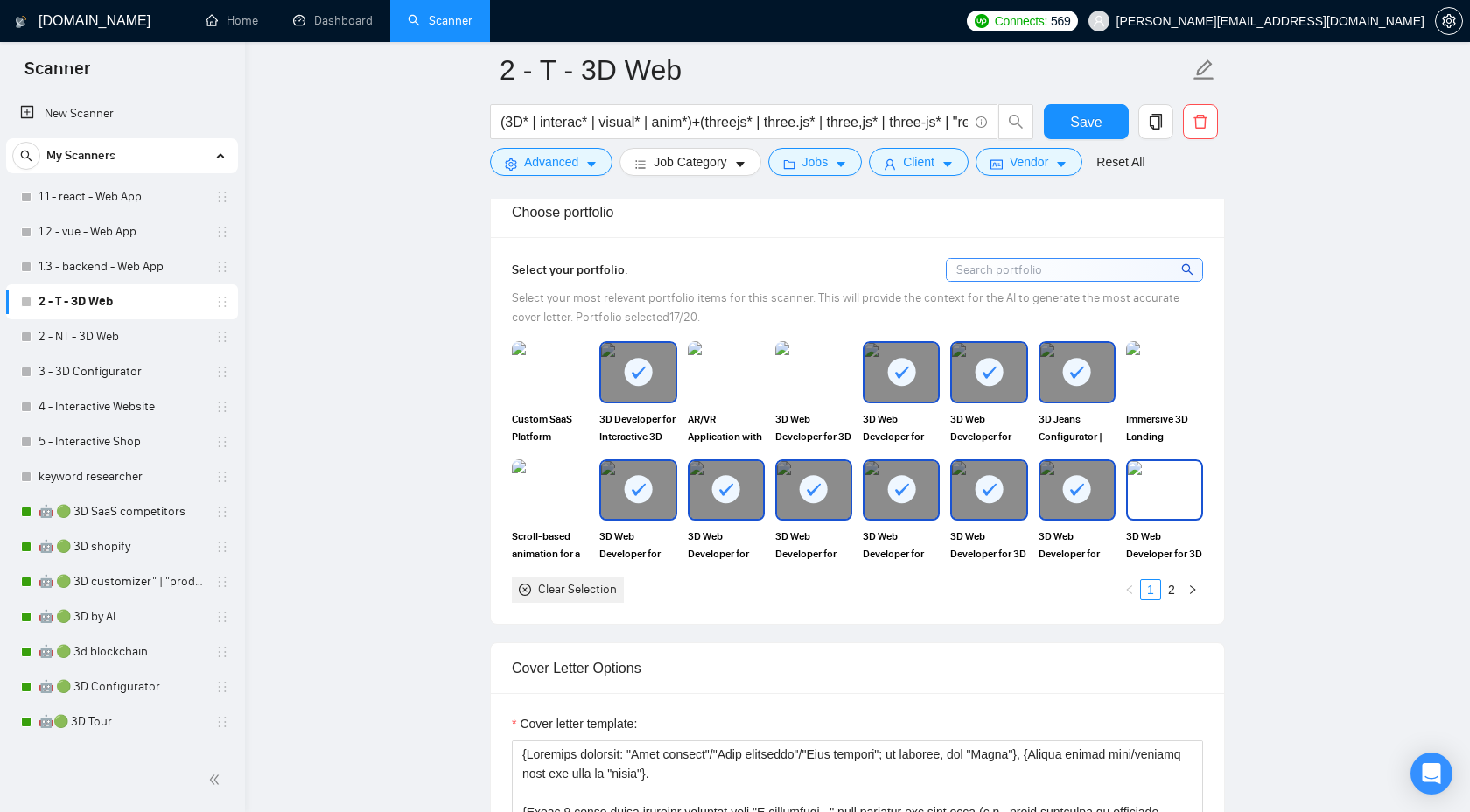
click at [1180, 498] on img at bounding box center [1164, 490] width 74 height 58
click at [1077, 122] on span "Save" at bounding box center [1086, 121] width 32 height 21
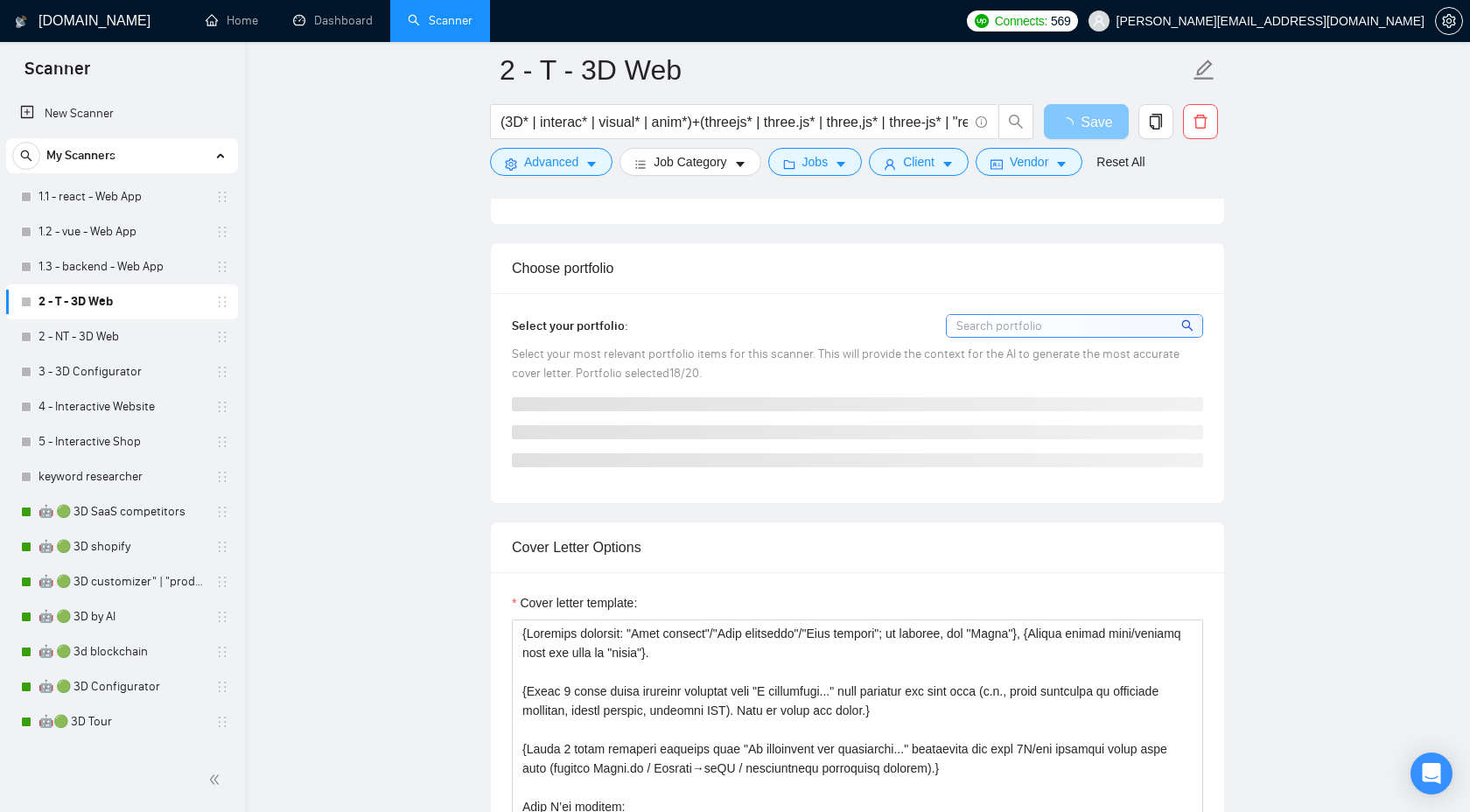
scroll to position [1426, 0]
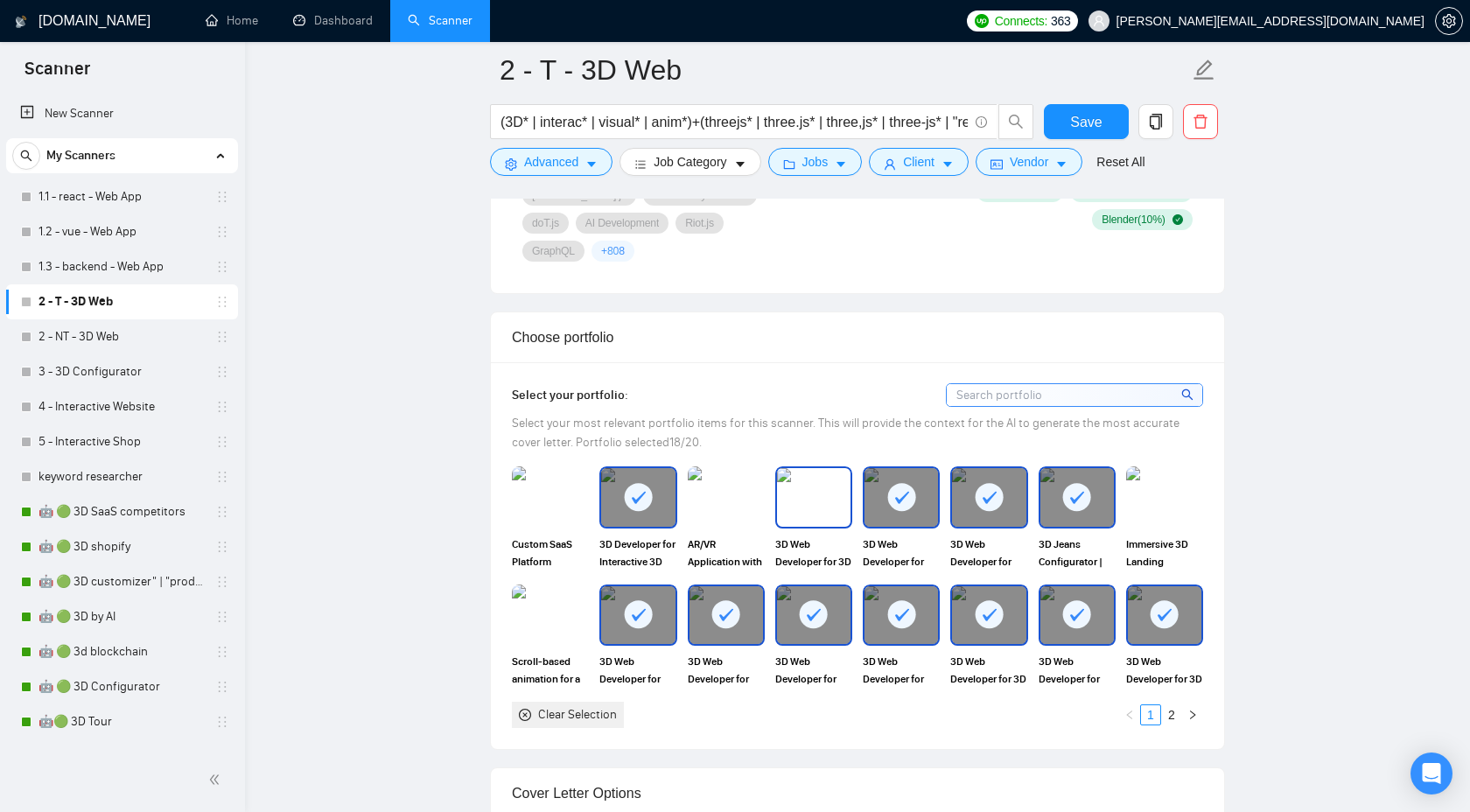
click at [817, 494] on img at bounding box center [813, 497] width 74 height 58
click at [1171, 716] on link "2" at bounding box center [1171, 715] width 20 height 20
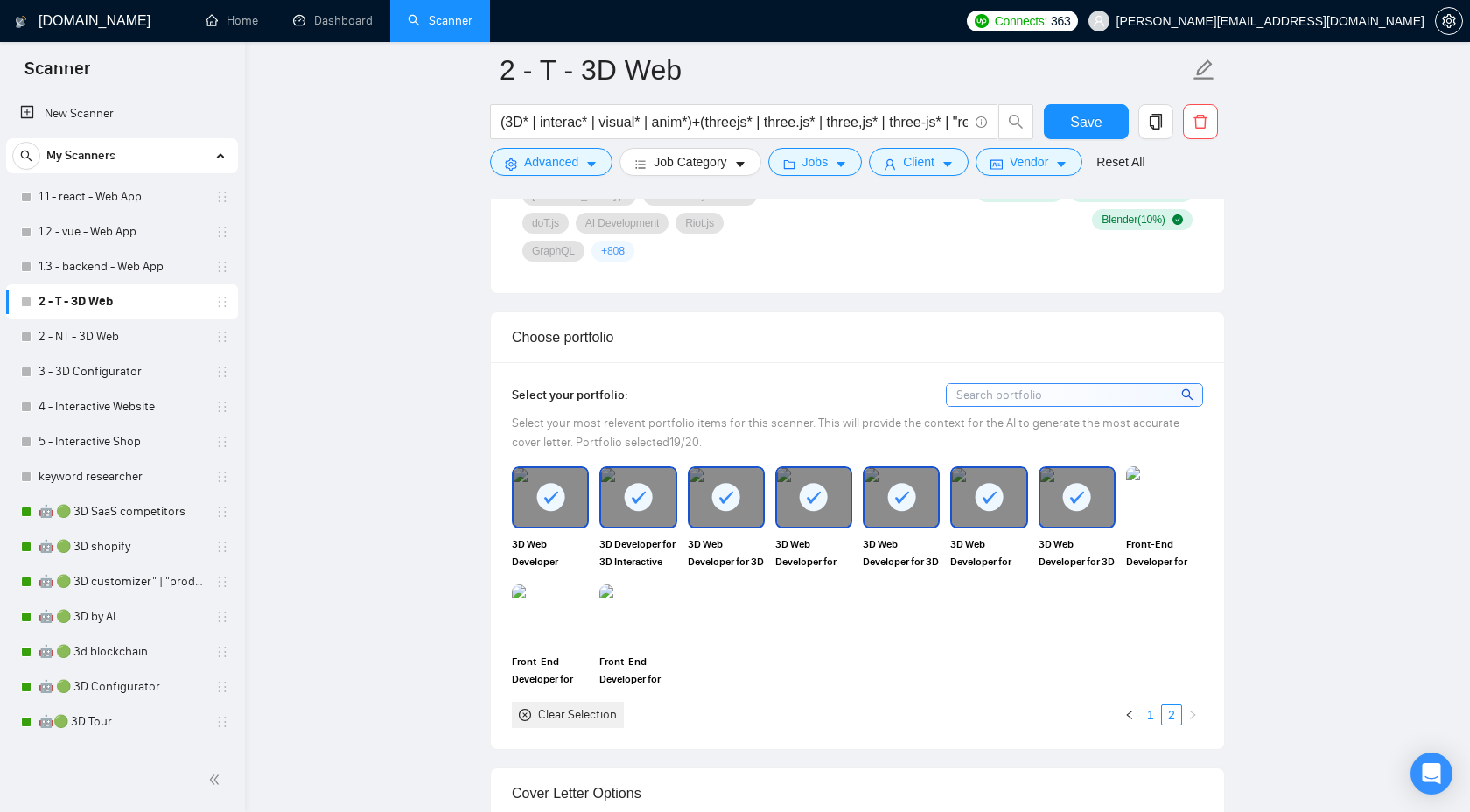
click at [1151, 711] on link "1" at bounding box center [1150, 715] width 20 height 20
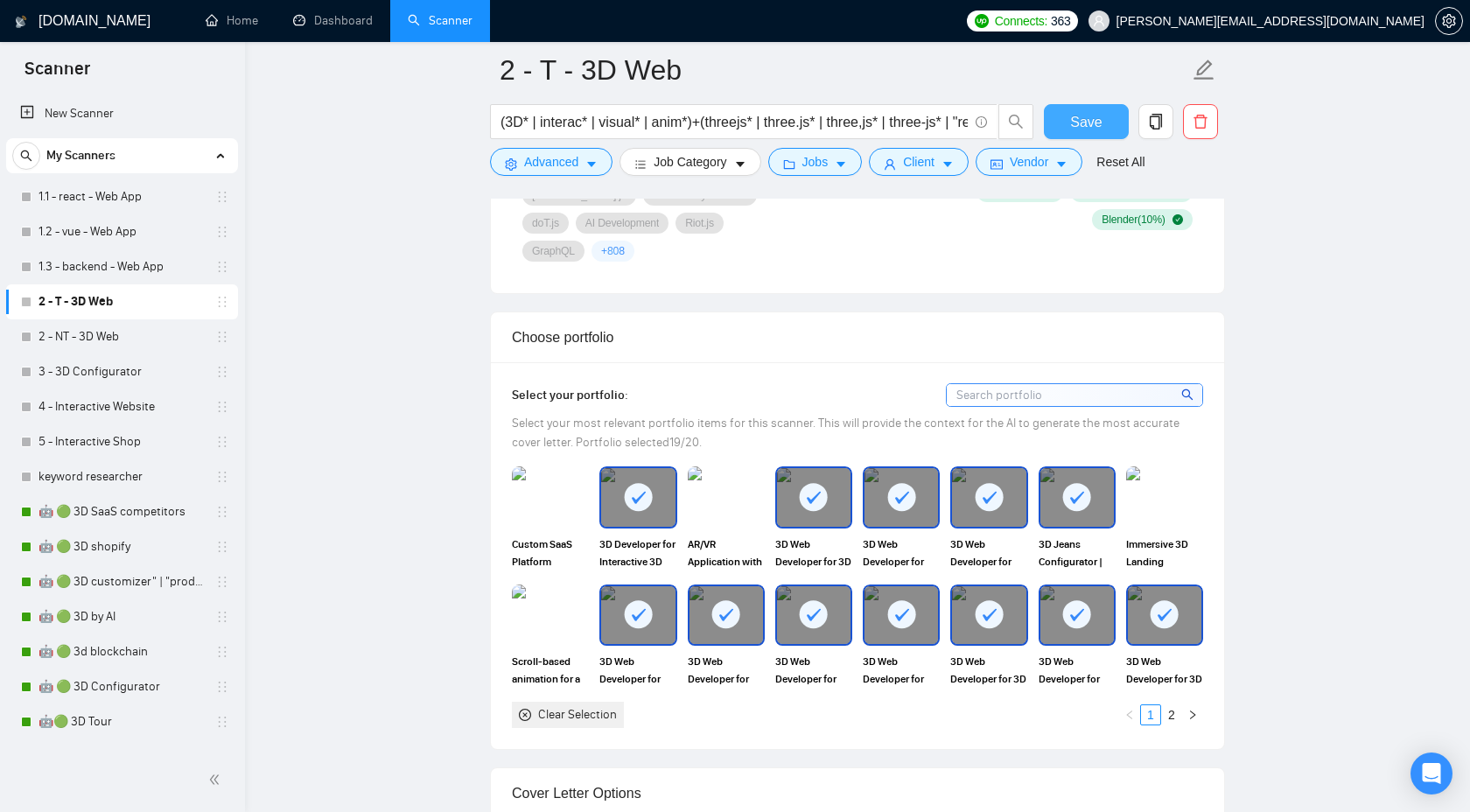
click at [1088, 129] on span "Save" at bounding box center [1086, 121] width 32 height 21
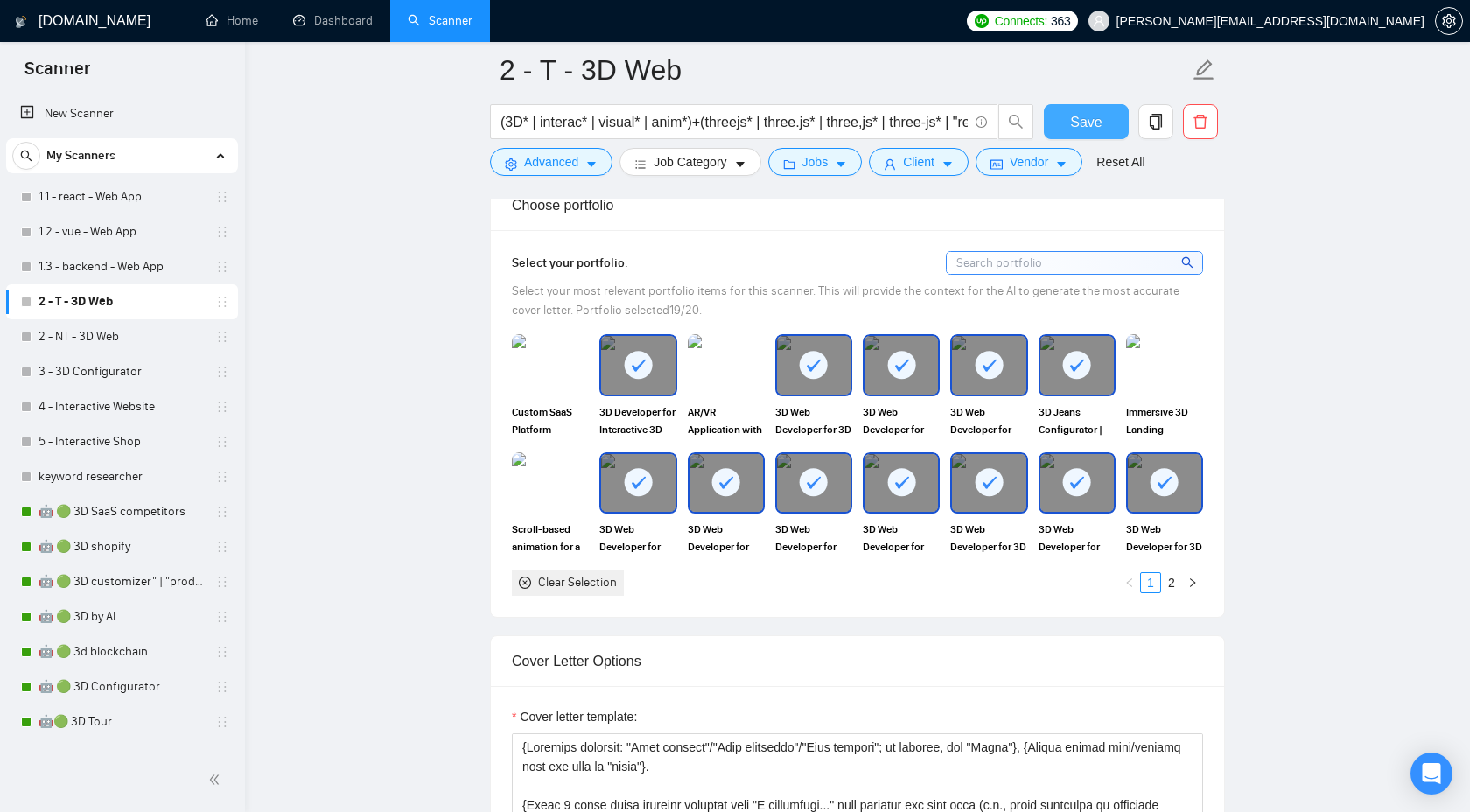
scroll to position [1540, 0]
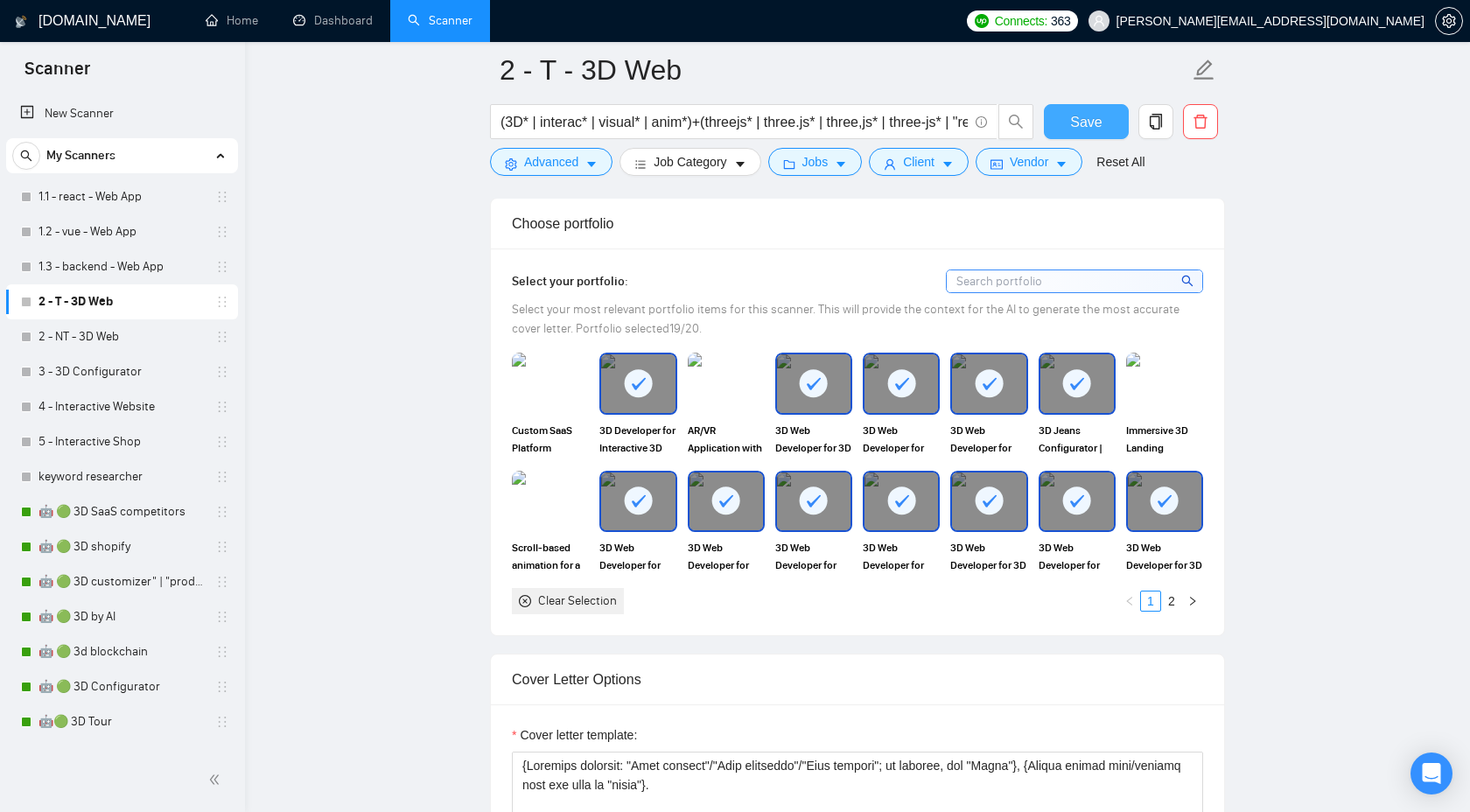
click at [1100, 129] on span "Save" at bounding box center [1086, 121] width 32 height 21
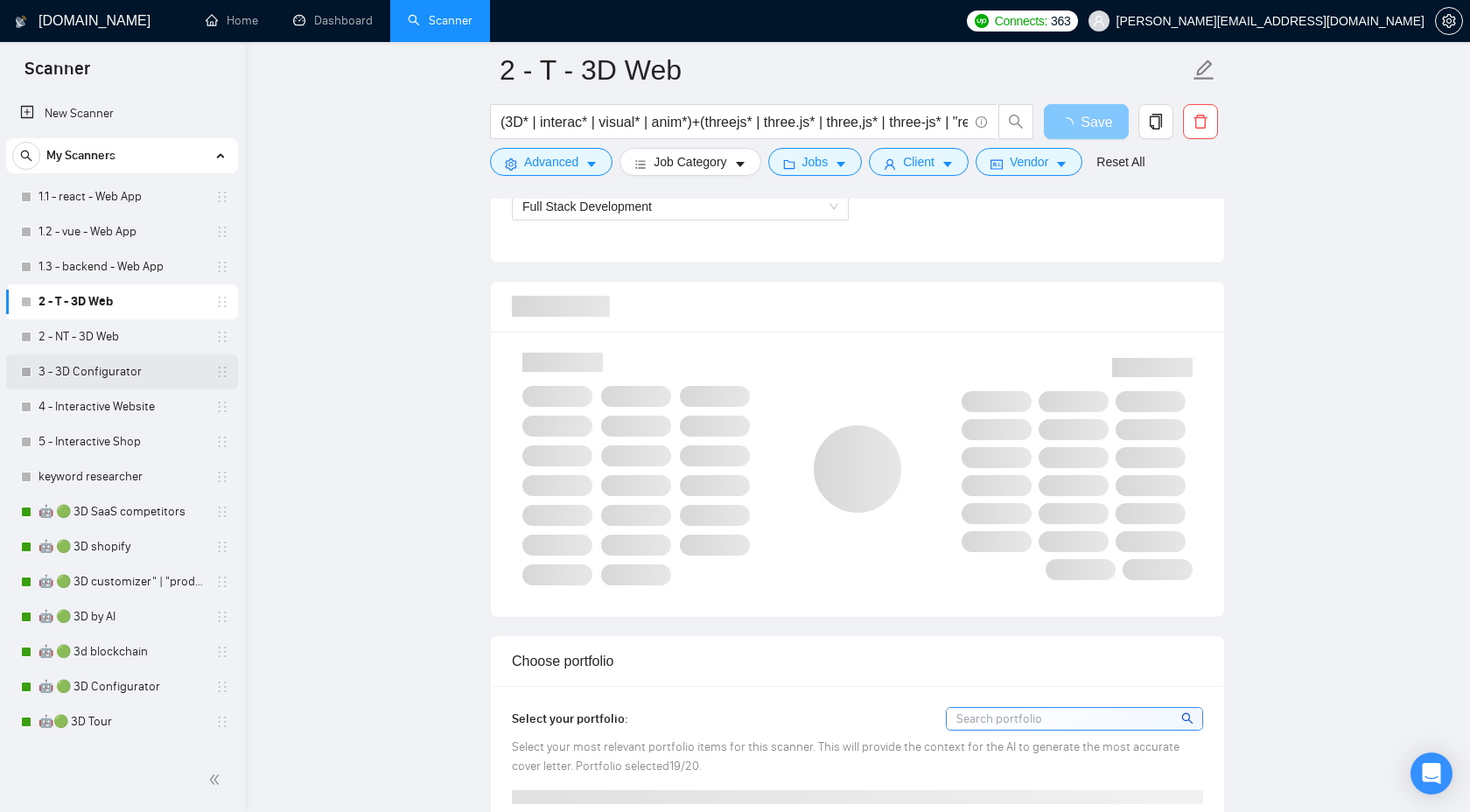
scroll to position [862, 0]
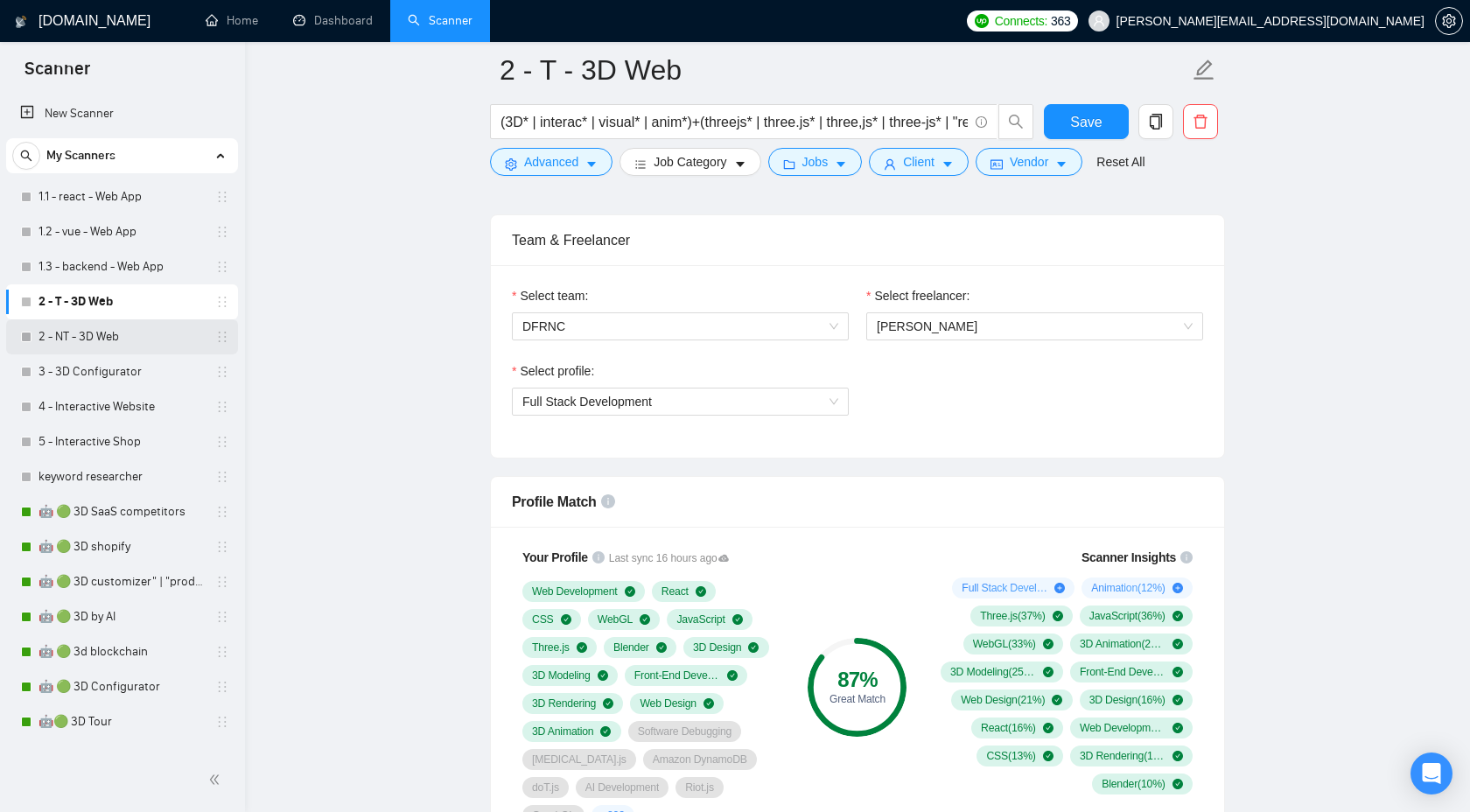
click at [128, 335] on link "2 - NT - 3D Web" at bounding box center [121, 336] width 166 height 35
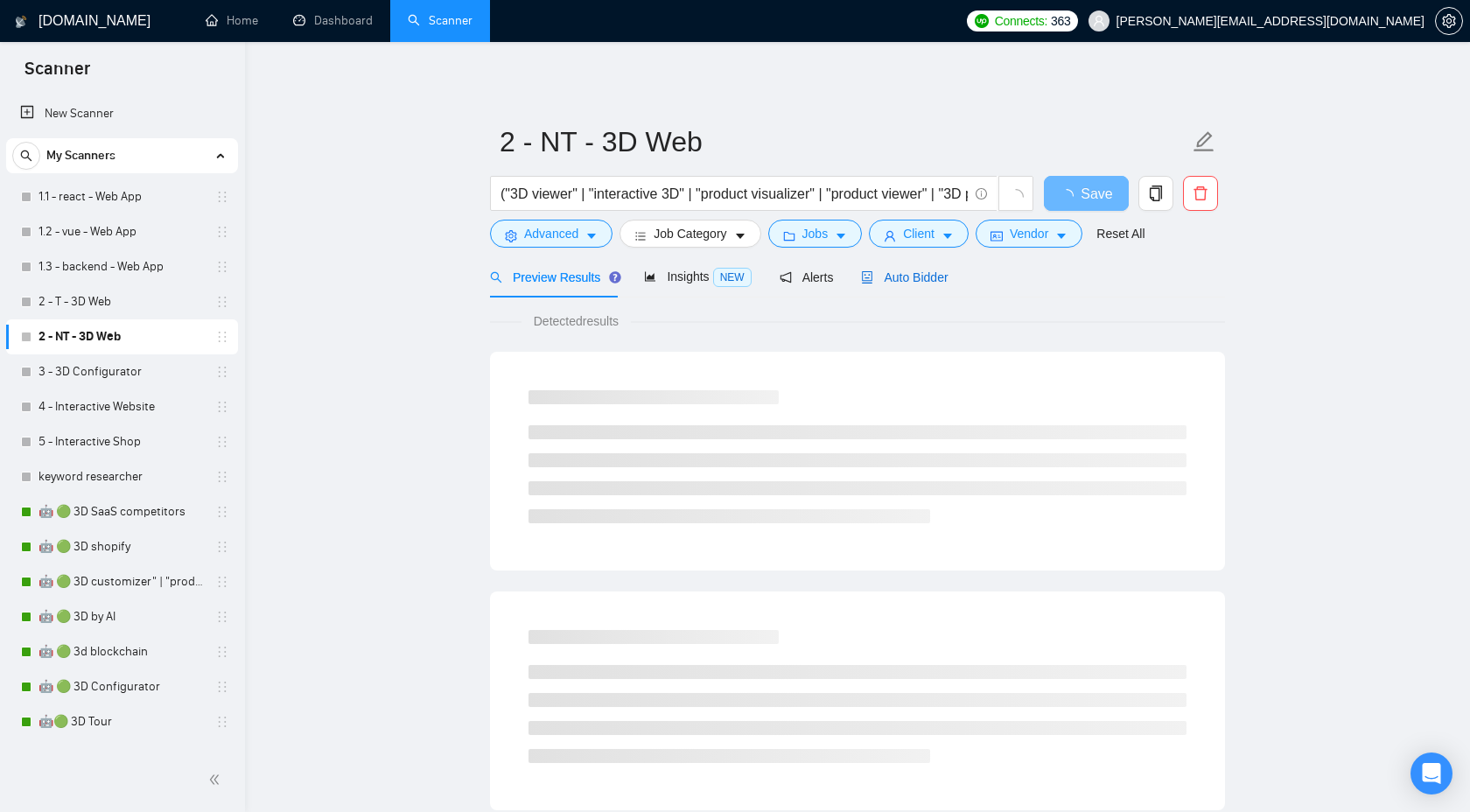
click at [912, 280] on span "Auto Bidder" at bounding box center [904, 277] width 87 height 14
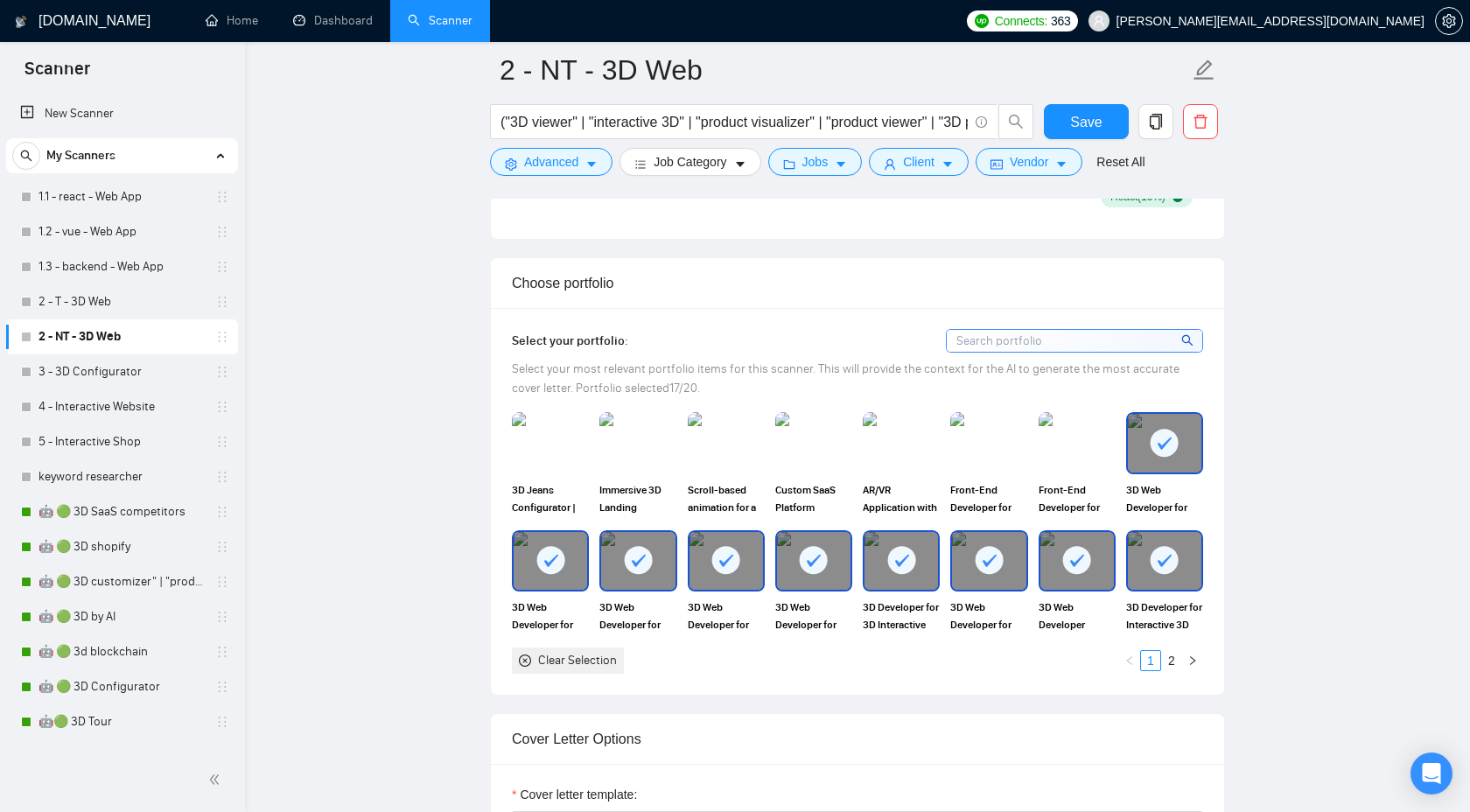
scroll to position [1511, 0]
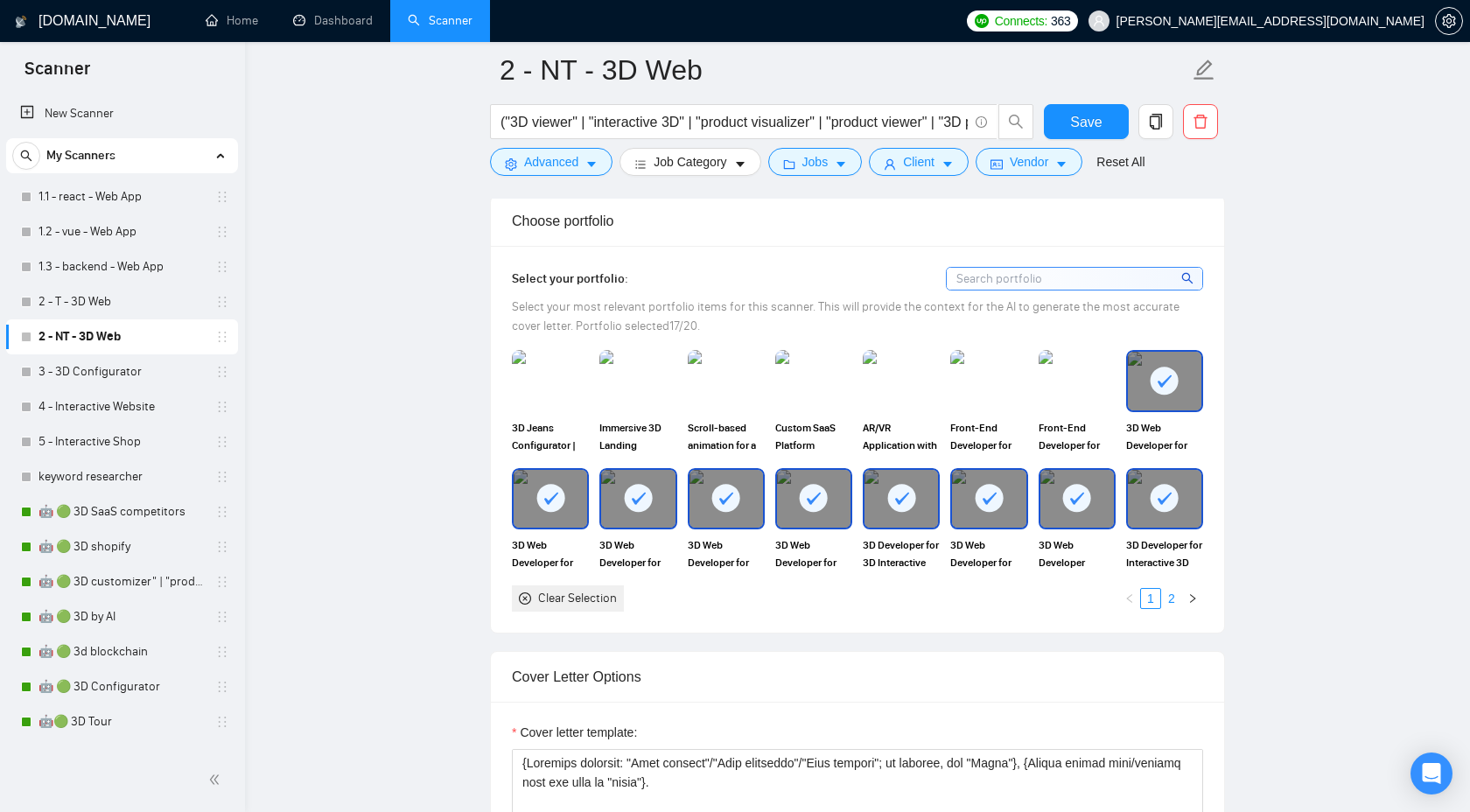
click at [1169, 591] on link "2" at bounding box center [1171, 598] width 20 height 20
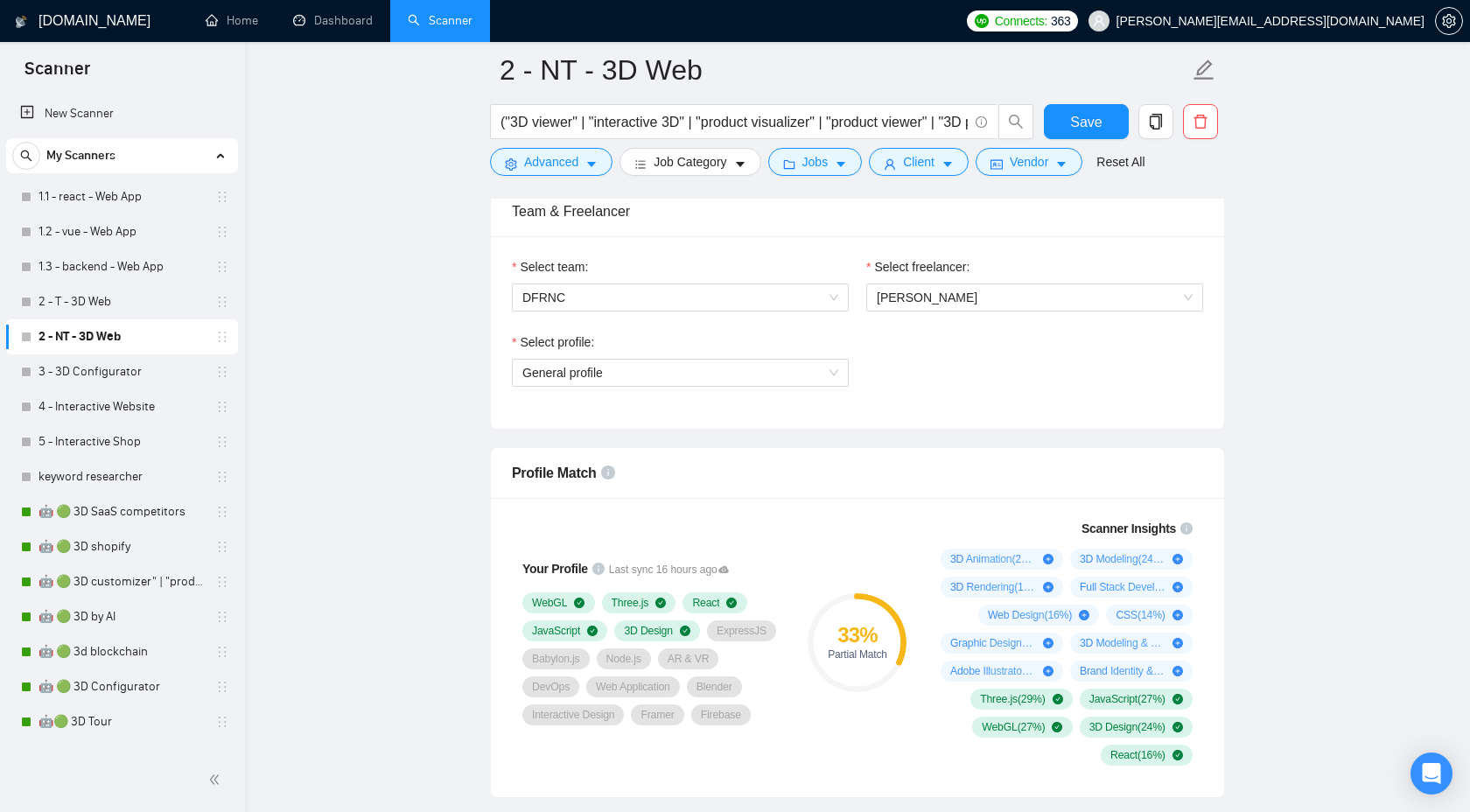
scroll to position [764, 0]
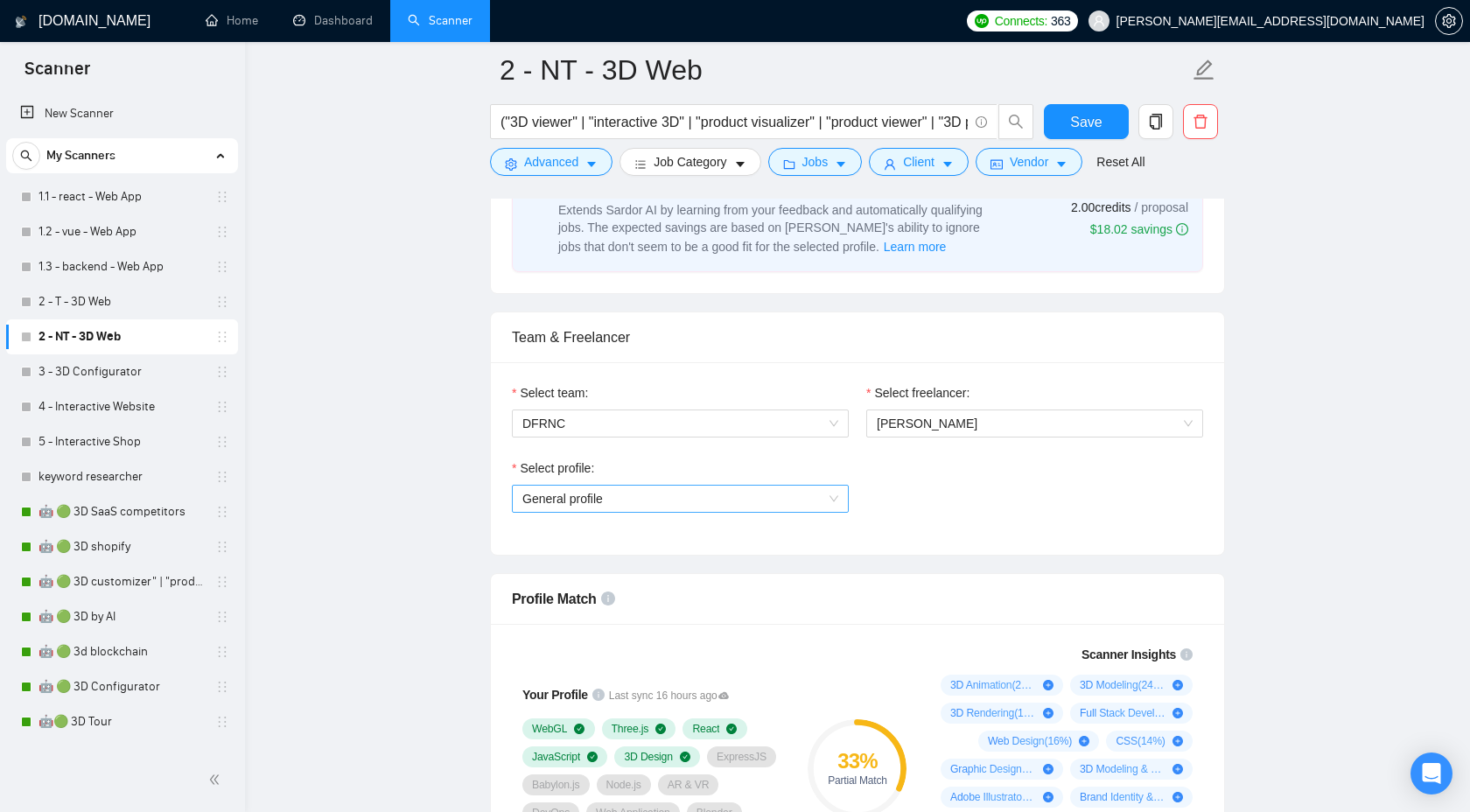
click at [708, 500] on span "General profile" at bounding box center [680, 499] width 316 height 26
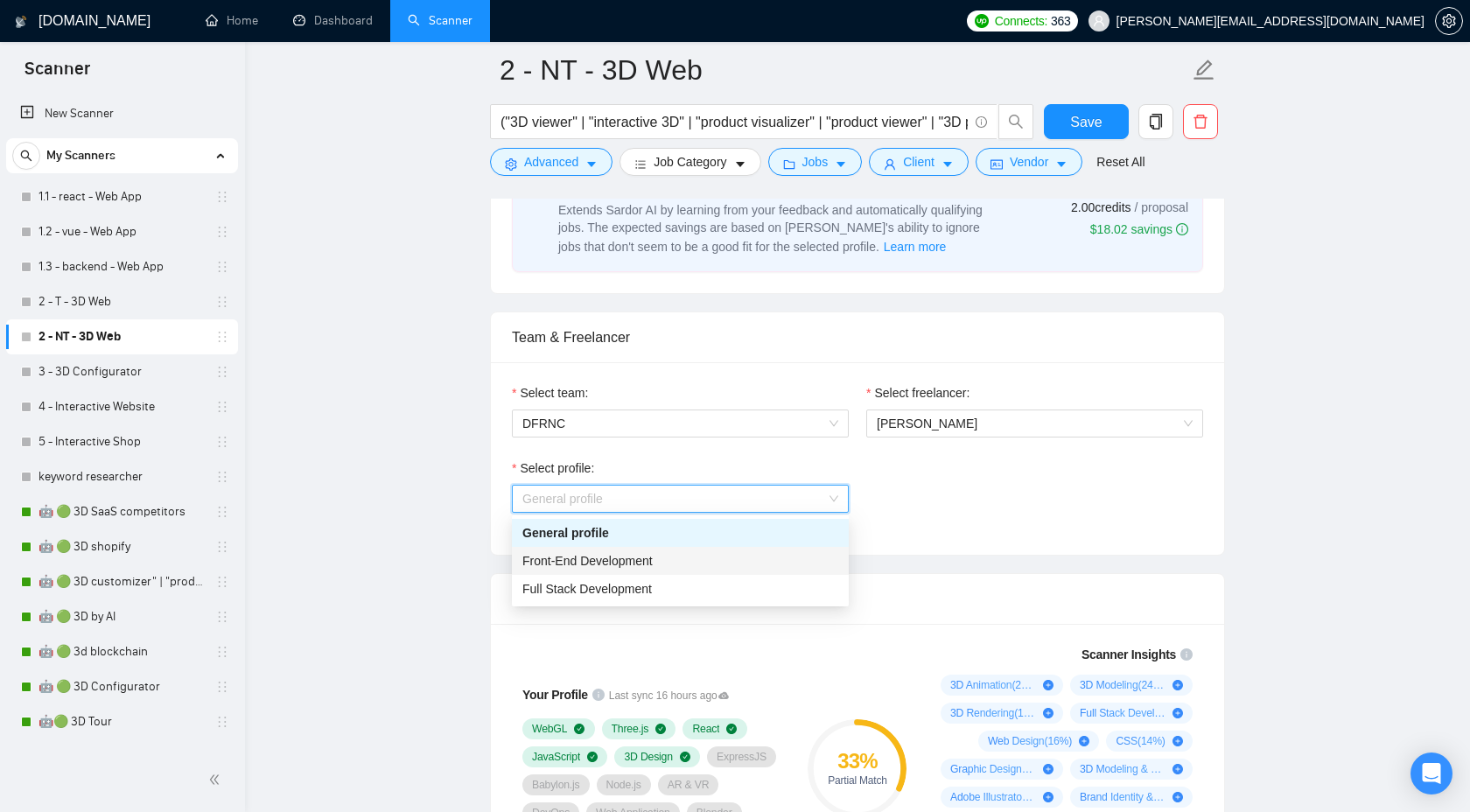
click at [678, 559] on div "Front-End Development" at bounding box center [680, 561] width 316 height 20
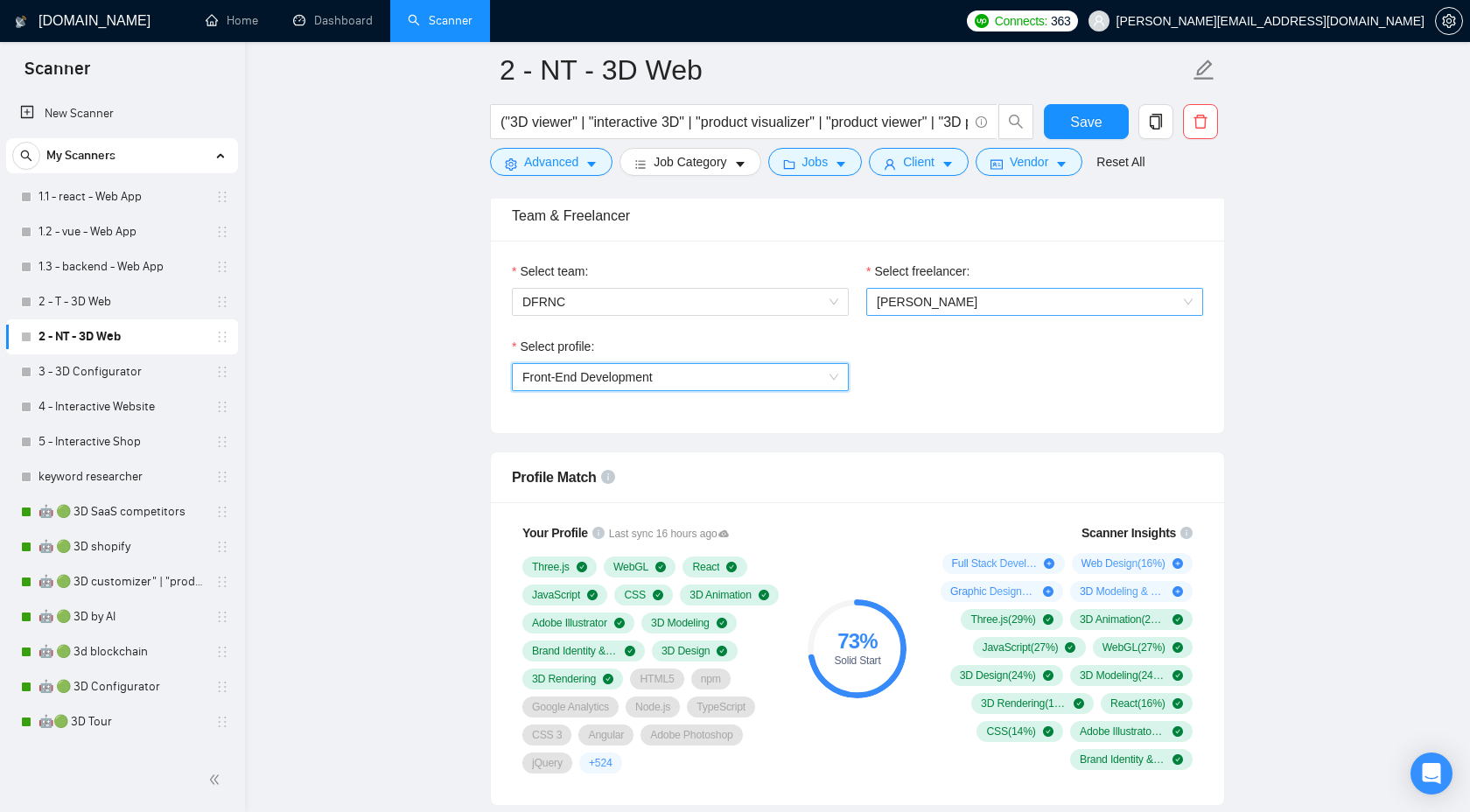
scroll to position [945, 0]
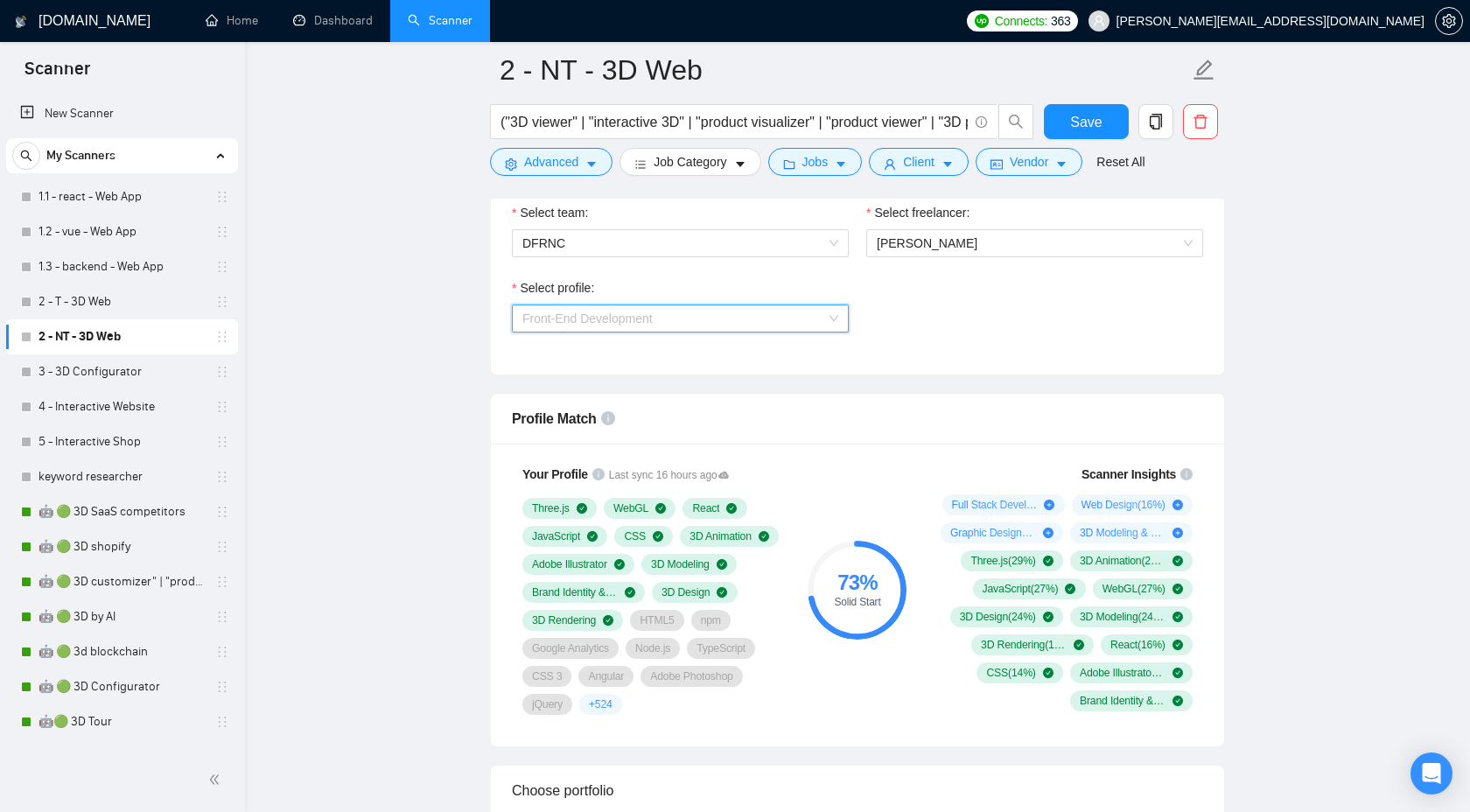
click at [747, 325] on span "Front-End Development" at bounding box center [680, 319] width 316 height 26
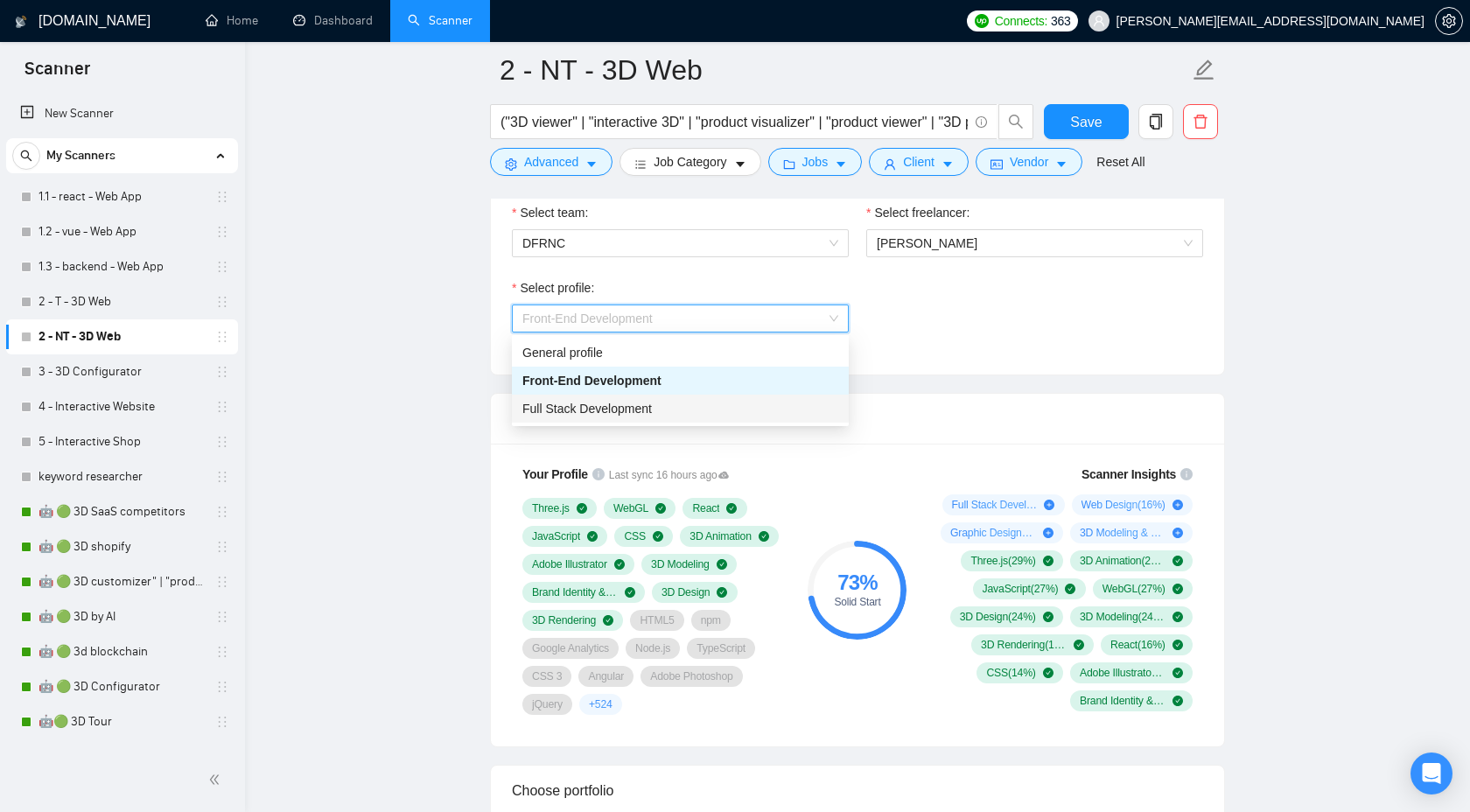
click at [713, 405] on div "Full Stack Development" at bounding box center [680, 408] width 316 height 20
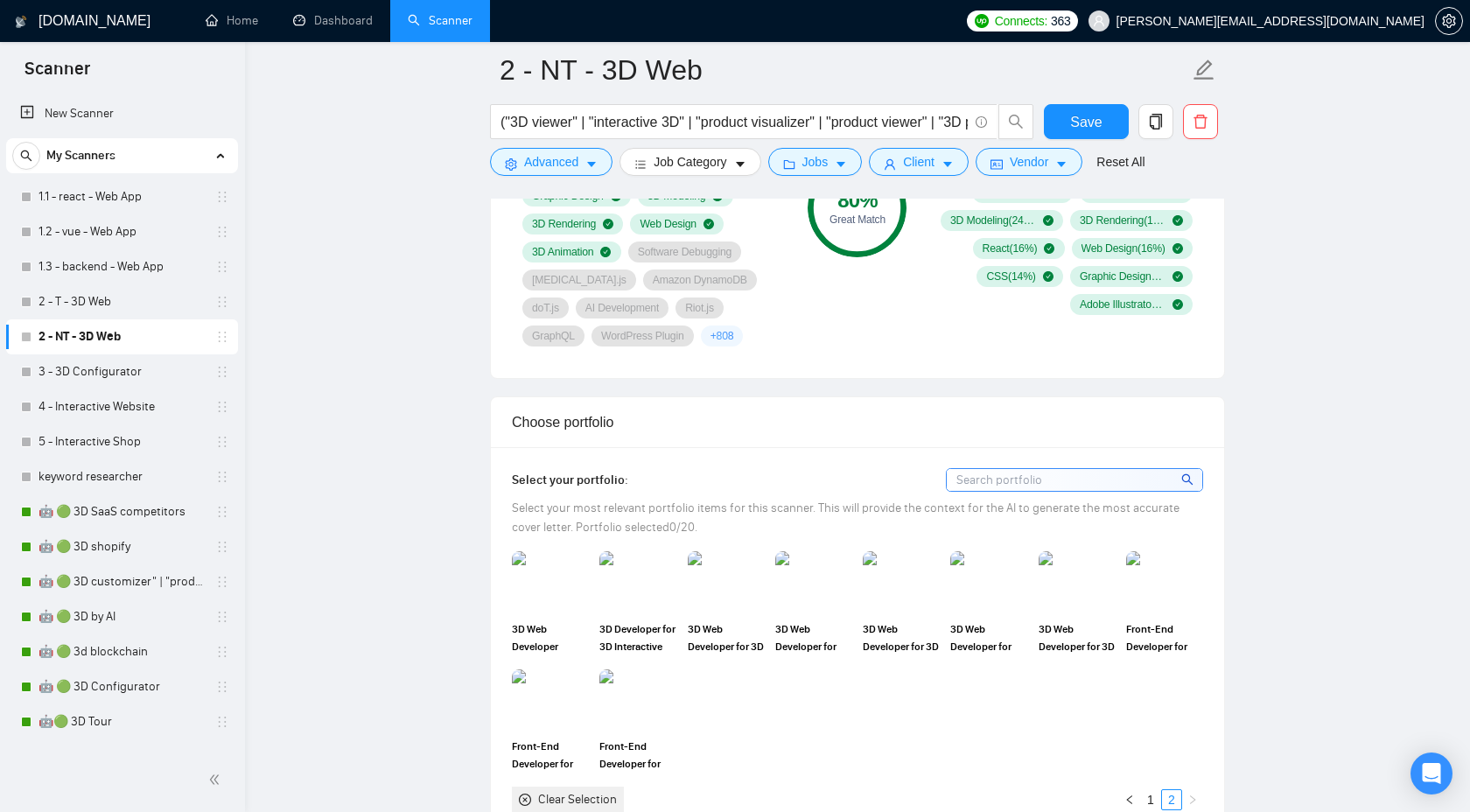
scroll to position [1370, 0]
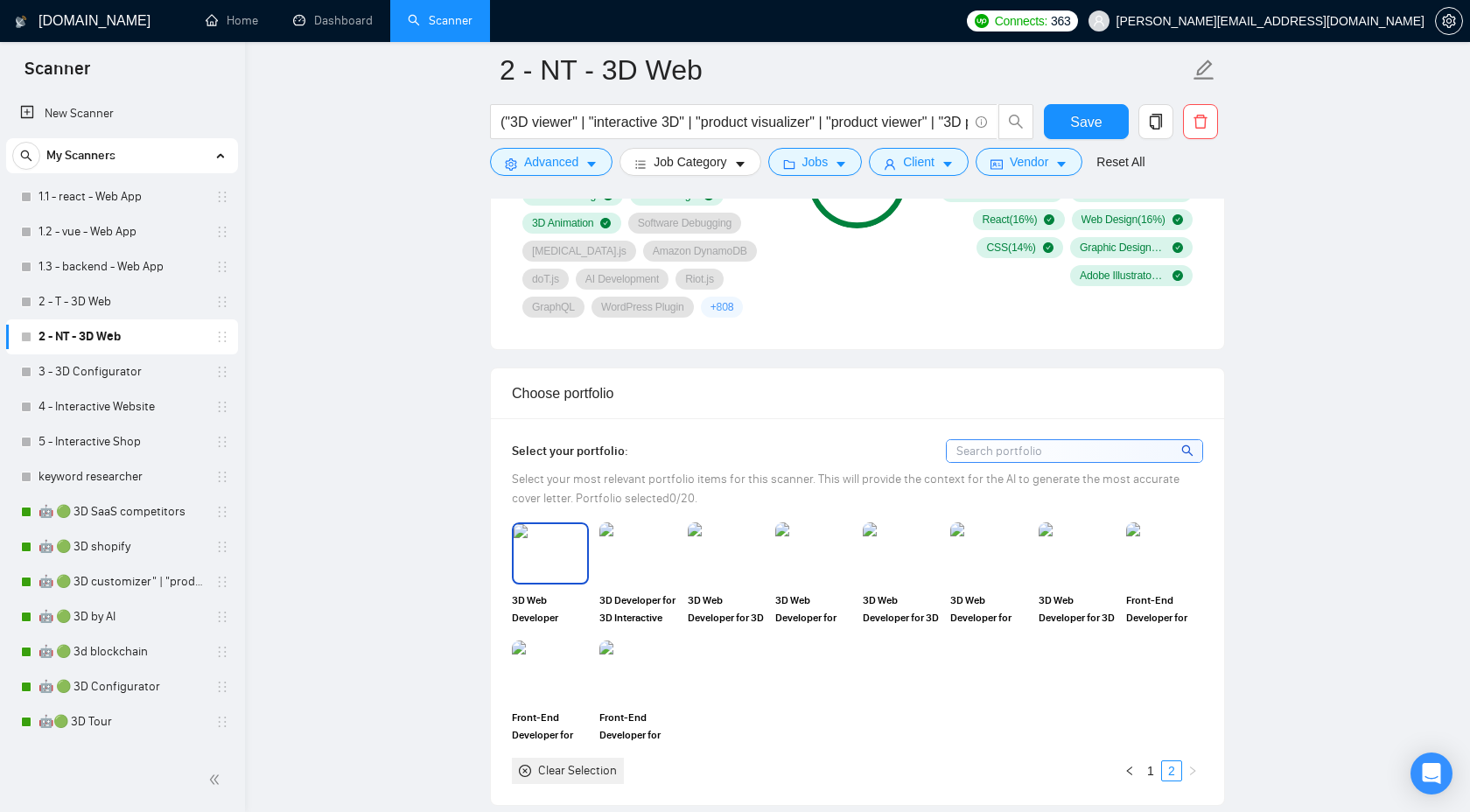
click at [537, 579] on img at bounding box center [550, 553] width 74 height 58
click at [638, 574] on img at bounding box center [637, 553] width 74 height 58
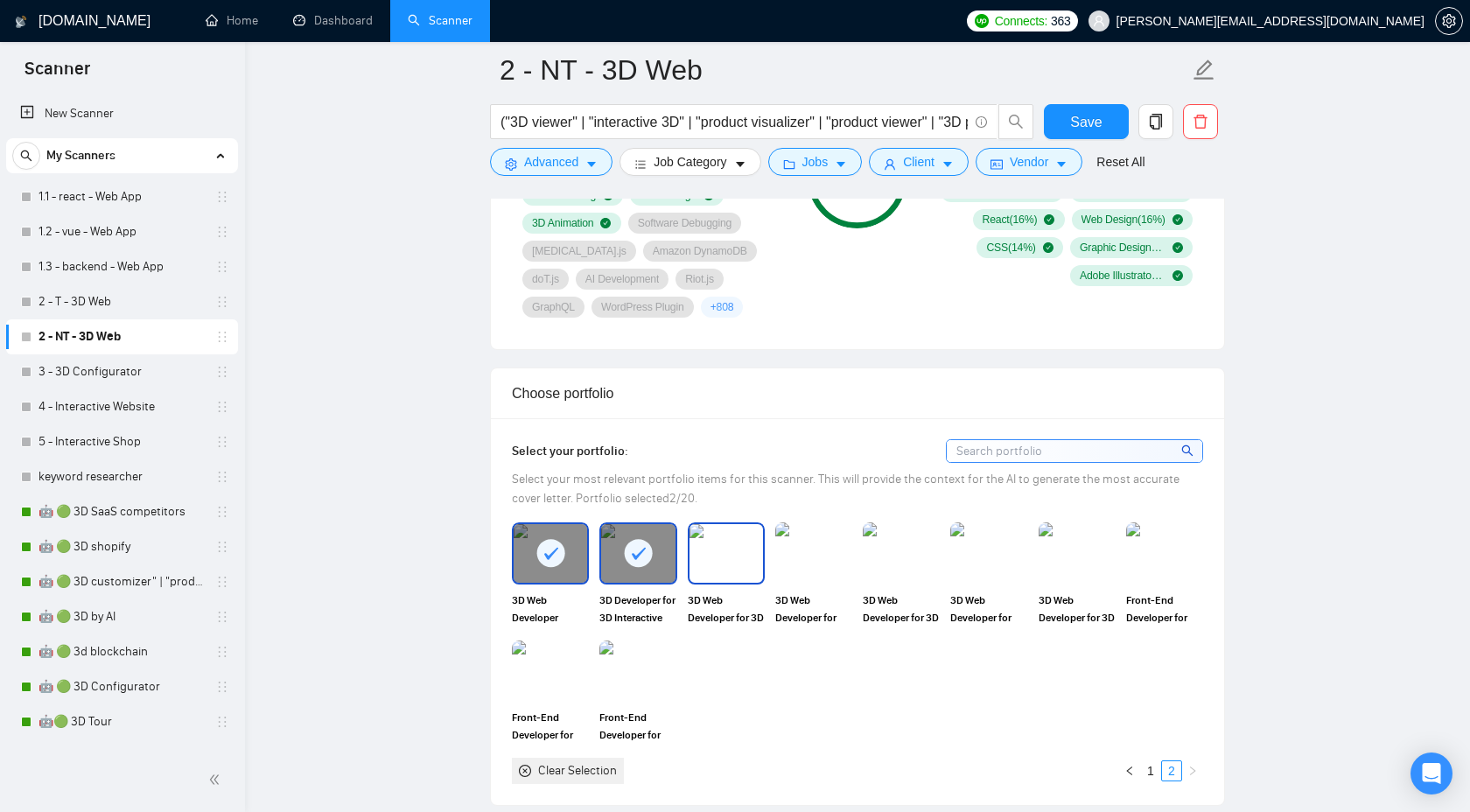
click at [729, 574] on img at bounding box center [726, 553] width 74 height 58
click at [819, 574] on img at bounding box center [813, 553] width 74 height 58
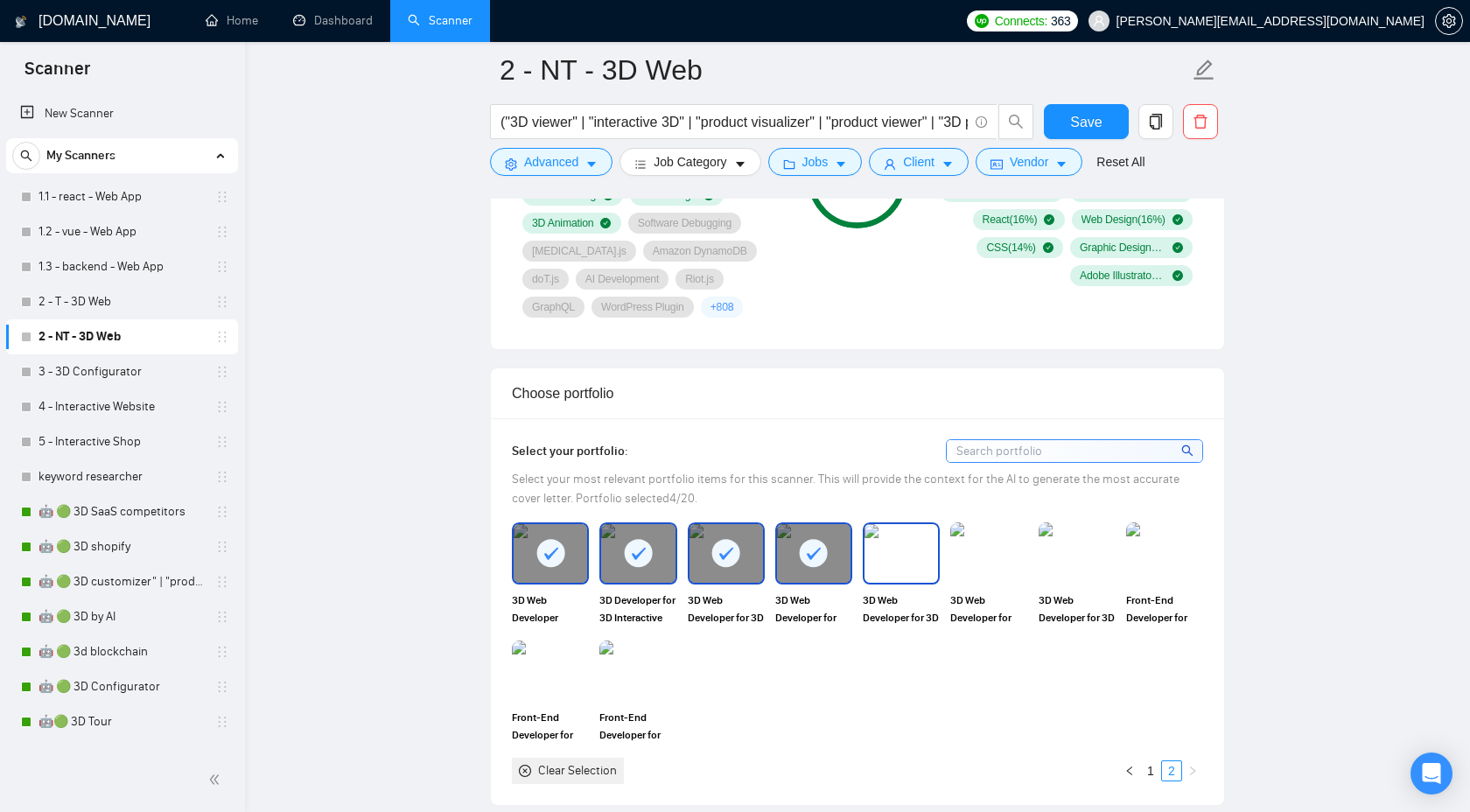
click at [912, 573] on img at bounding box center [901, 553] width 74 height 58
click at [1009, 570] on img at bounding box center [989, 553] width 74 height 58
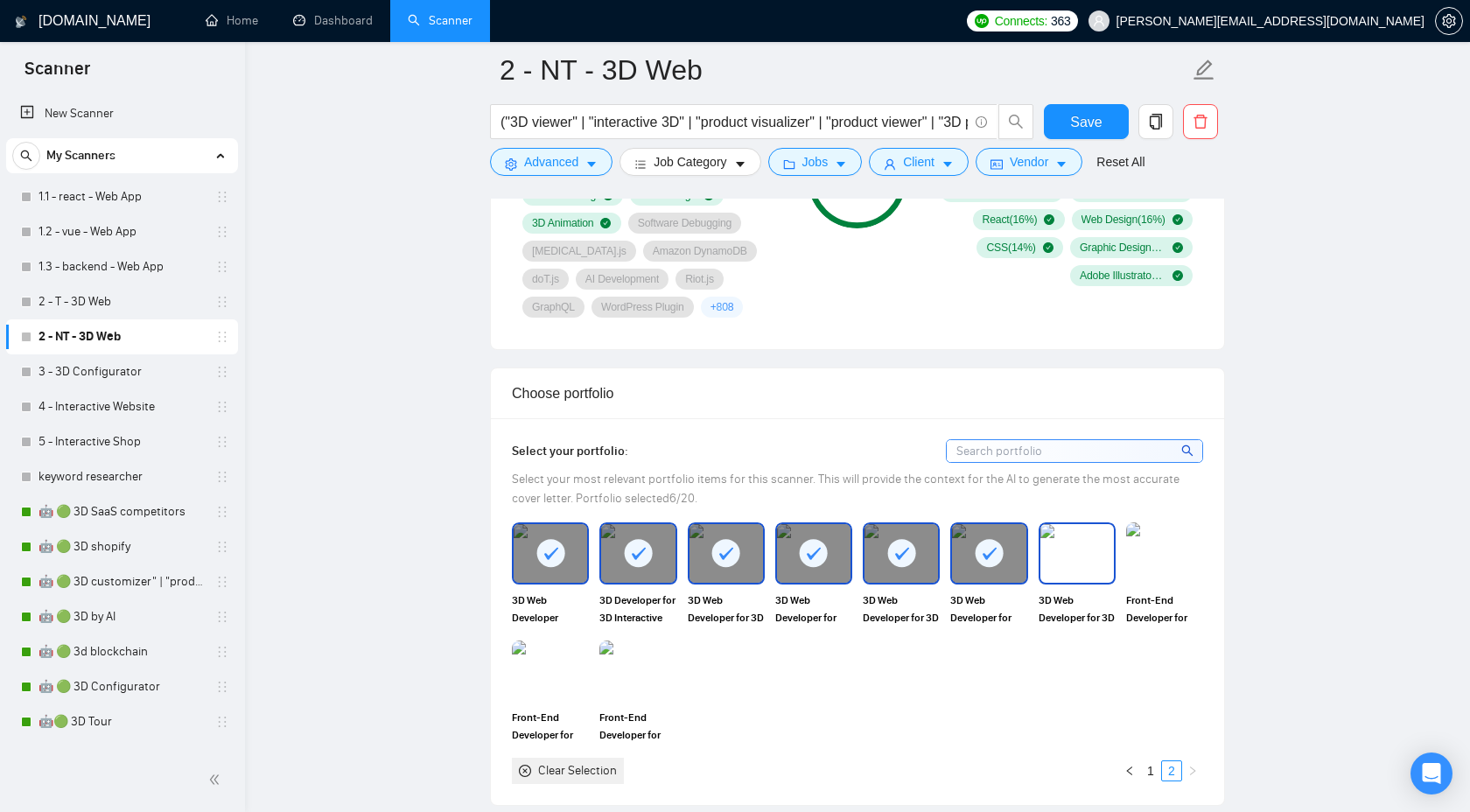
click at [1100, 569] on img at bounding box center [1077, 553] width 74 height 58
click at [1151, 762] on link "1" at bounding box center [1150, 771] width 20 height 20
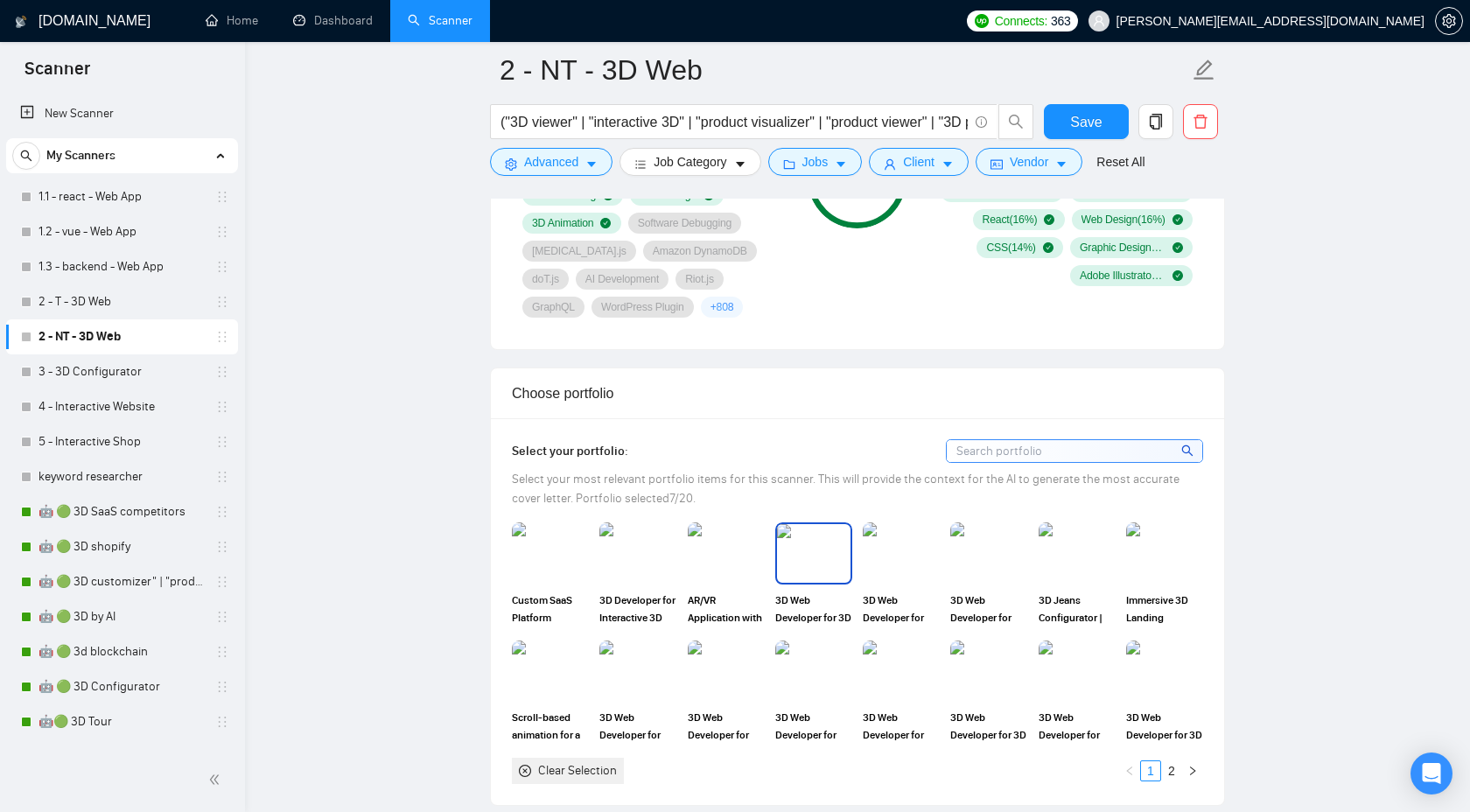
click at [816, 556] on img at bounding box center [813, 553] width 74 height 58
click at [634, 552] on img at bounding box center [637, 553] width 74 height 58
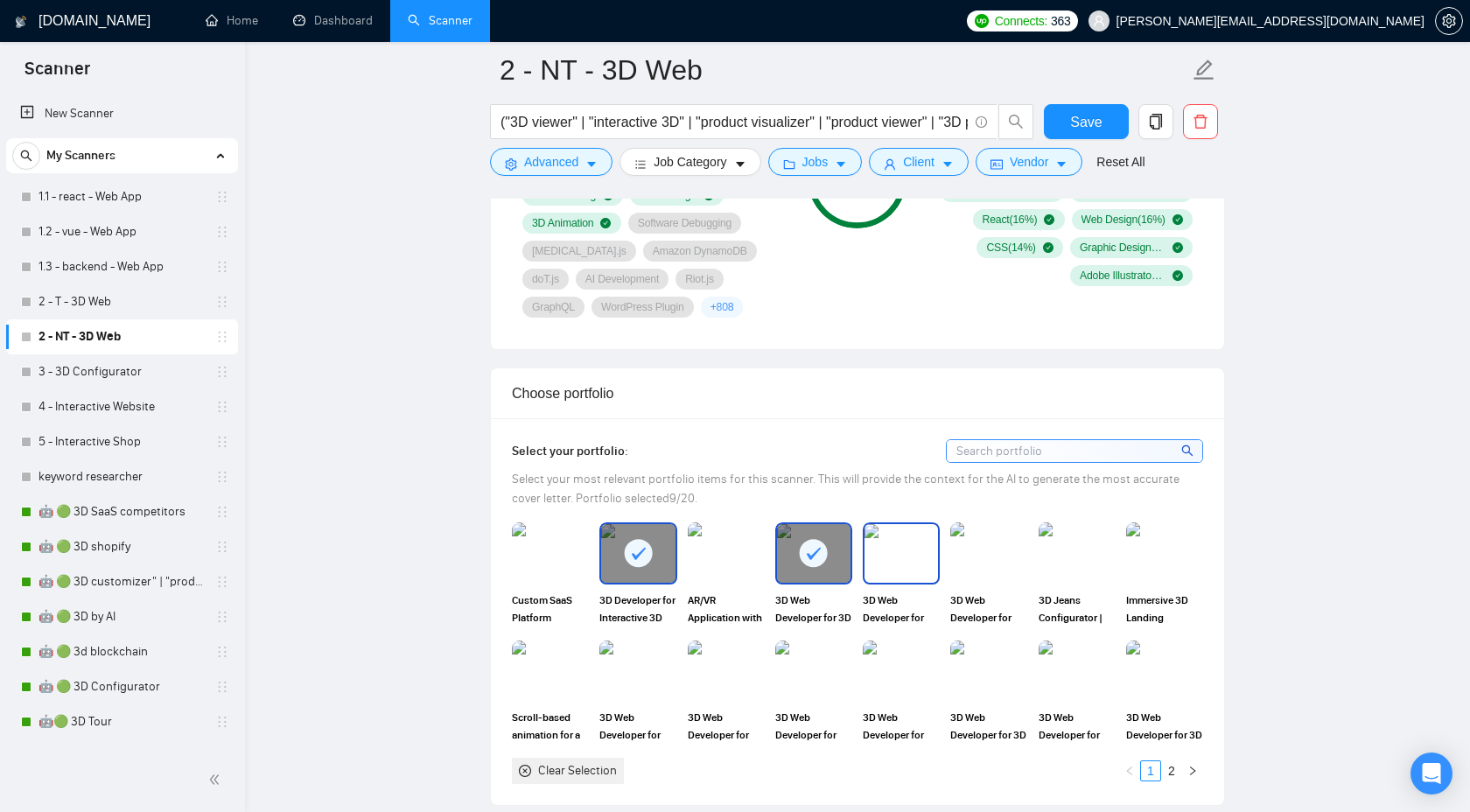
click at [914, 561] on img at bounding box center [901, 553] width 74 height 58
click at [1002, 561] on img at bounding box center [989, 553] width 74 height 58
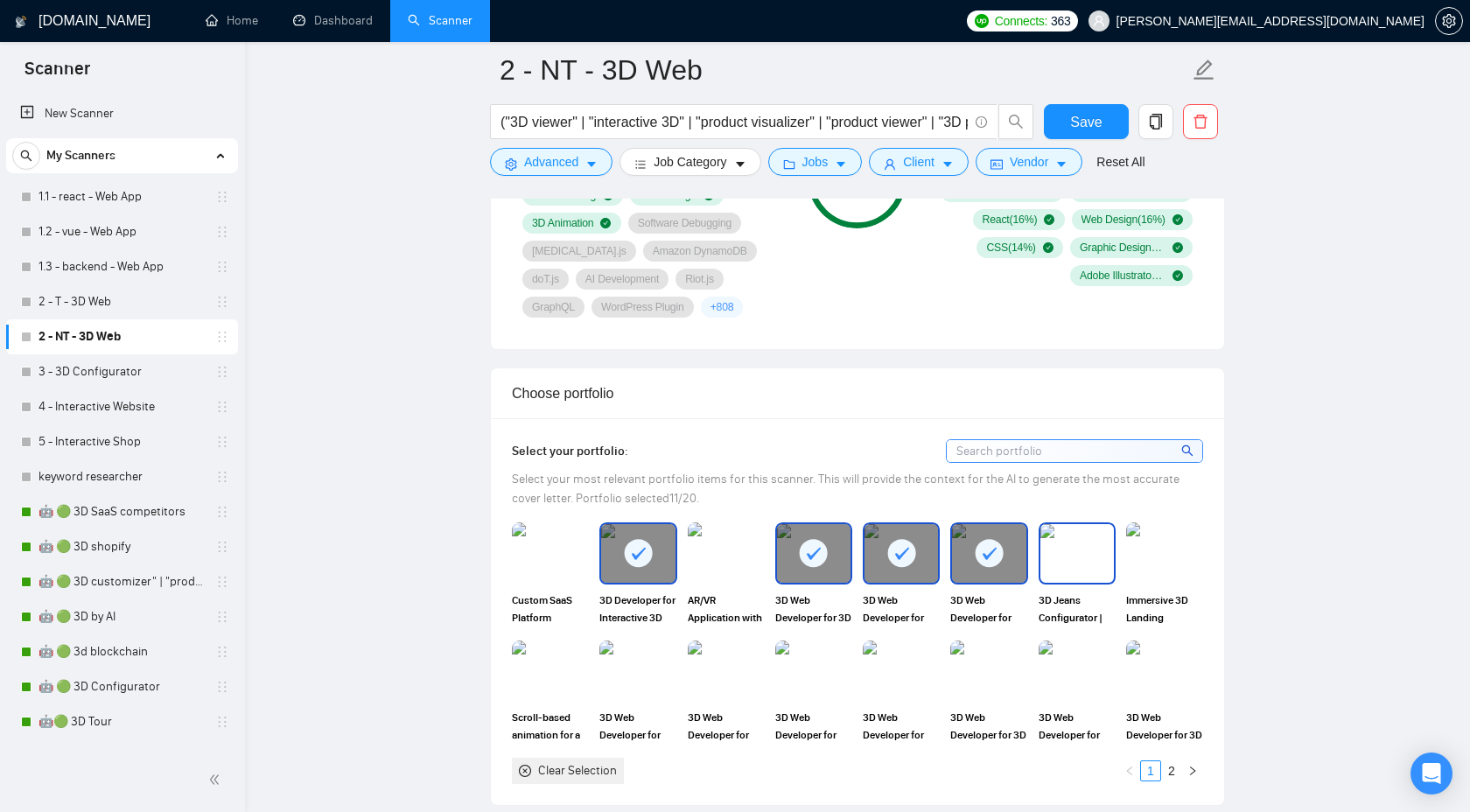
click at [1105, 573] on img at bounding box center [1077, 553] width 74 height 58
click at [637, 692] on img at bounding box center [637, 671] width 74 height 58
click at [721, 692] on img at bounding box center [726, 671] width 77 height 62
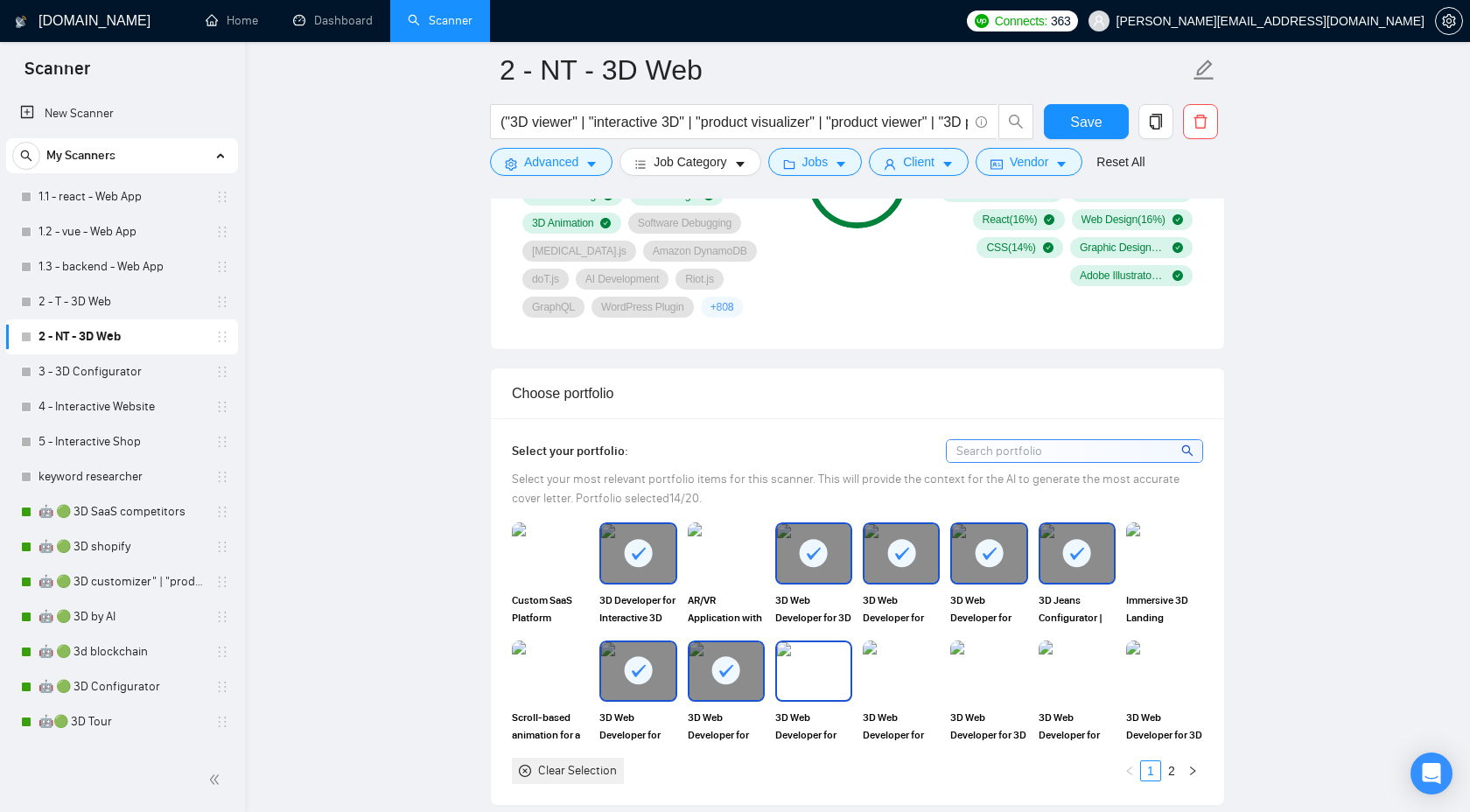
click at [827, 692] on img at bounding box center [813, 671] width 74 height 58
click at [892, 676] on img at bounding box center [901, 671] width 74 height 58
click at [965, 679] on img at bounding box center [989, 671] width 77 height 62
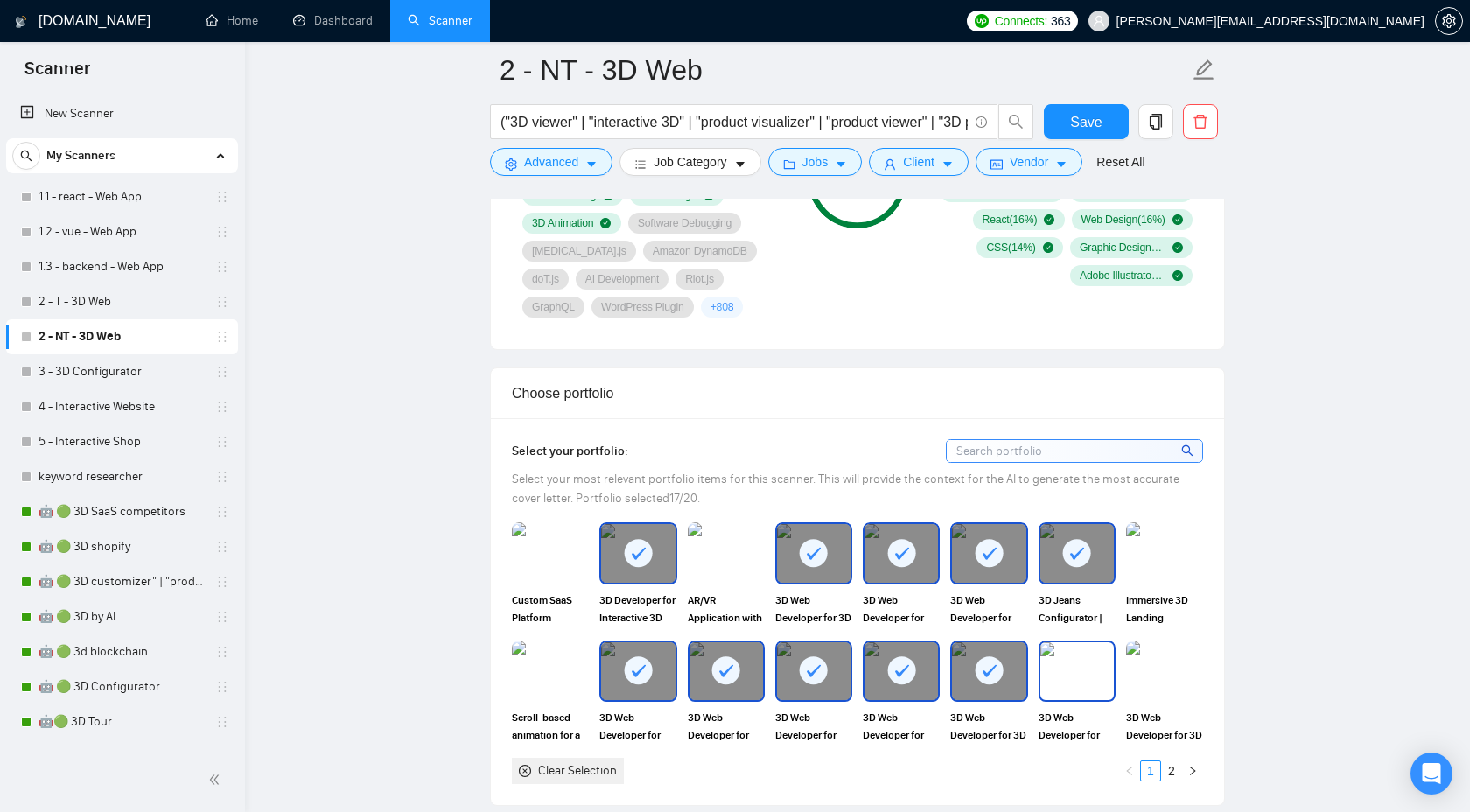
click at [1049, 668] on img at bounding box center [1077, 671] width 74 height 58
click at [1194, 671] on img at bounding box center [1164, 671] width 77 height 62
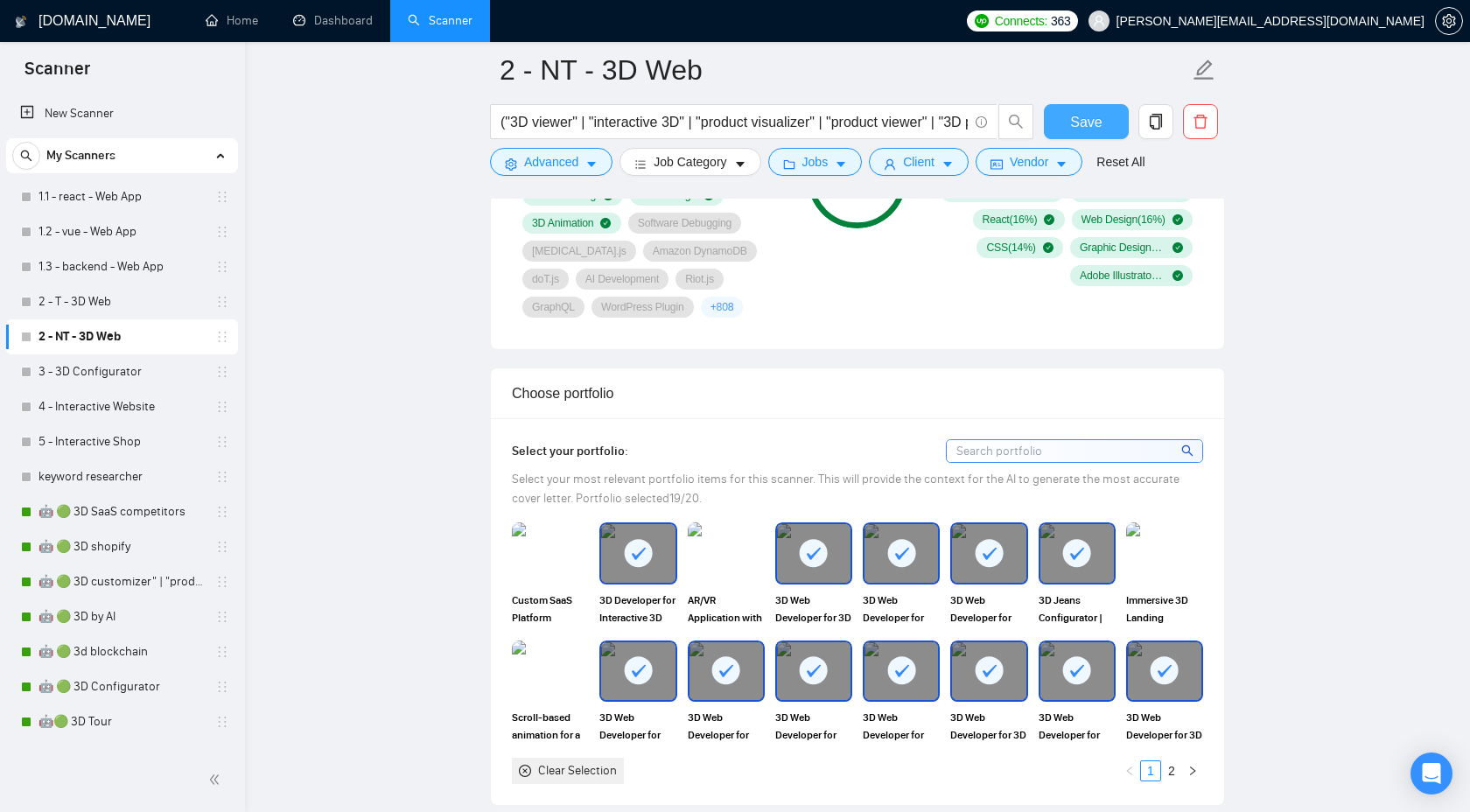
click at [1077, 111] on span "Save" at bounding box center [1086, 121] width 32 height 21
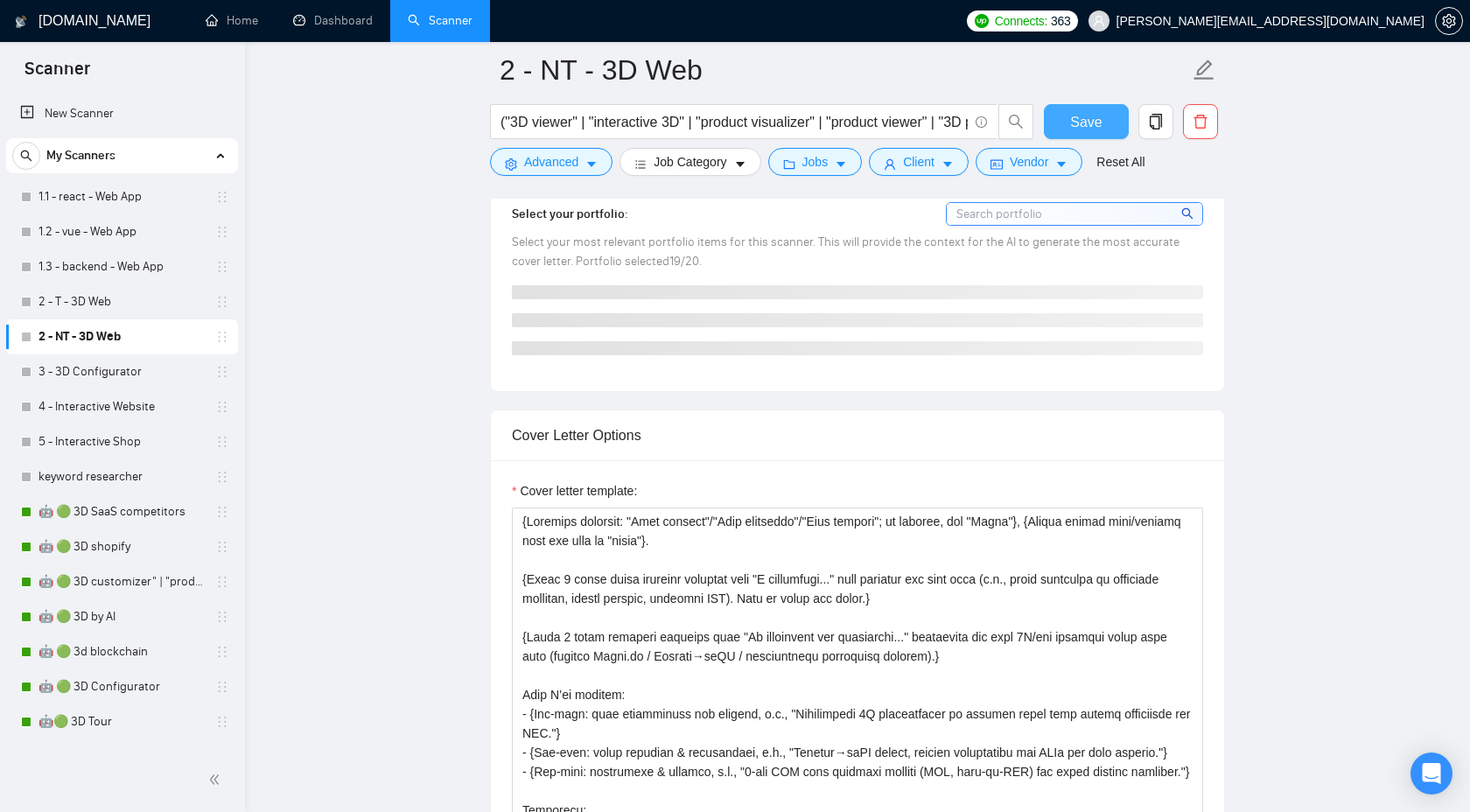
scroll to position [1720, 0]
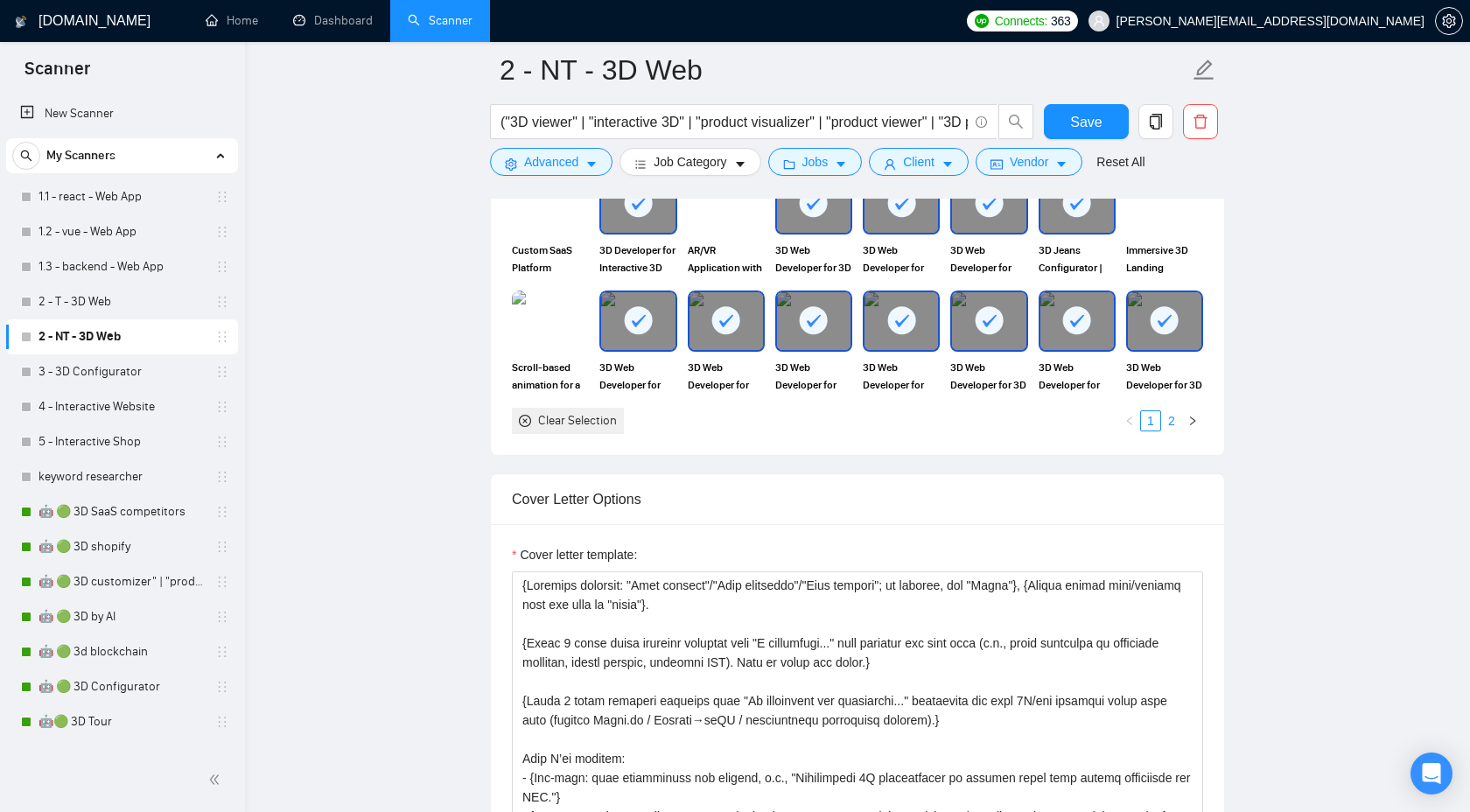
click at [1171, 421] on link "2" at bounding box center [1171, 420] width 20 height 20
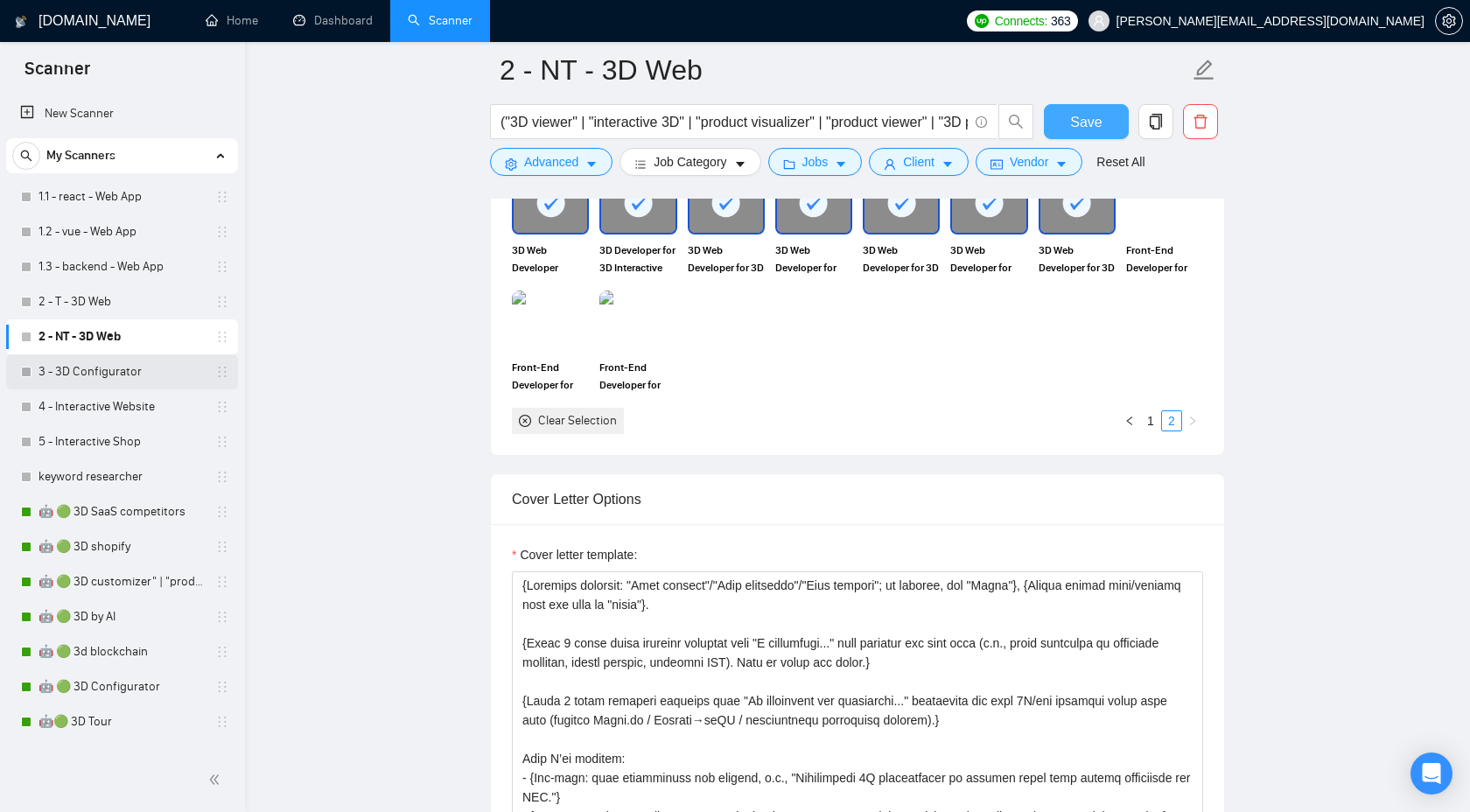
click at [1091, 115] on span "Save" at bounding box center [1086, 121] width 32 height 21
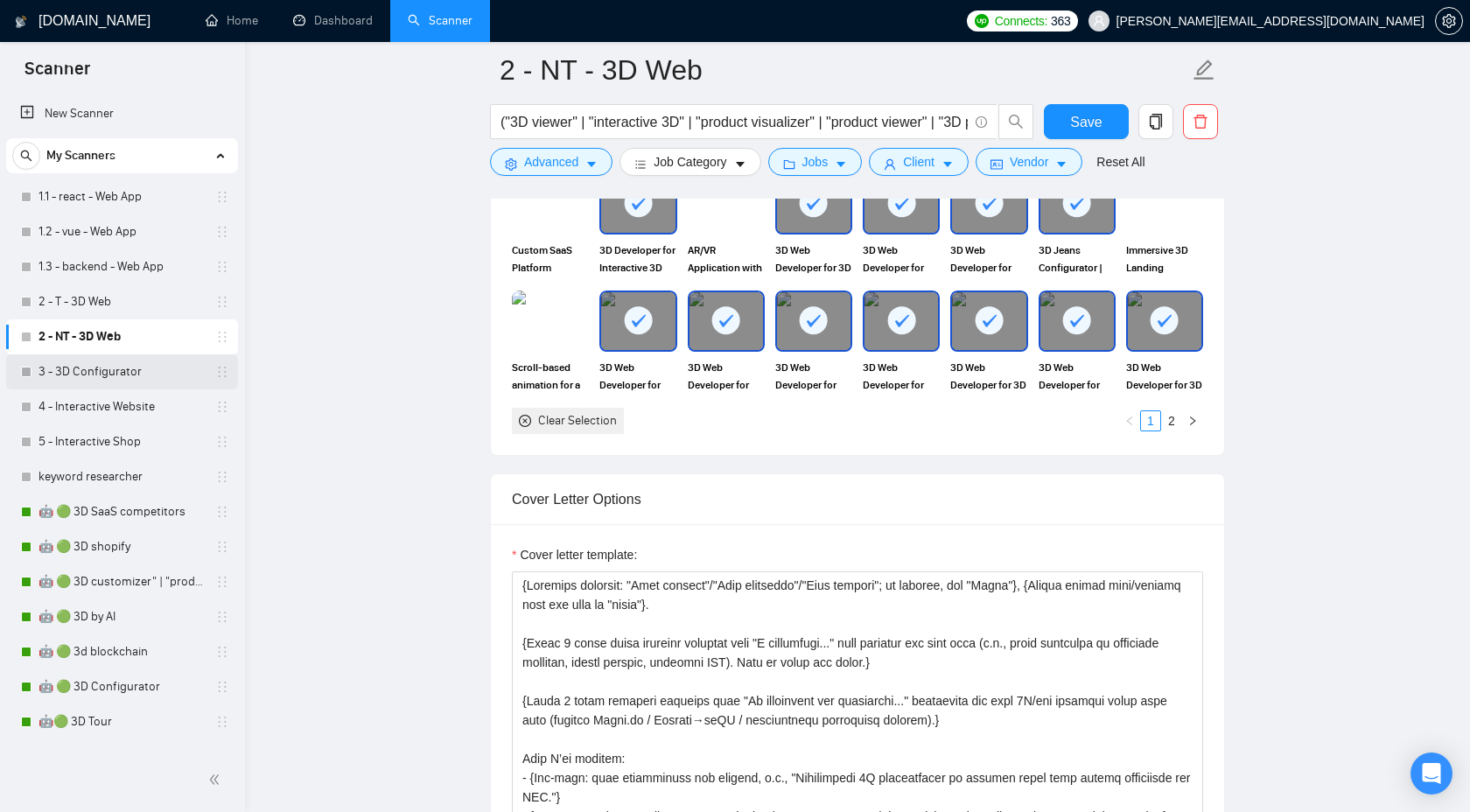
click at [91, 378] on link "3 - 3D Configurator" at bounding box center [121, 371] width 166 height 35
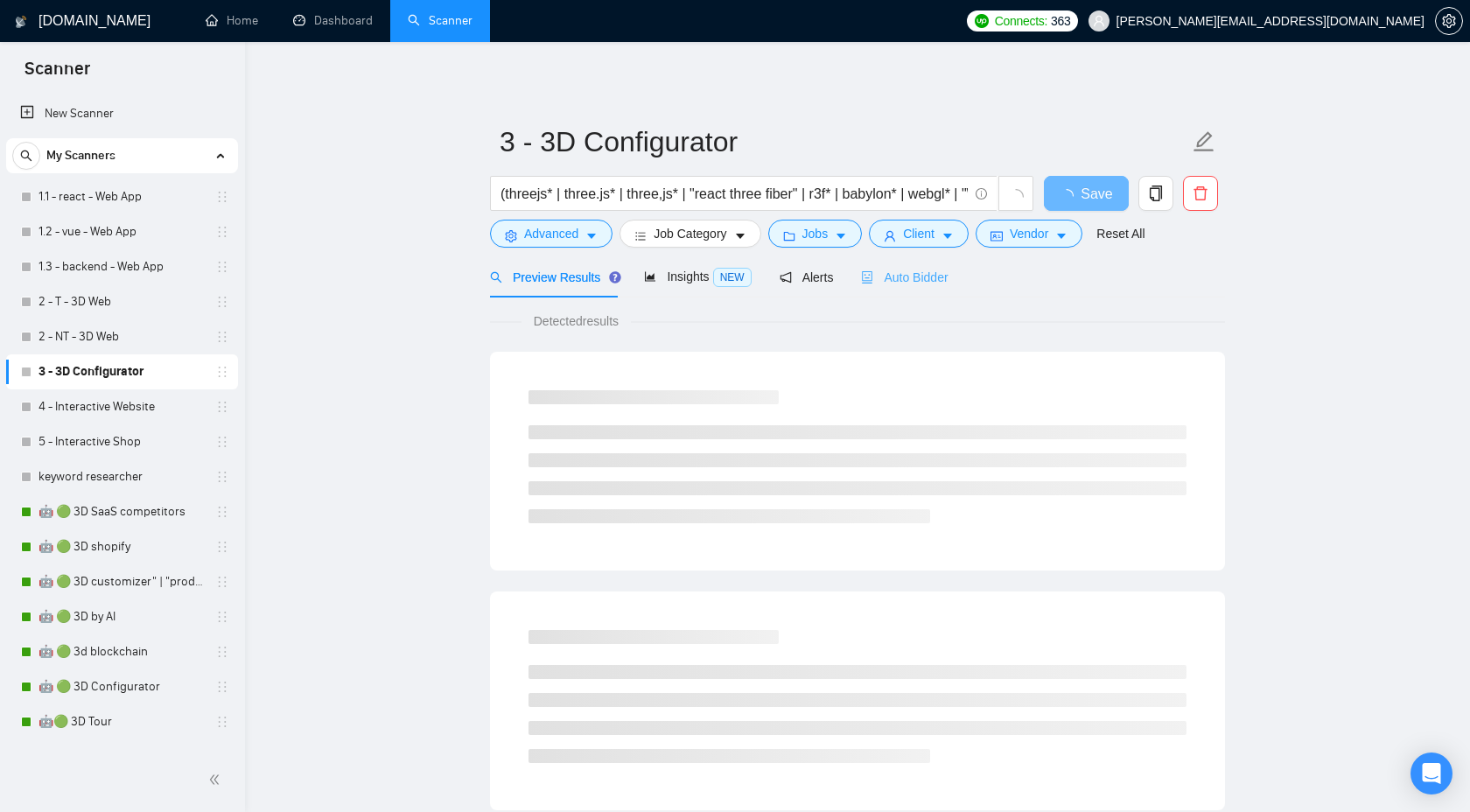
click at [925, 289] on div "Auto Bidder" at bounding box center [904, 277] width 87 height 41
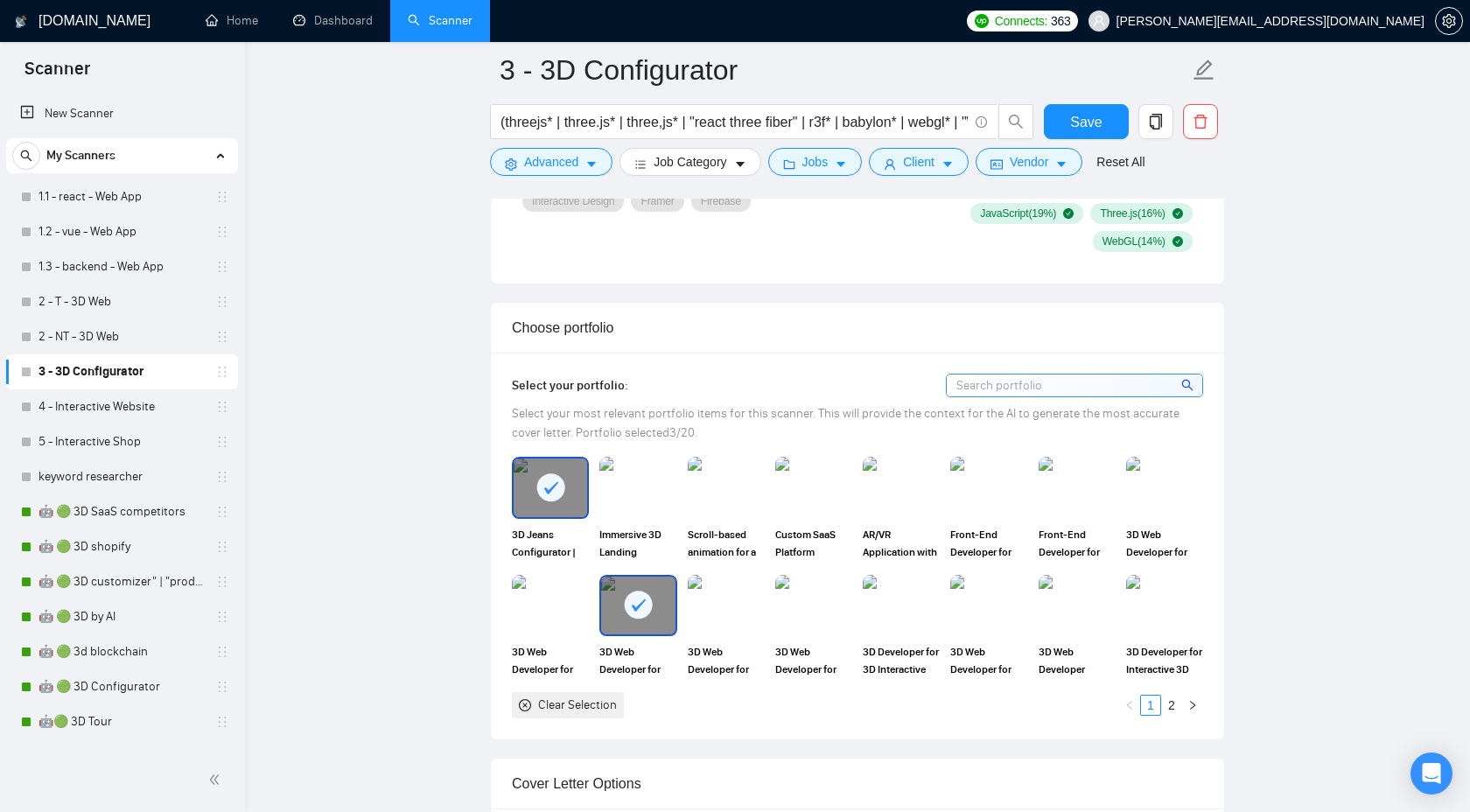
scroll to position [1416, 0]
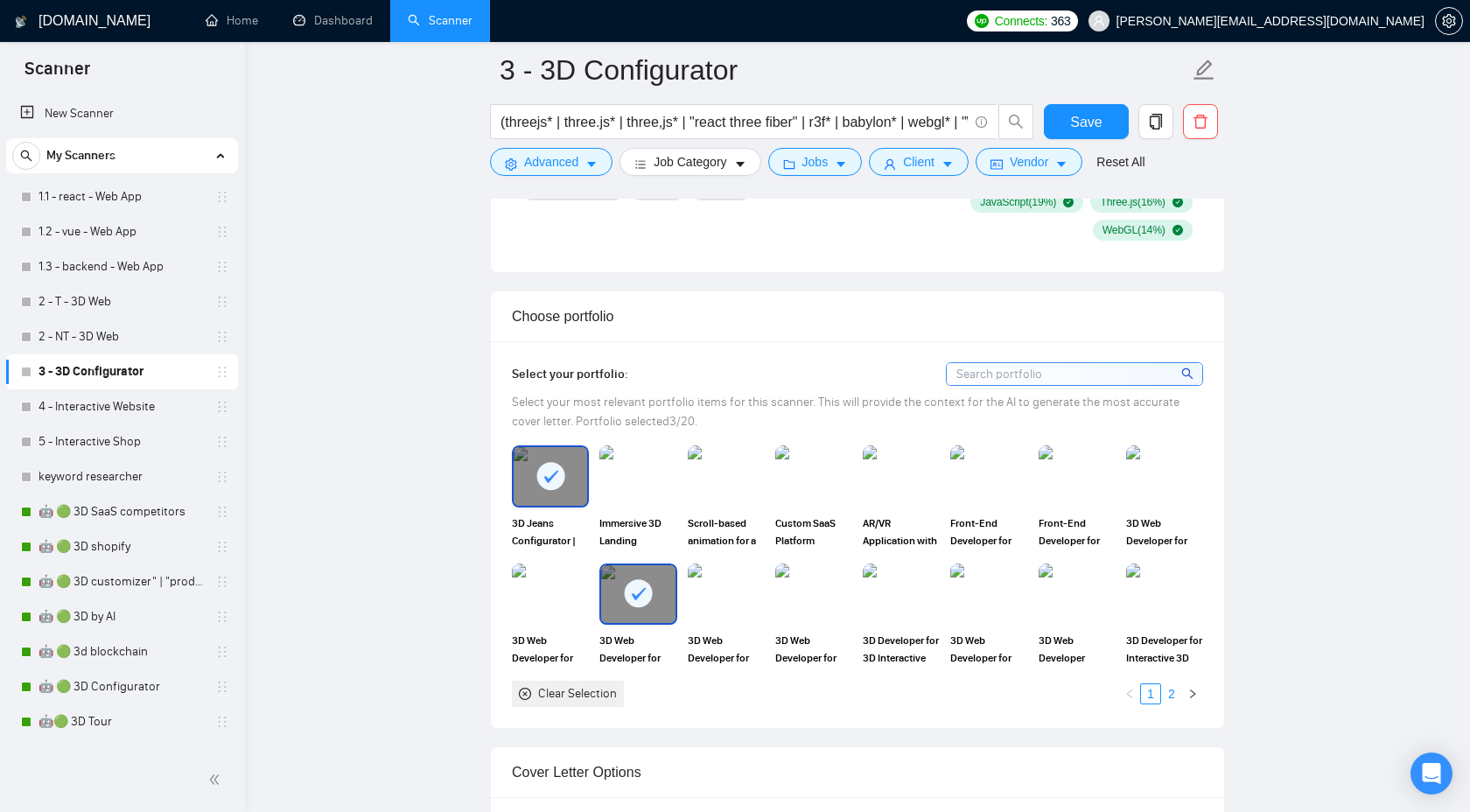
click at [1176, 695] on link "2" at bounding box center [1171, 693] width 20 height 20
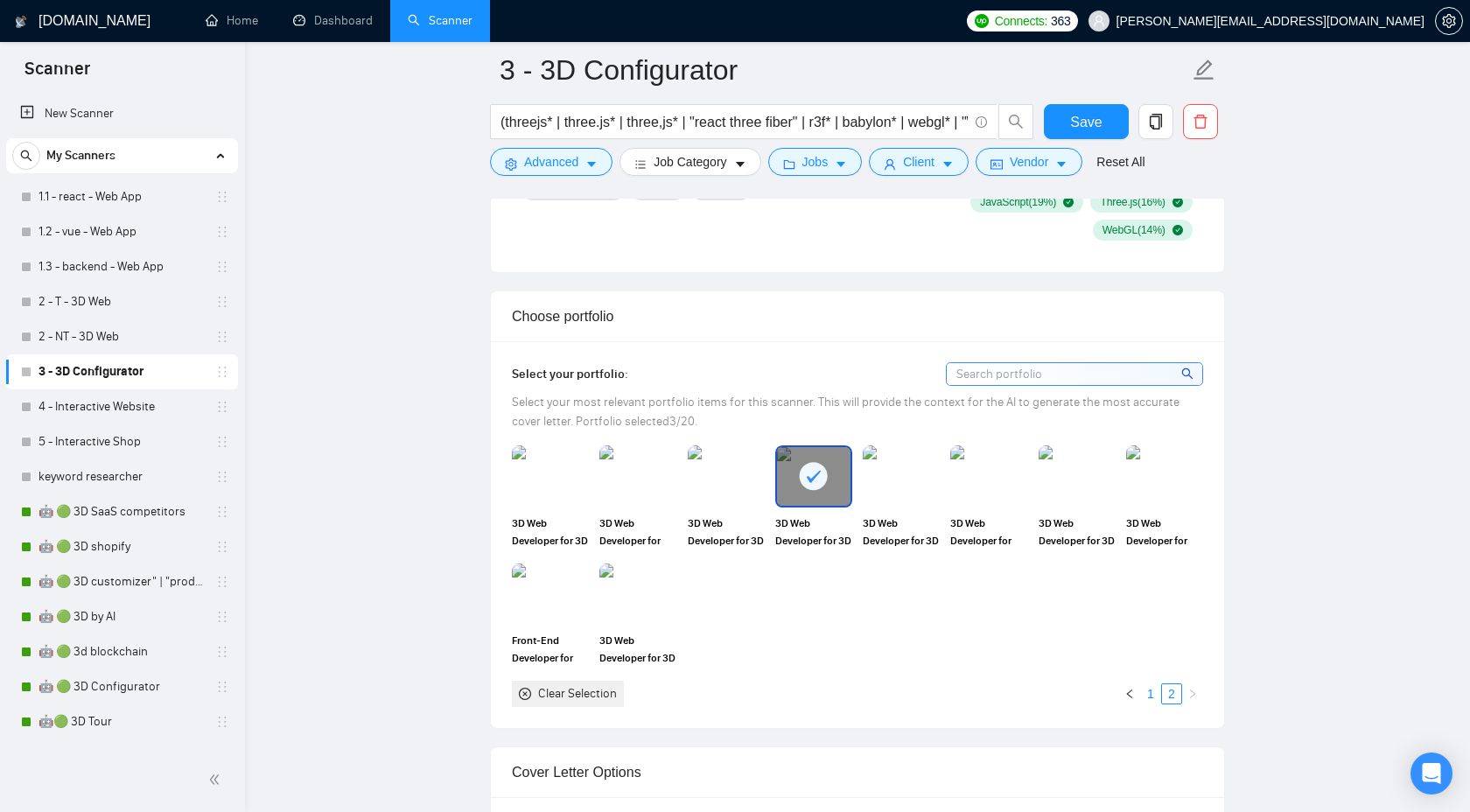
click at [1148, 695] on link "1" at bounding box center [1150, 693] width 20 height 20
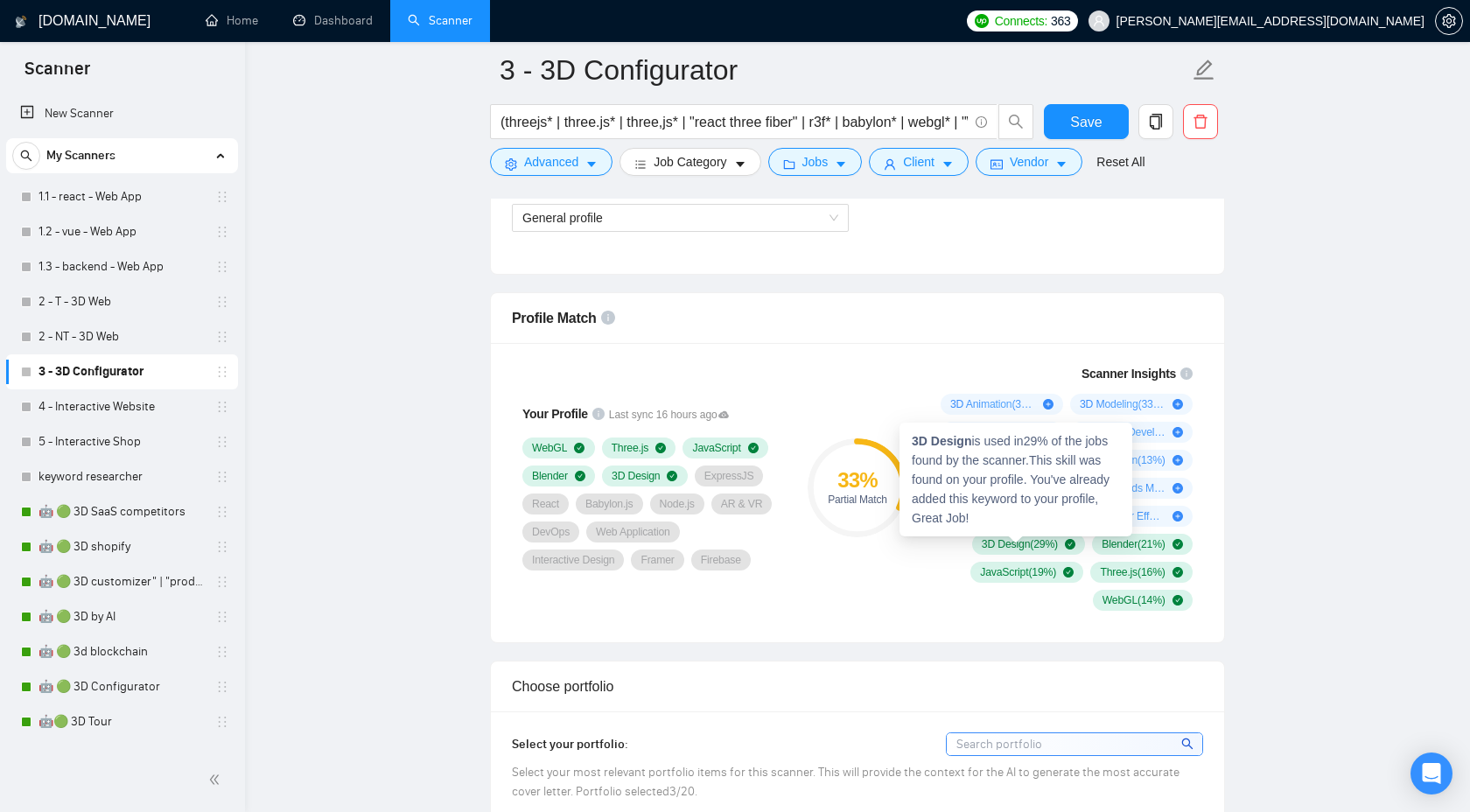
scroll to position [759, 0]
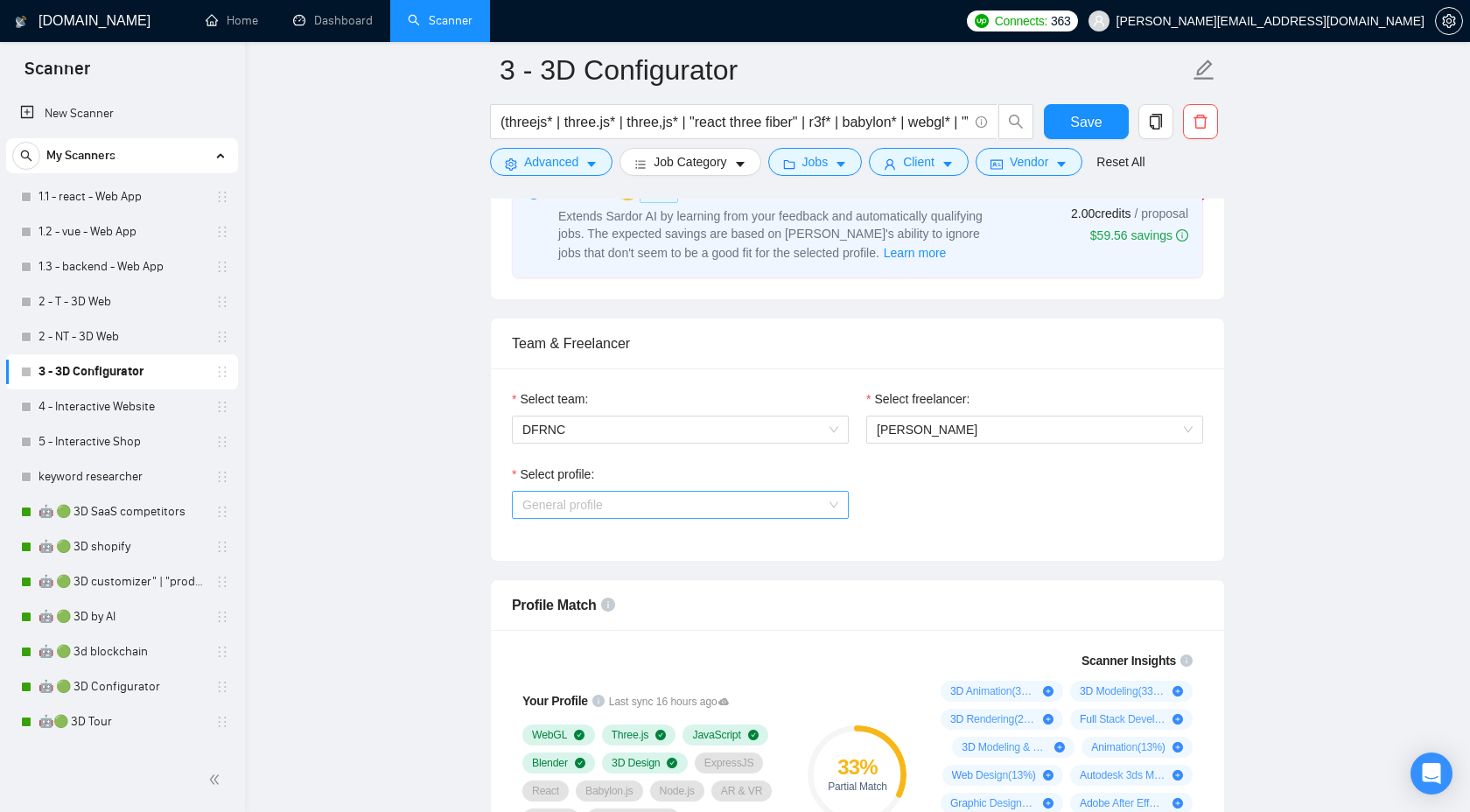
click at [788, 491] on div "General profile" at bounding box center [680, 505] width 336 height 28
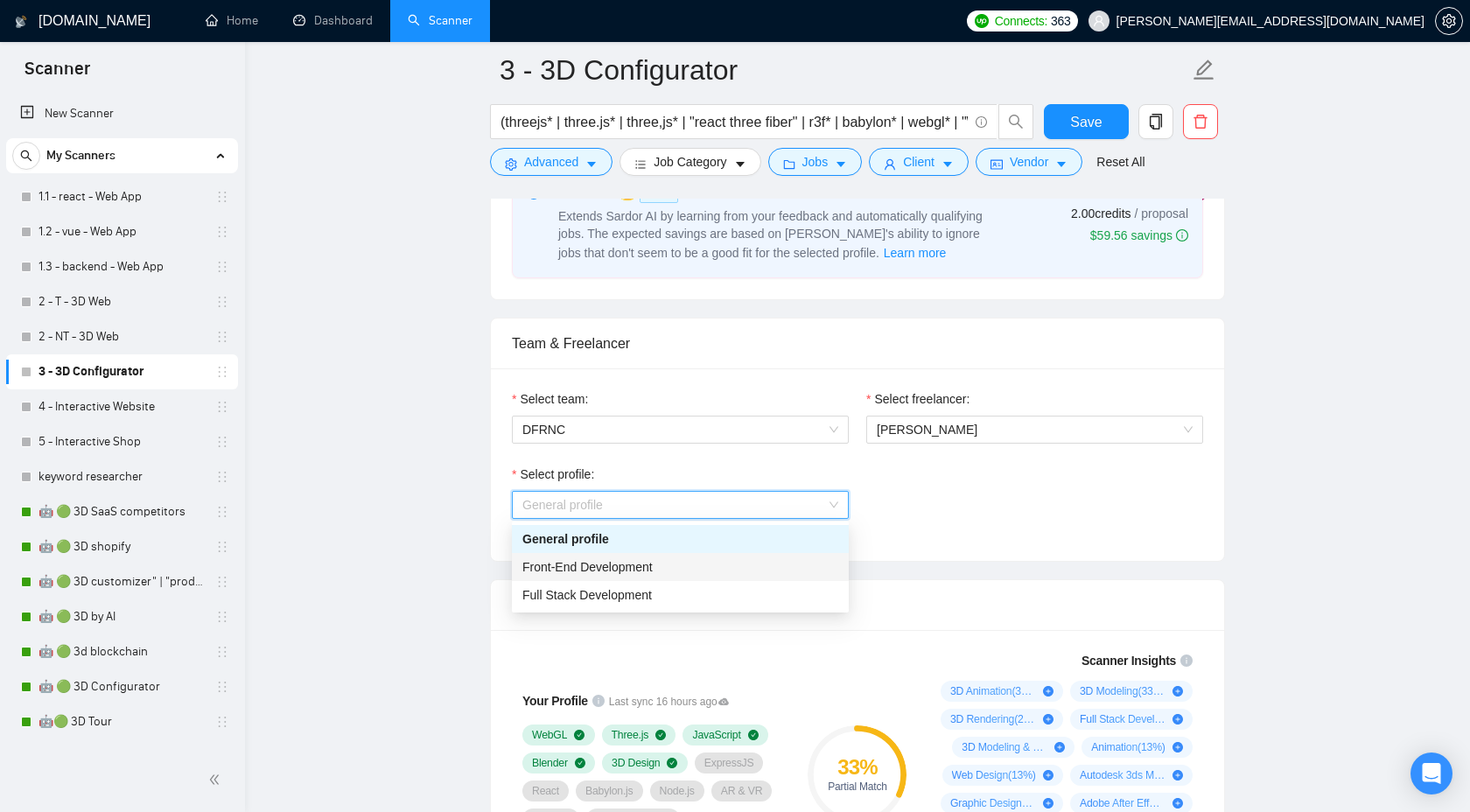
click at [718, 559] on div "Front-End Development" at bounding box center [680, 566] width 316 height 20
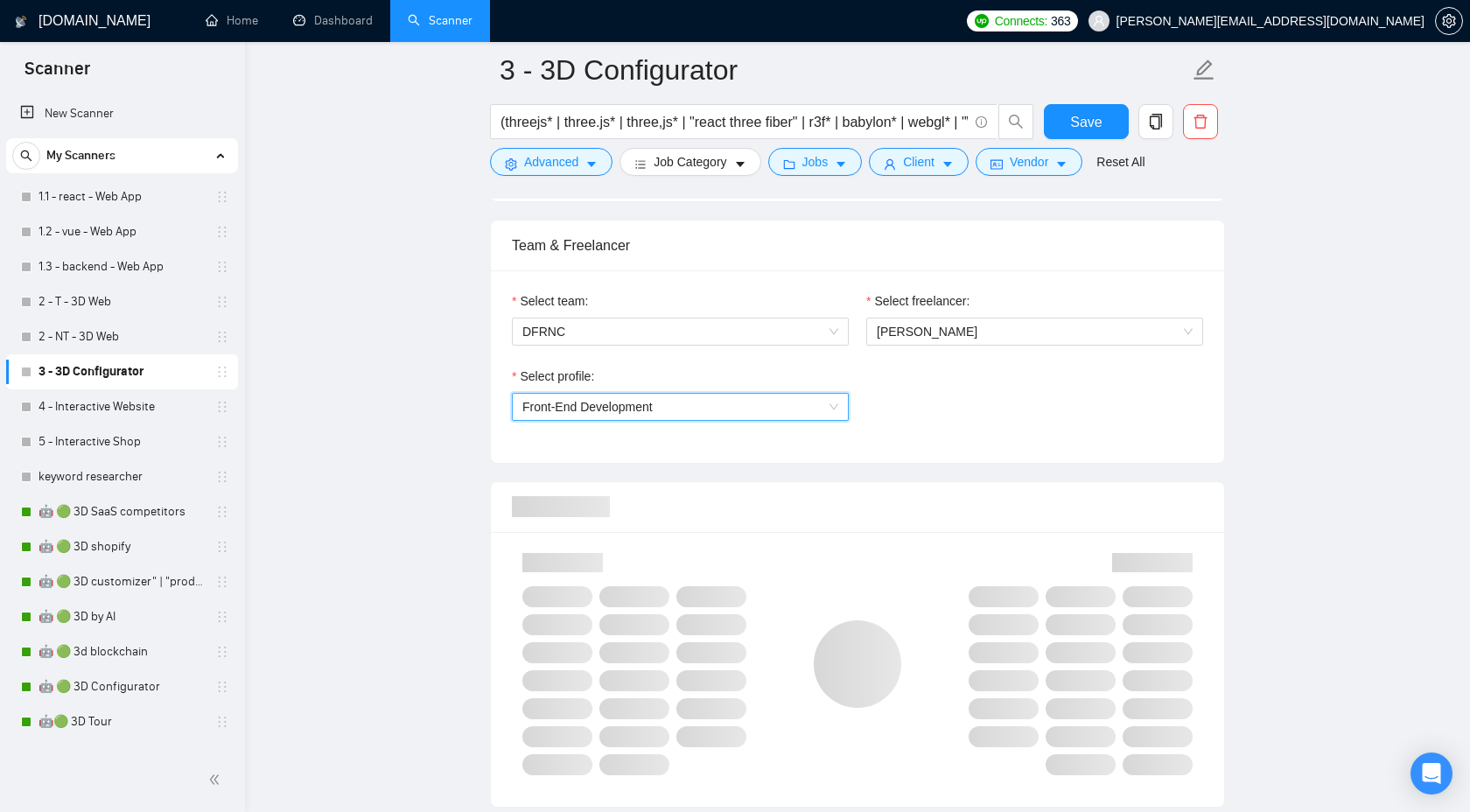
scroll to position [880, 0]
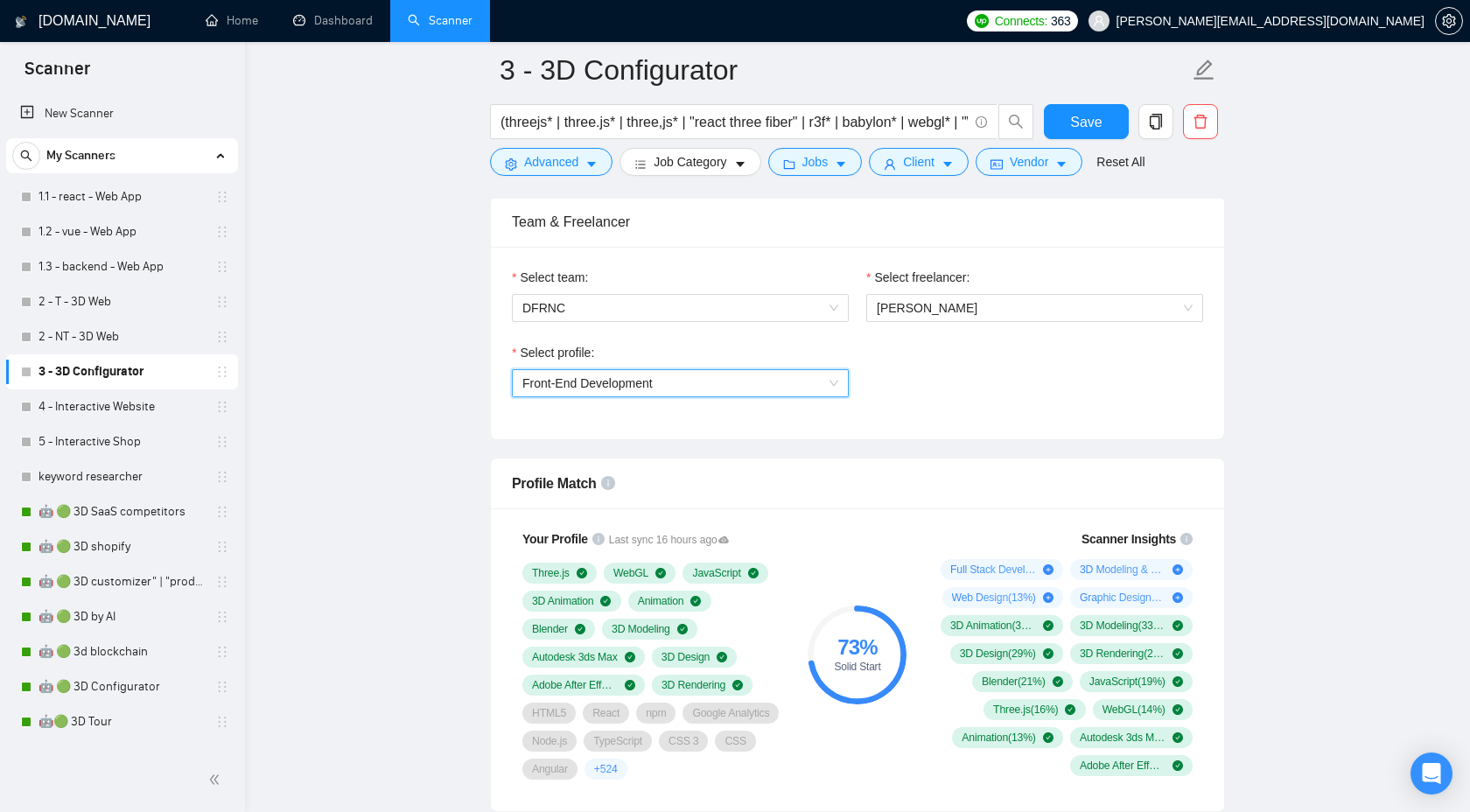
click at [755, 382] on span "Front-End Development" at bounding box center [680, 383] width 316 height 26
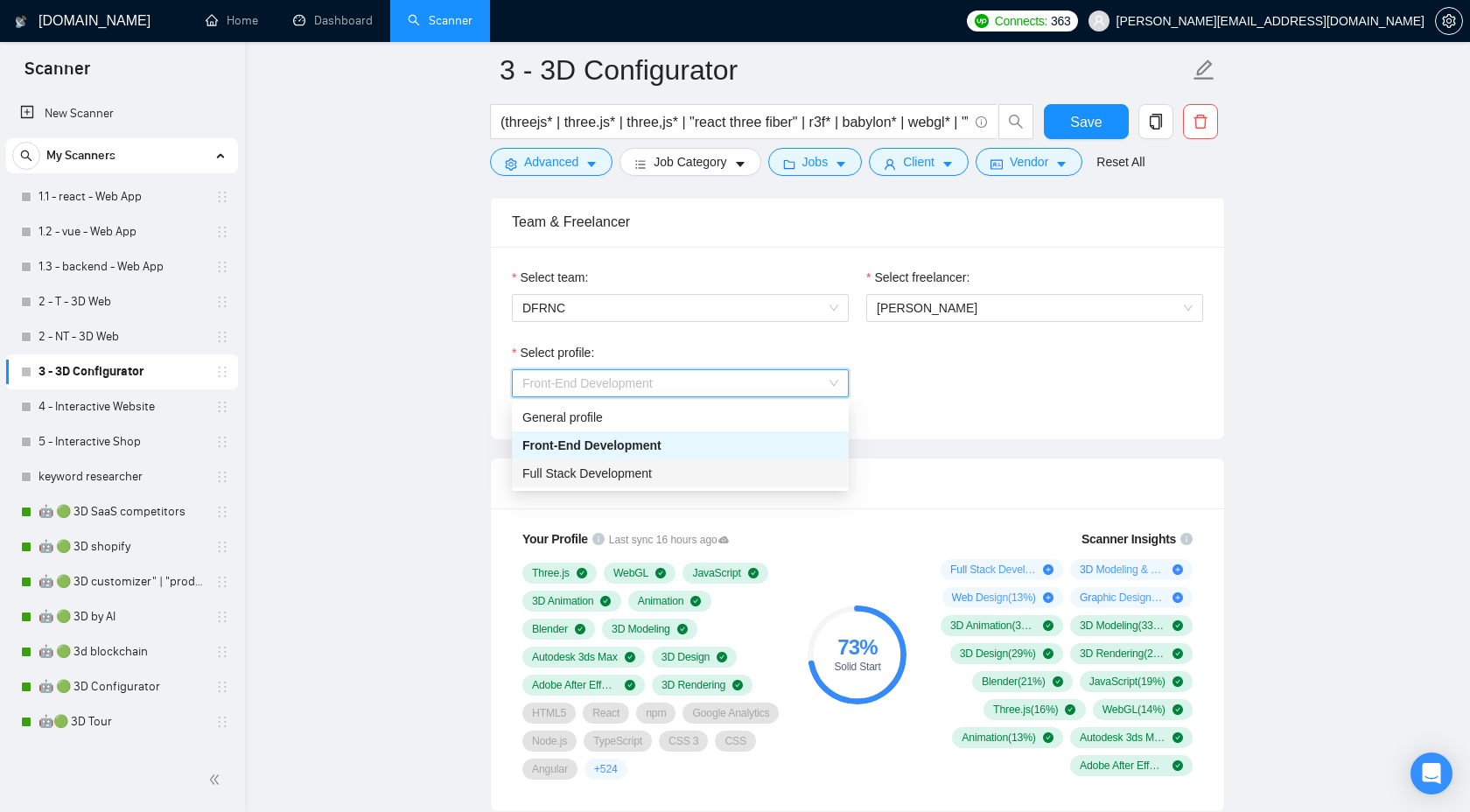
click at [706, 472] on div "Full Stack Development" at bounding box center [680, 473] width 316 height 20
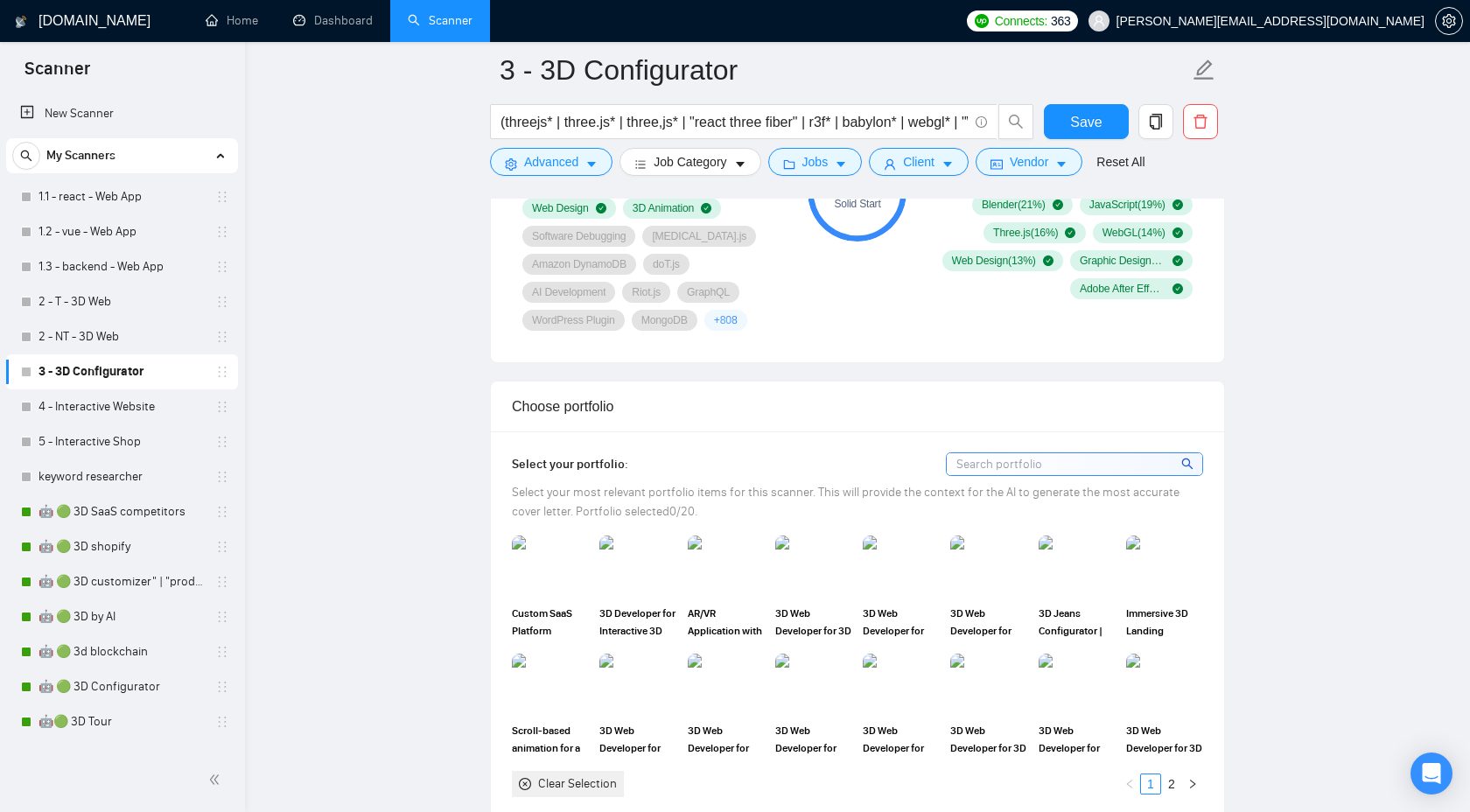
scroll to position [1365, 0]
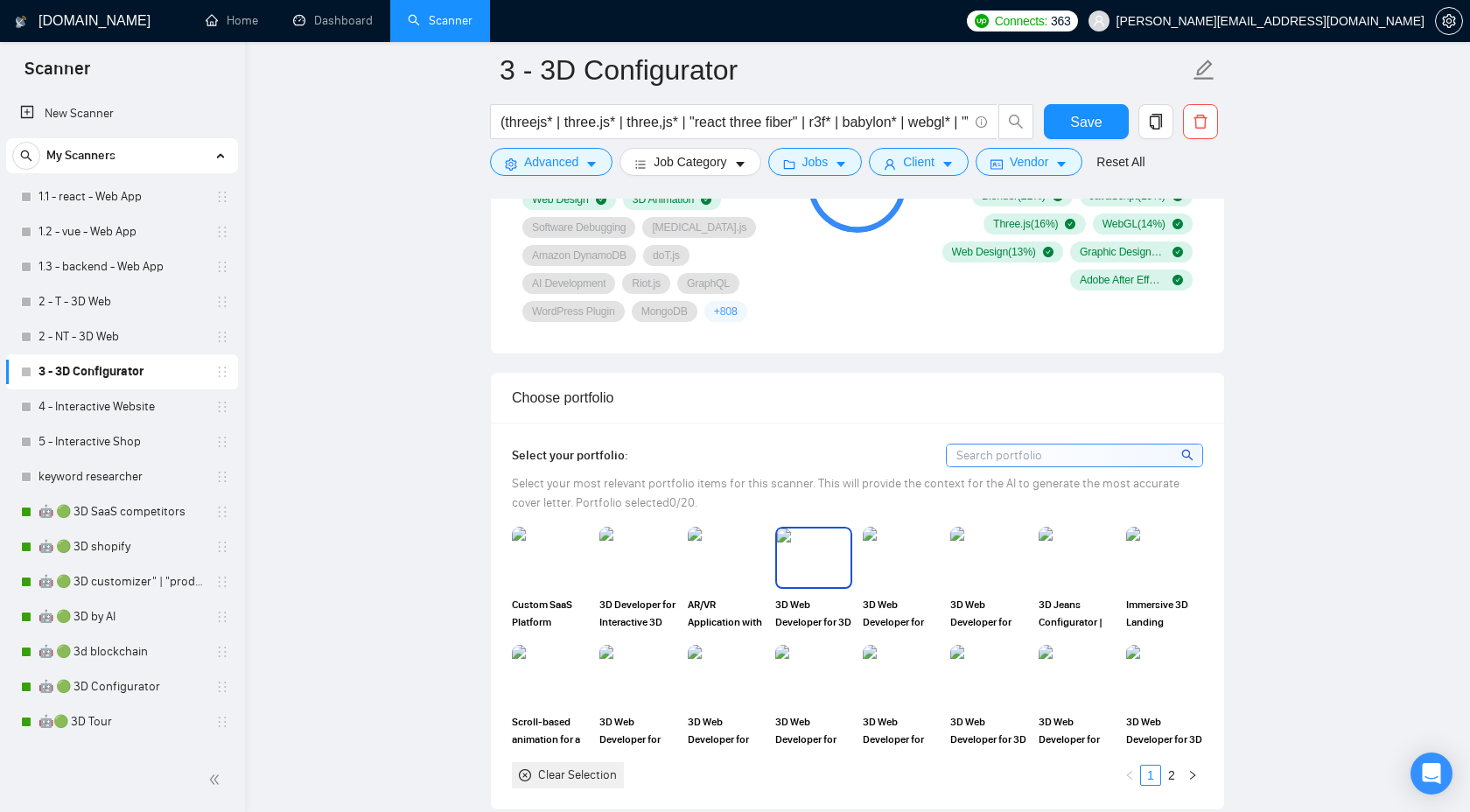
click at [796, 561] on img at bounding box center [813, 557] width 74 height 58
click at [985, 555] on img at bounding box center [989, 557] width 74 height 58
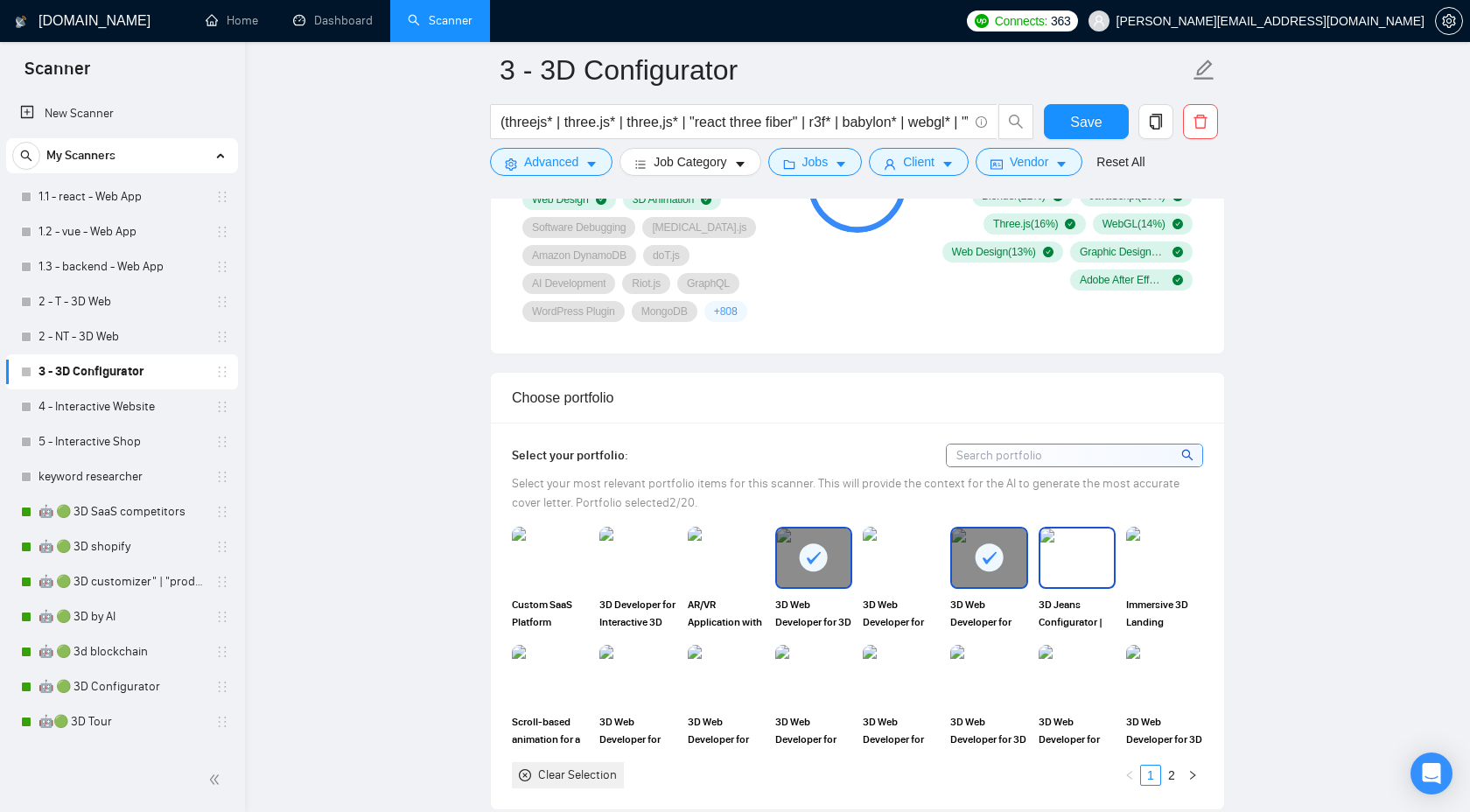
click at [1058, 555] on img at bounding box center [1077, 557] width 74 height 58
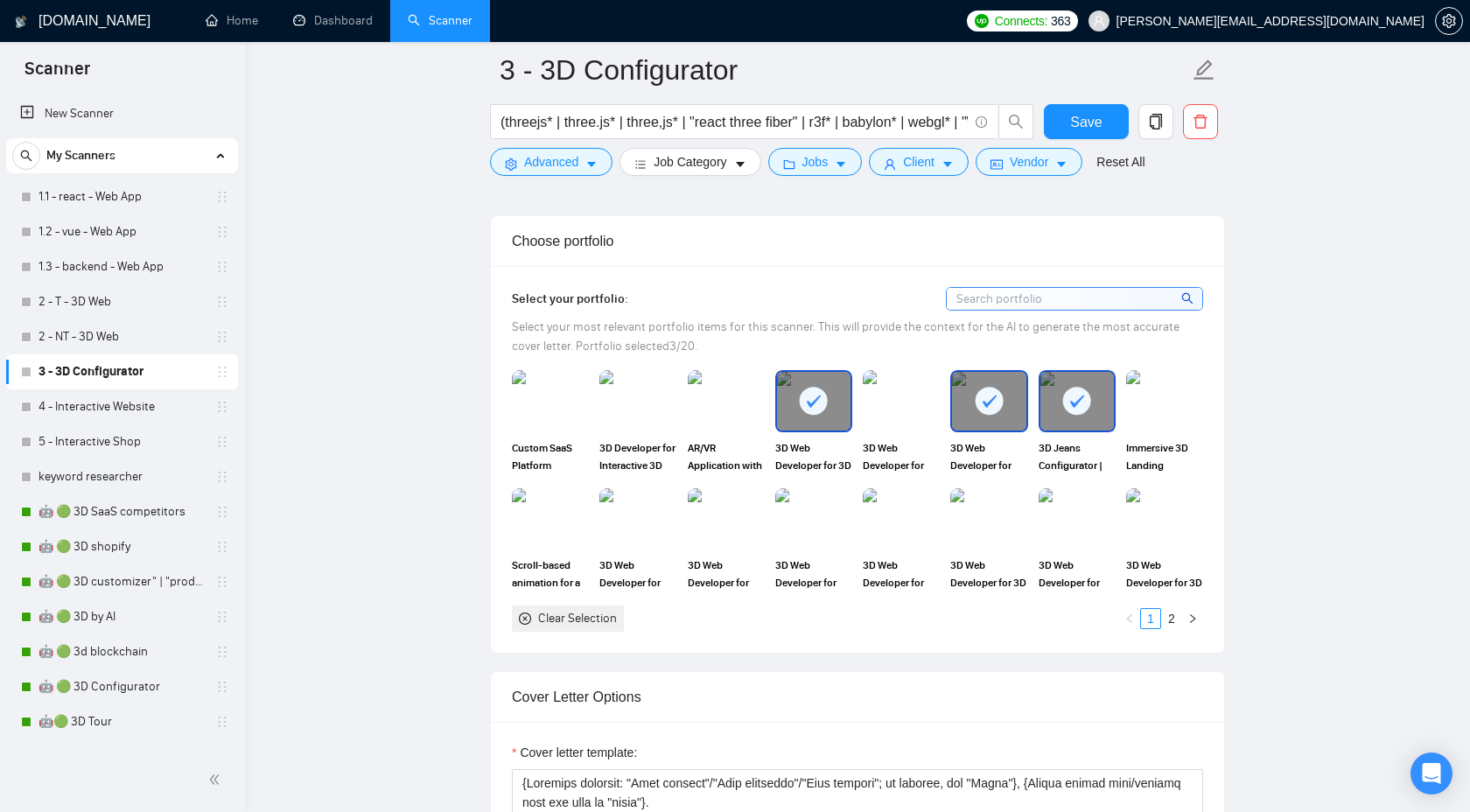
scroll to position [1583, 0]
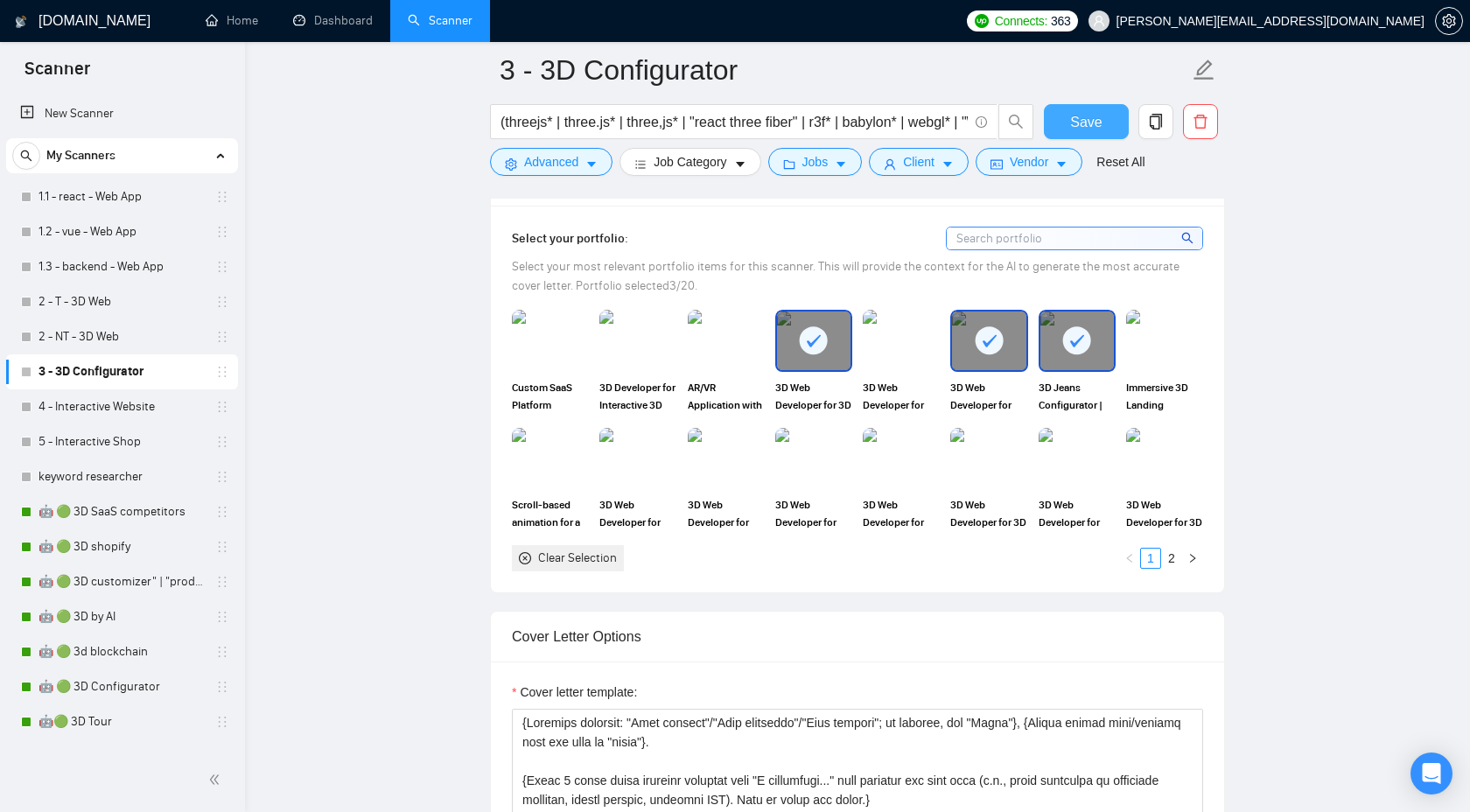
click at [1088, 118] on span "Save" at bounding box center [1086, 121] width 32 height 21
click at [140, 405] on link "4 - Interactive Website" at bounding box center [121, 406] width 166 height 35
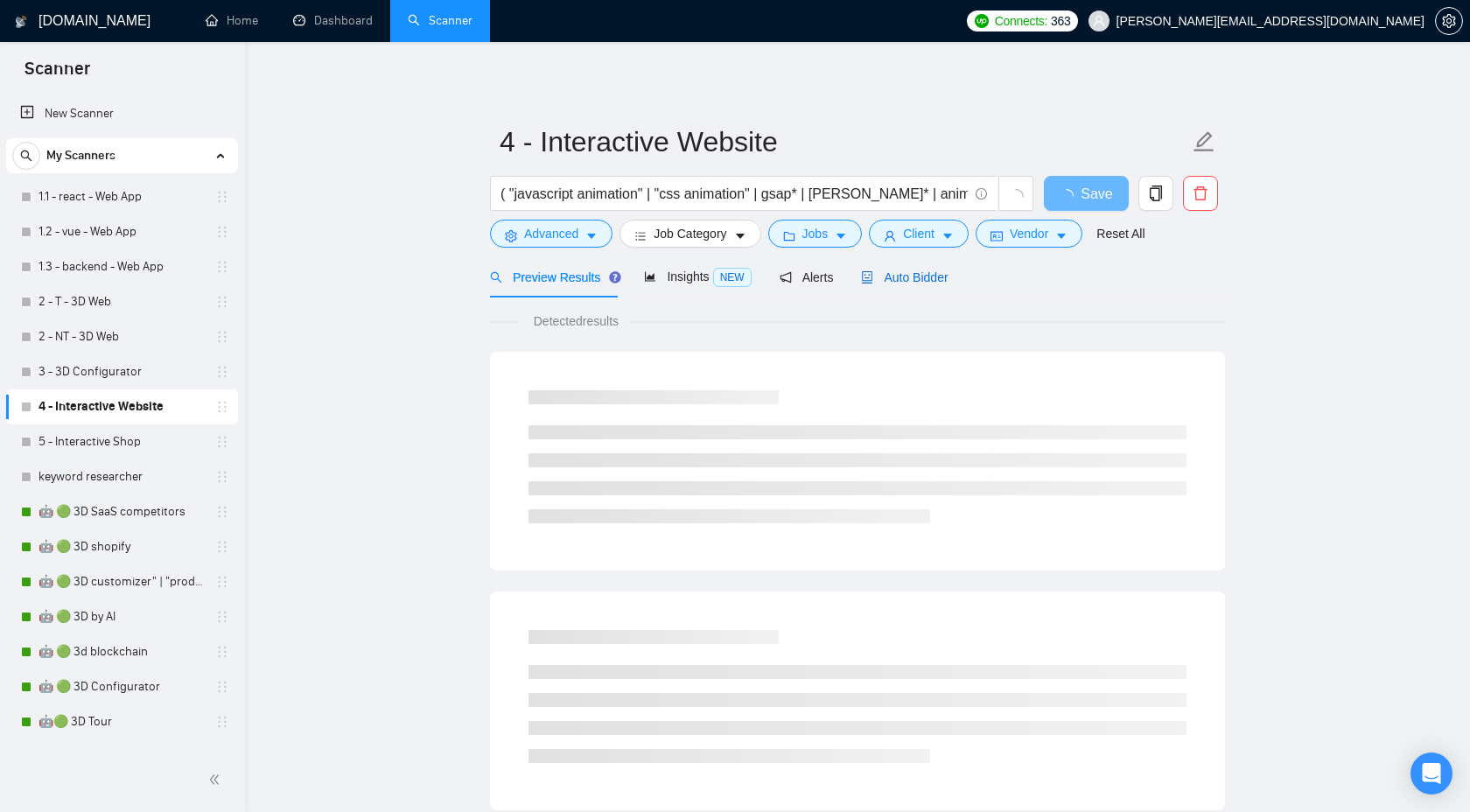
click at [922, 281] on span "Auto Bidder" at bounding box center [904, 277] width 87 height 14
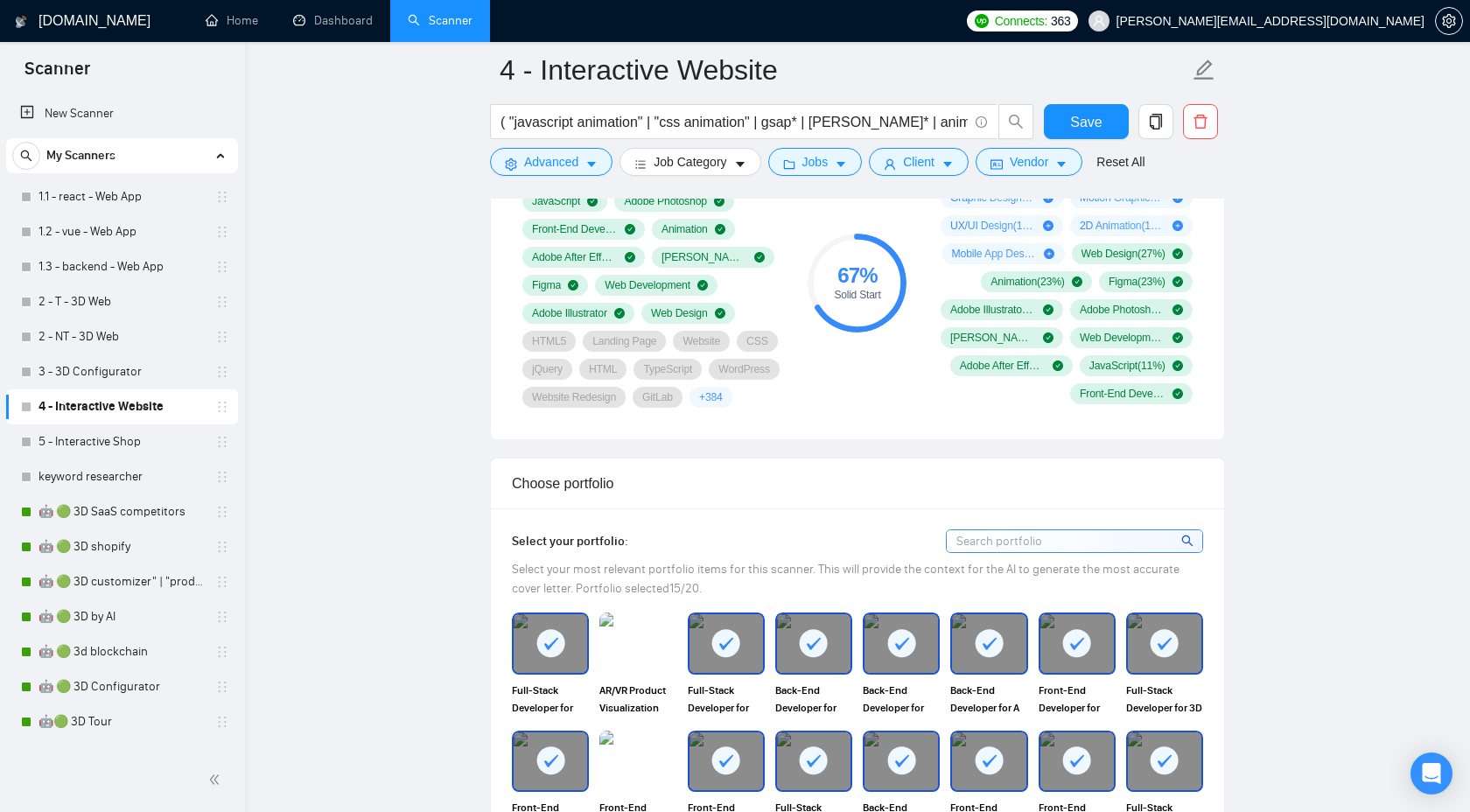
scroll to position [1158, 0]
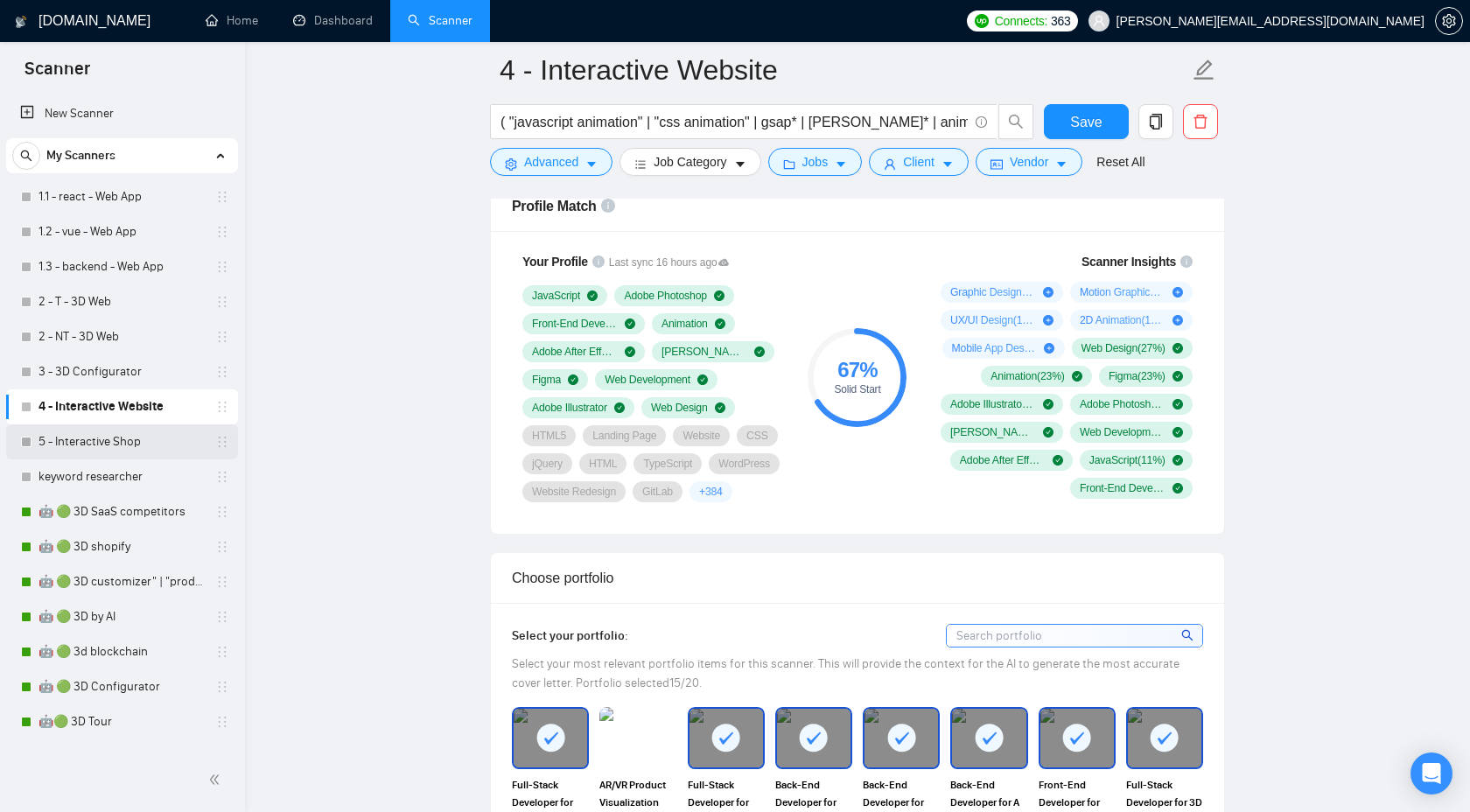
click at [69, 432] on link "5 - Interactive Shop" at bounding box center [121, 441] width 166 height 35
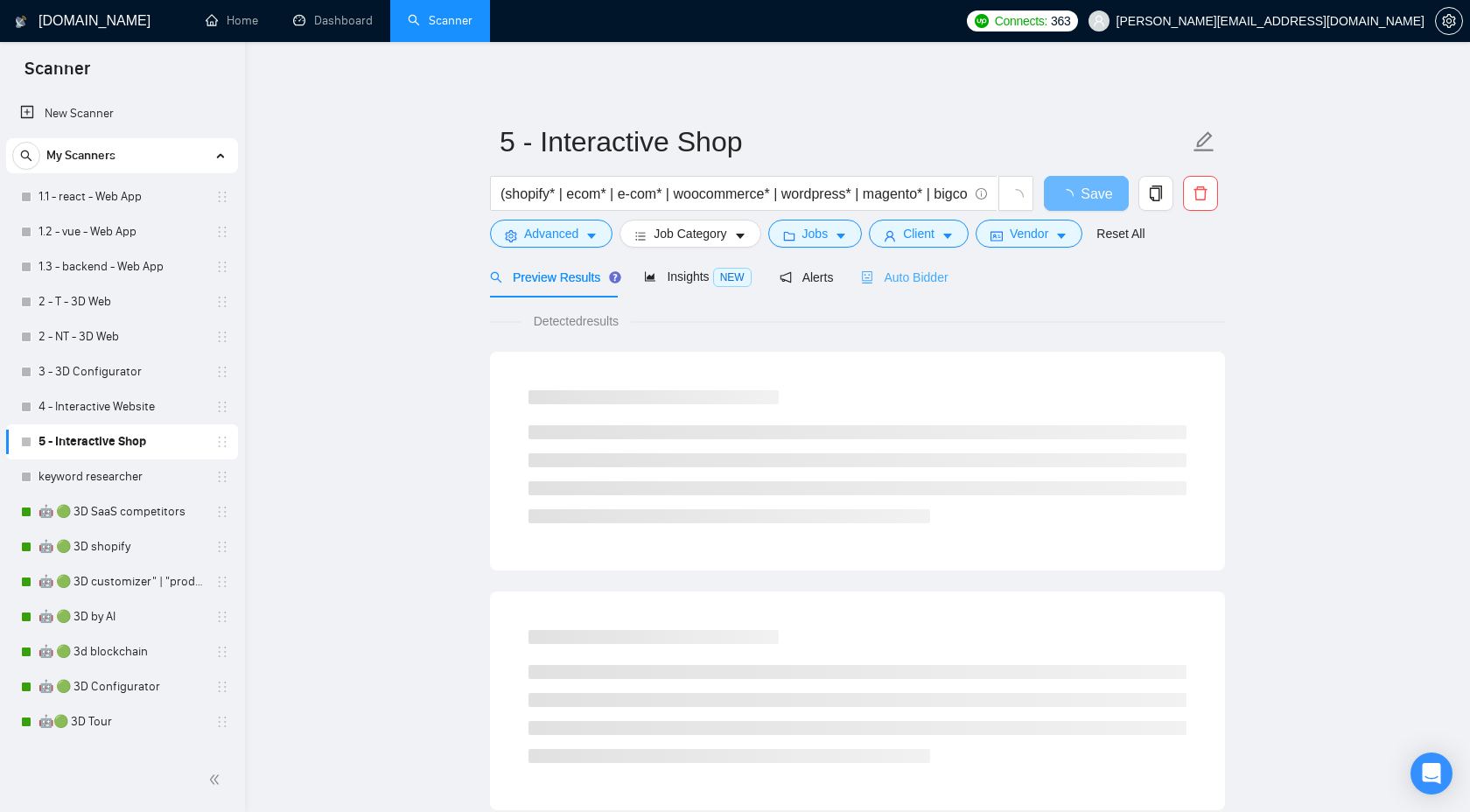
click at [917, 289] on div "Auto Bidder" at bounding box center [904, 277] width 87 height 41
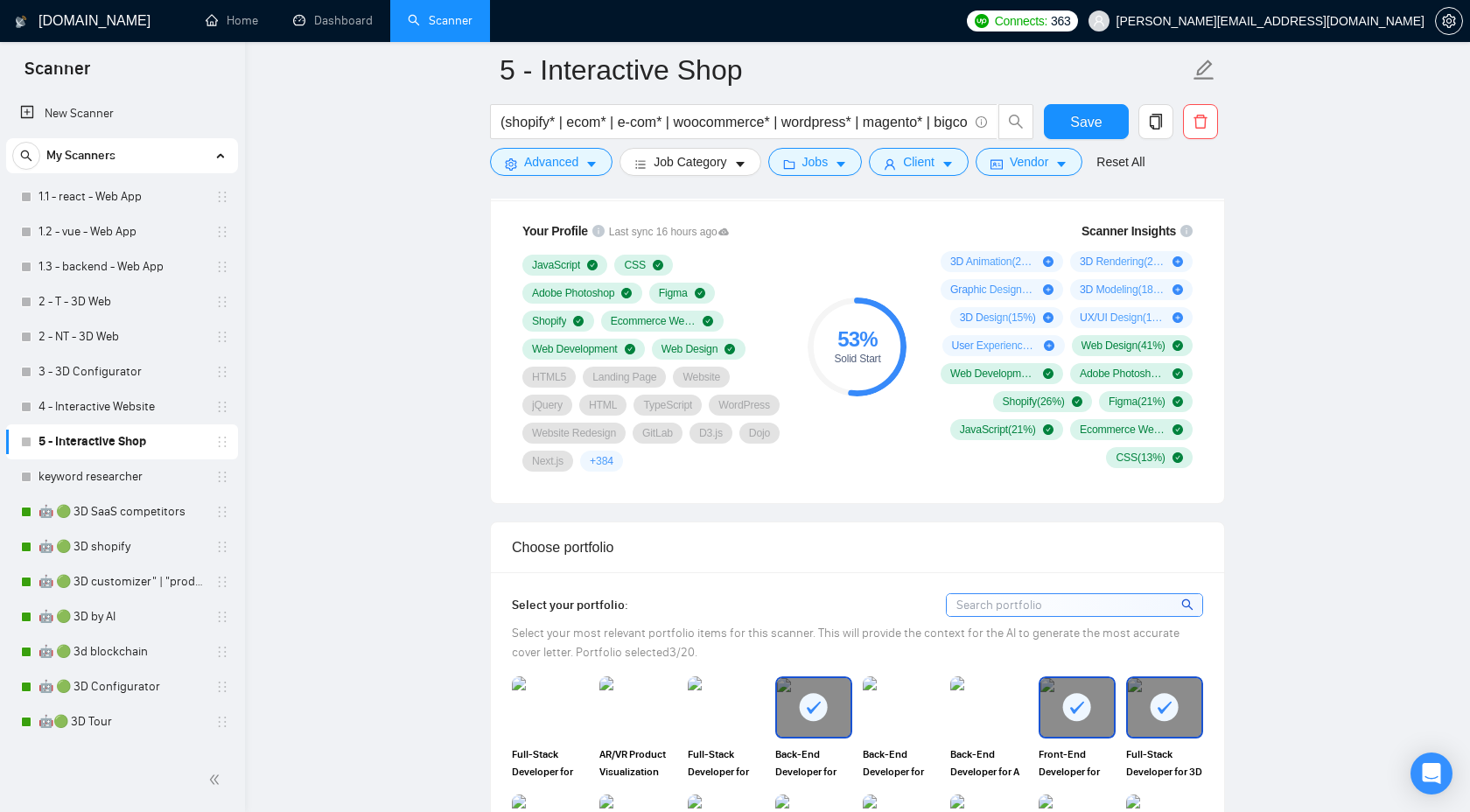
scroll to position [978, 0]
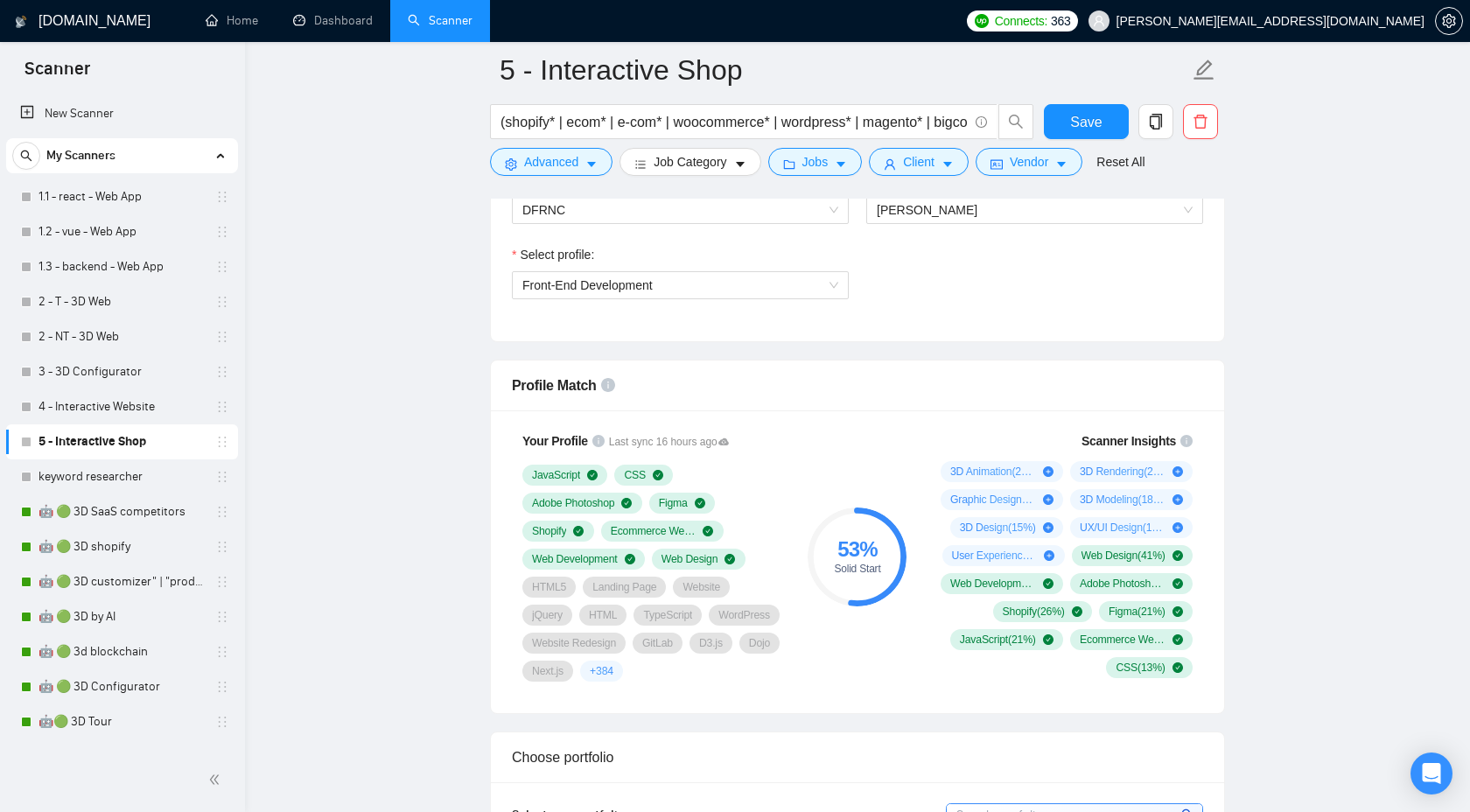
click at [1101, 140] on div "Save" at bounding box center [1086, 125] width 92 height 44
click at [1091, 117] on span "Save" at bounding box center [1086, 121] width 32 height 21
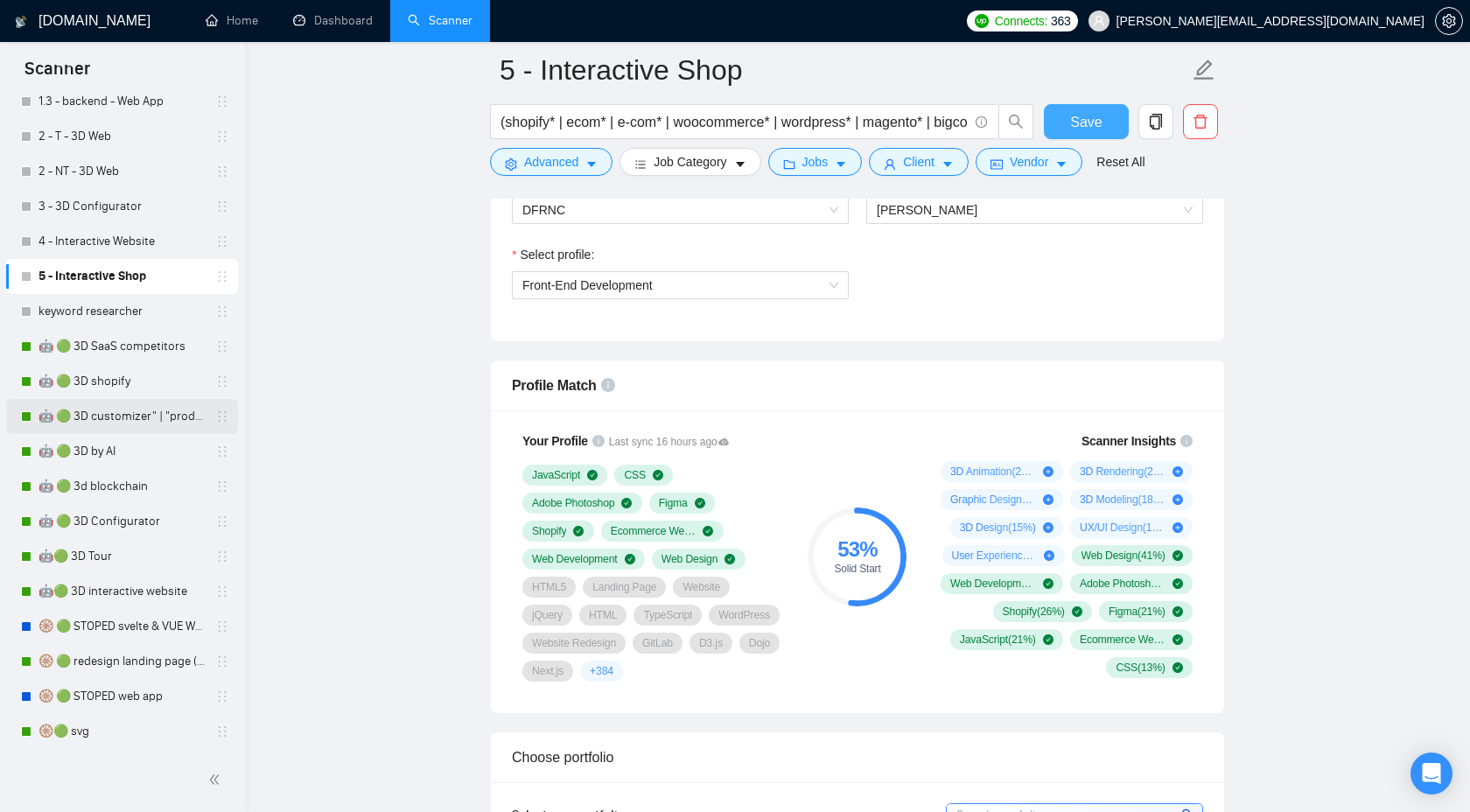
scroll to position [0, 0]
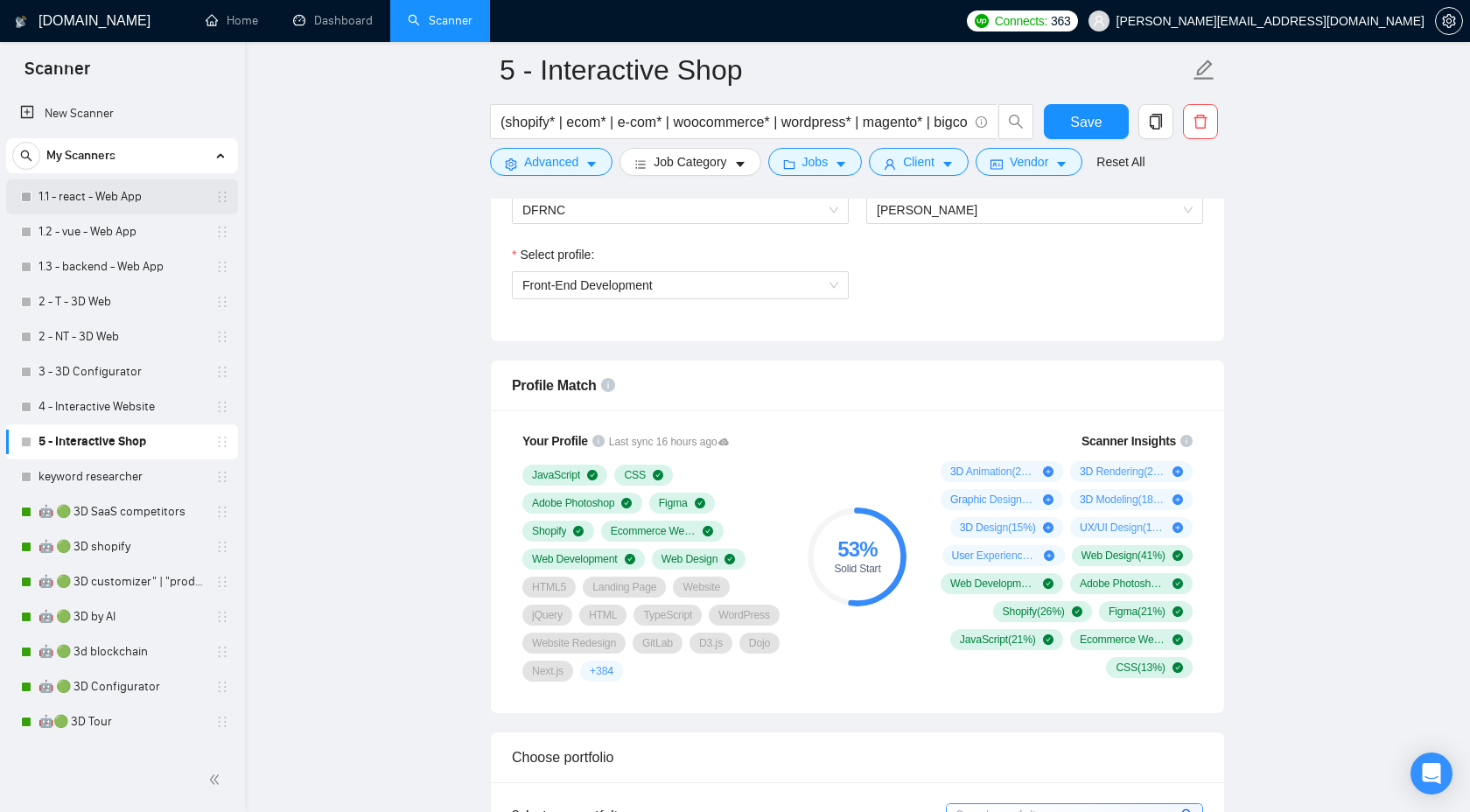
click at [134, 208] on link "1.1 - react - Web App" at bounding box center [121, 196] width 166 height 35
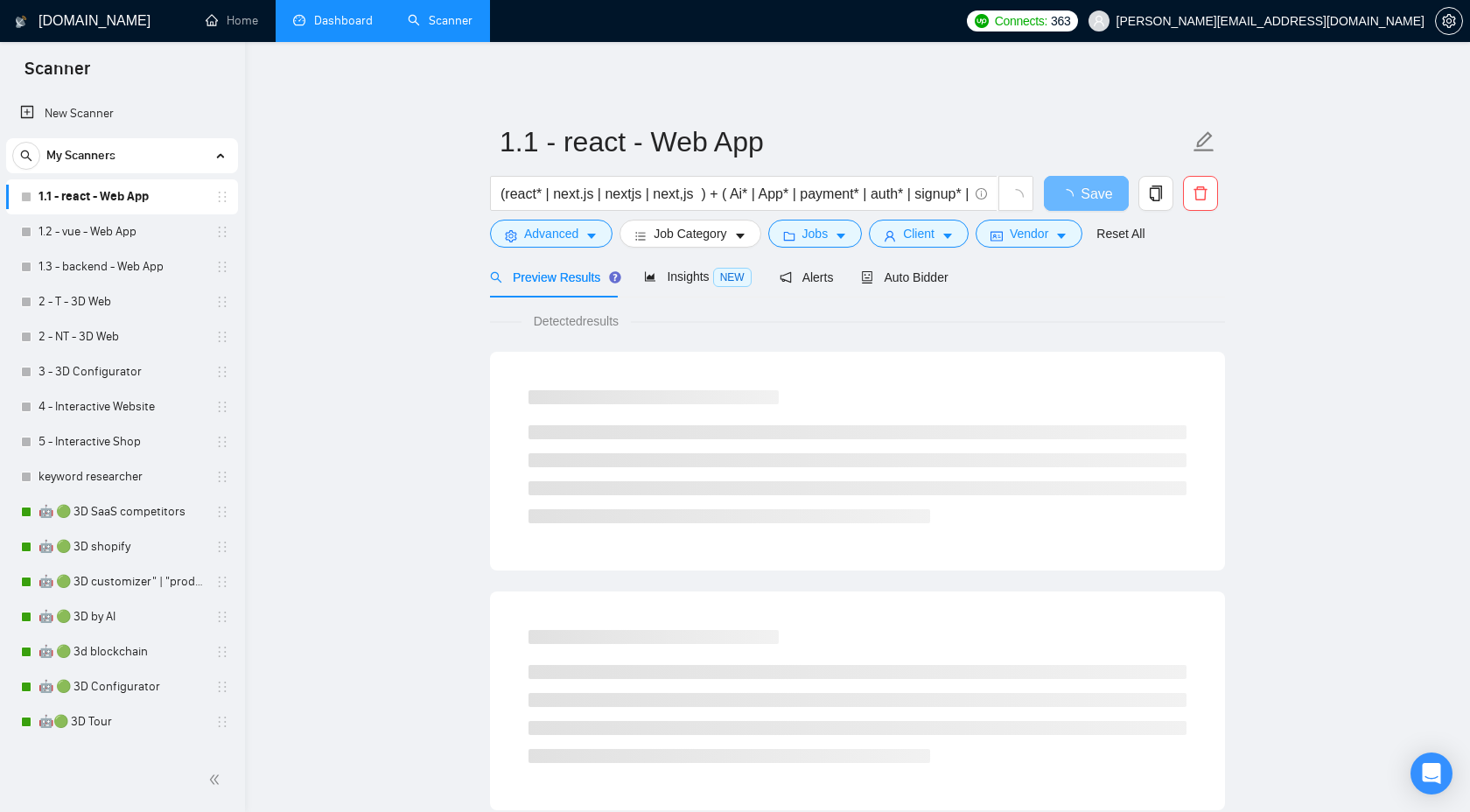
click at [345, 25] on link "Dashboard" at bounding box center [333, 21] width 79 height 15
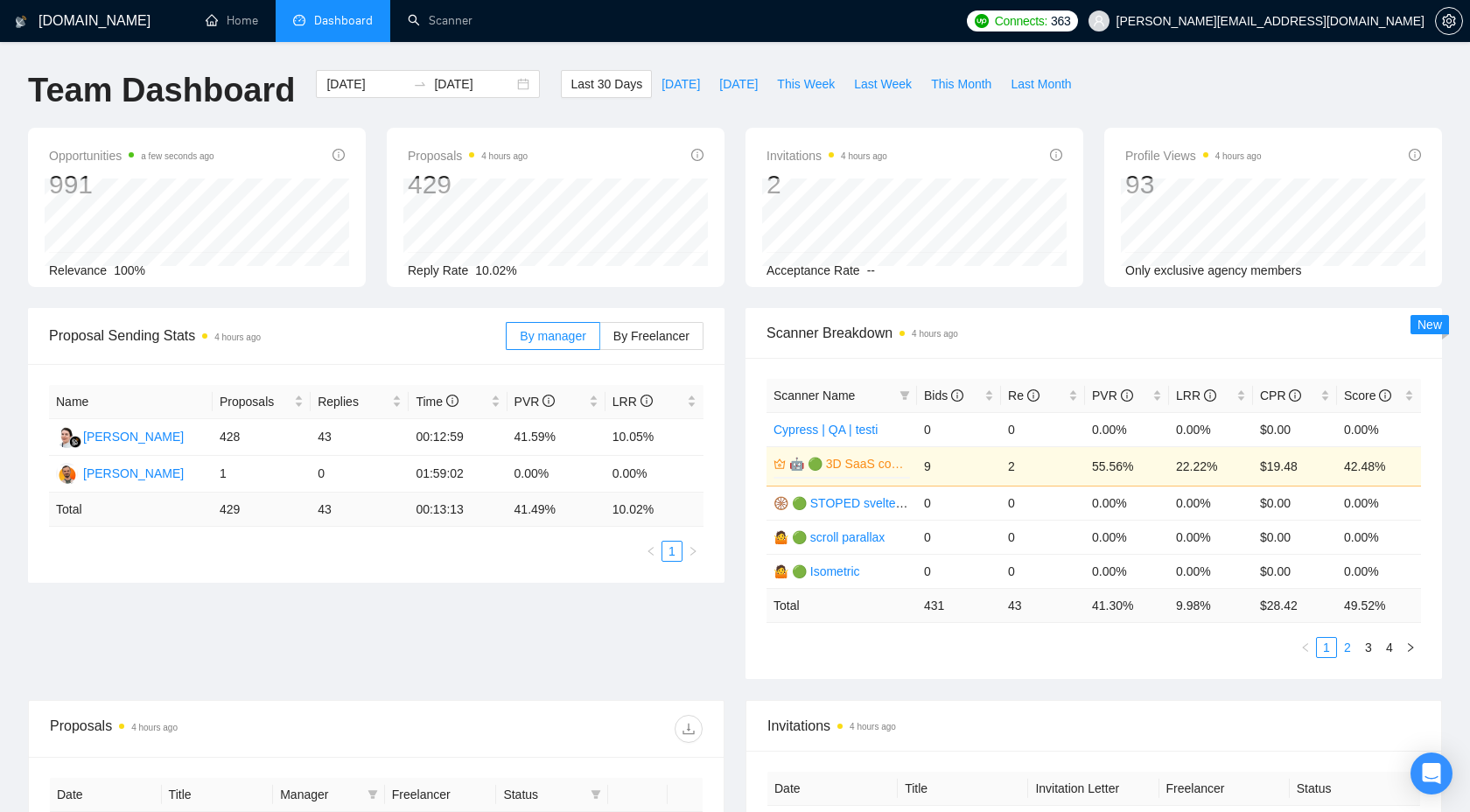
click at [1348, 648] on link "2" at bounding box center [1347, 648] width 20 height 20
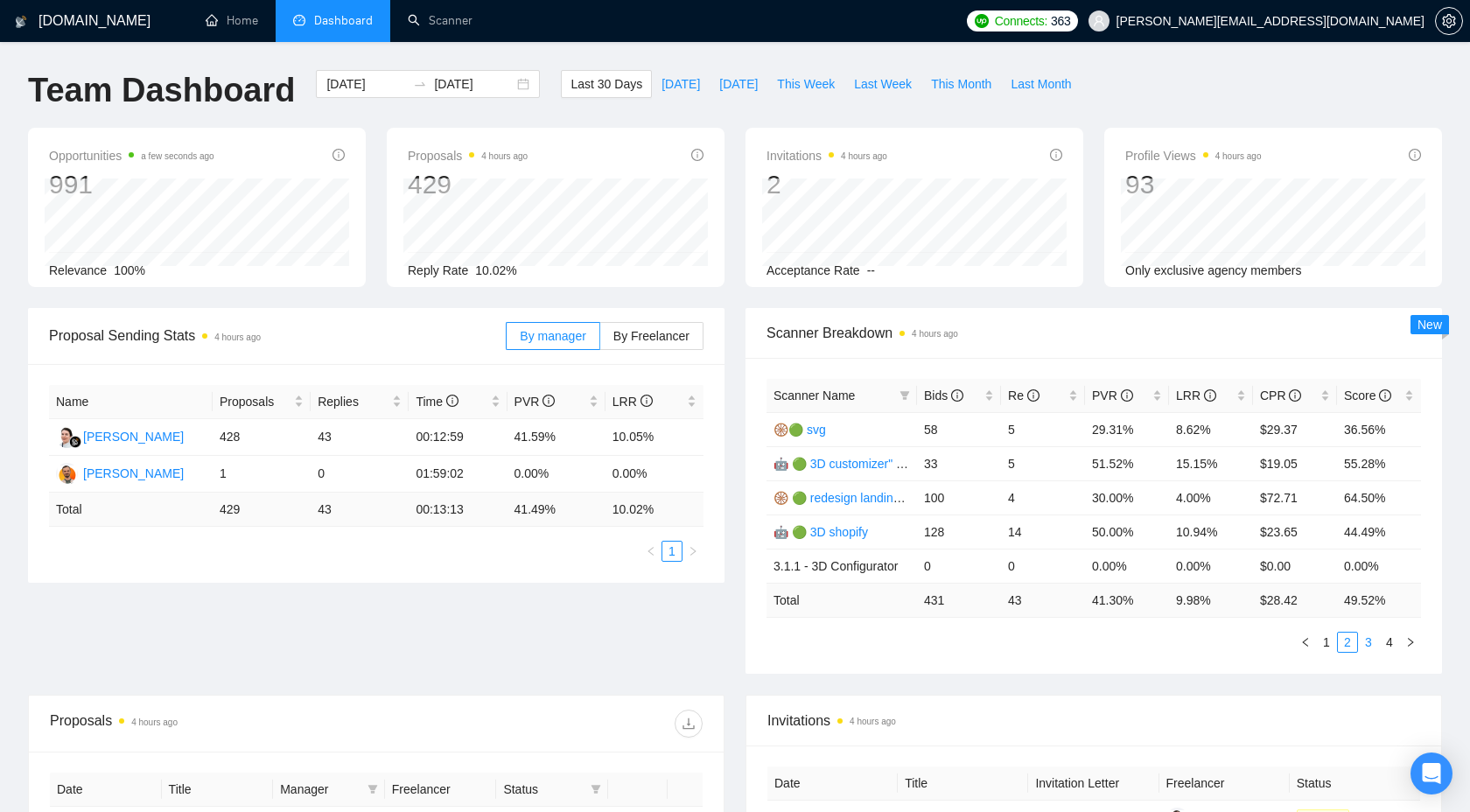
click at [1363, 641] on link "3" at bounding box center [1368, 642] width 20 height 20
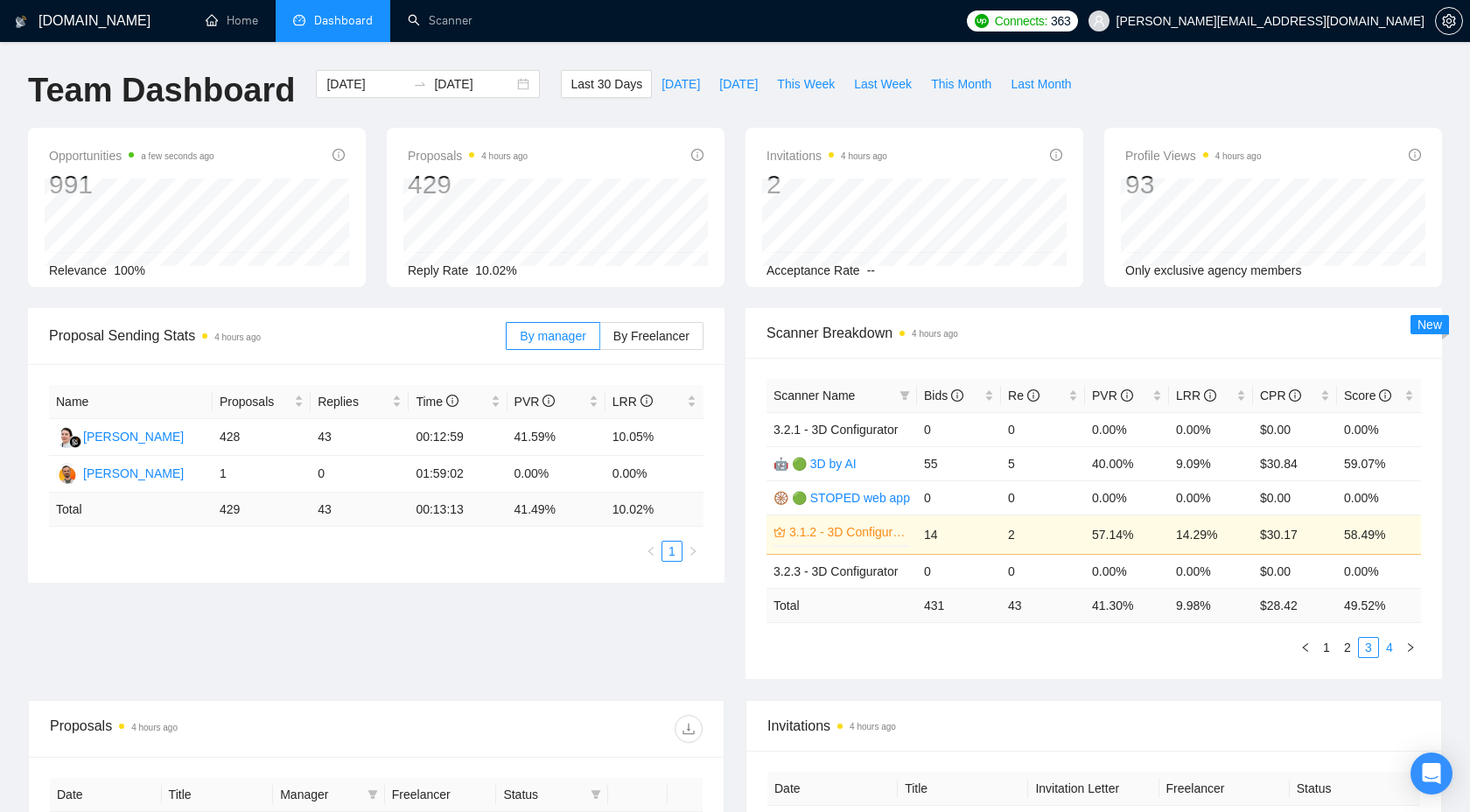
click at [1392, 655] on link "4" at bounding box center [1389, 648] width 20 height 20
